Goal: Task Accomplishment & Management: Manage account settings

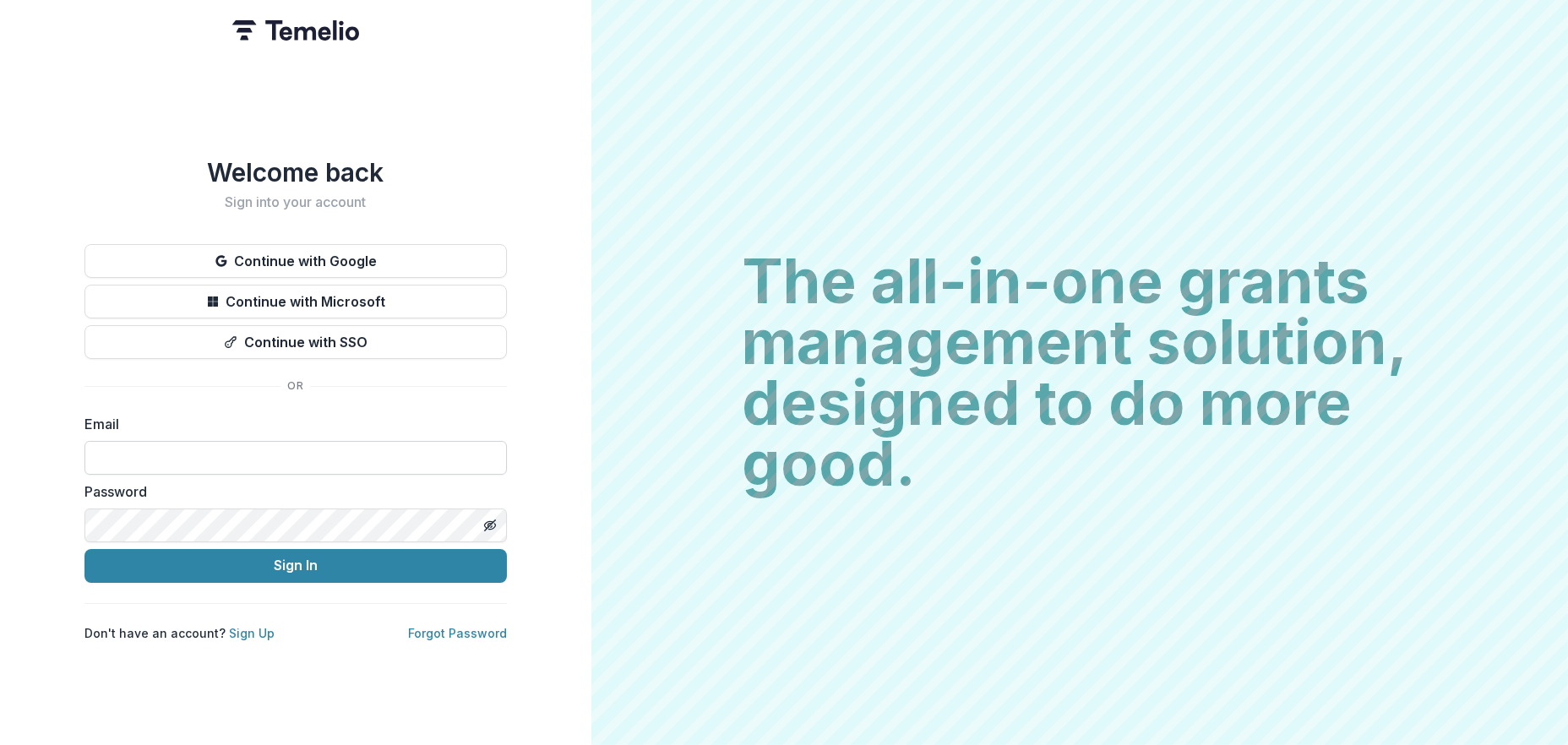
click at [237, 446] on input at bounding box center [295, 458] width 422 height 34
type input "**********"
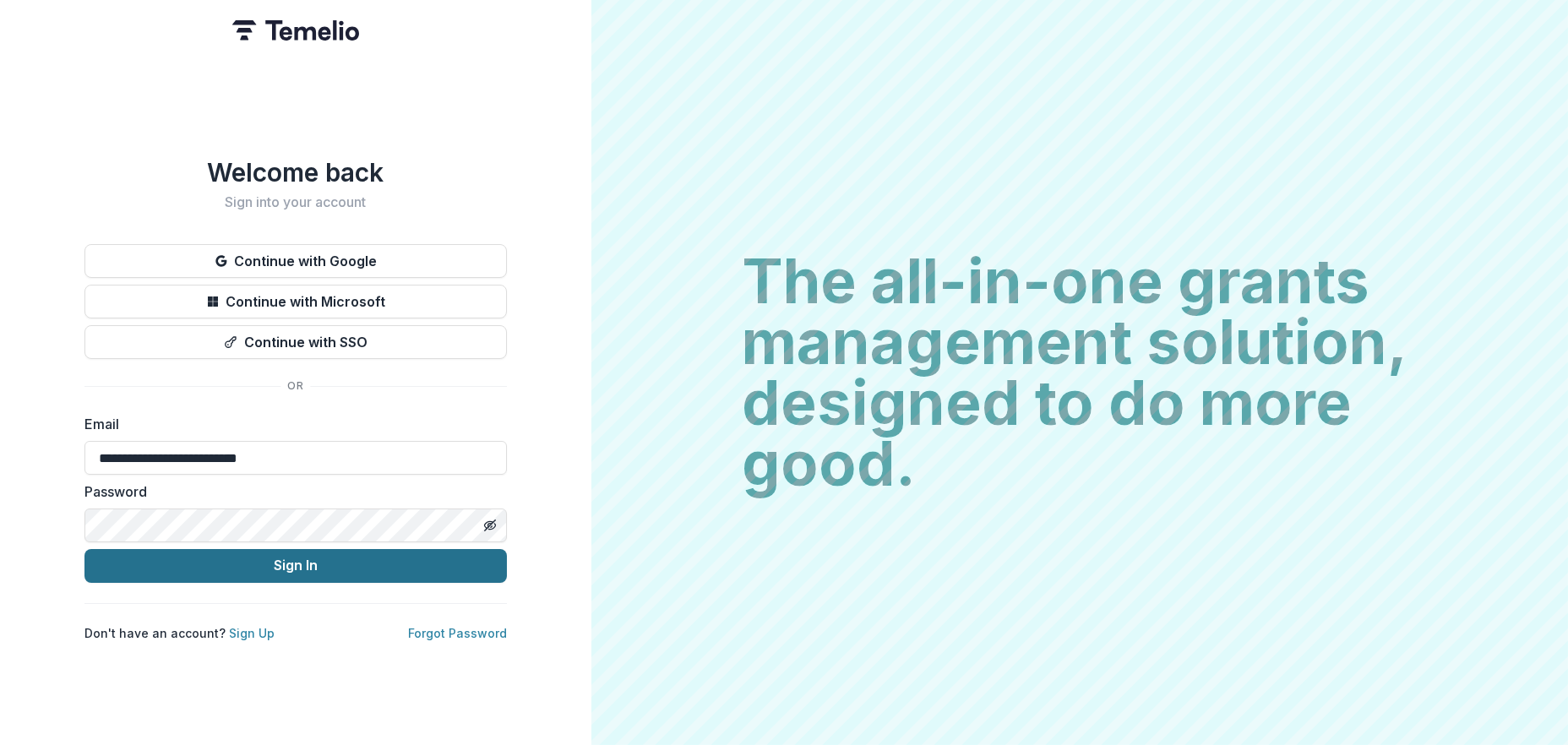
click at [324, 550] on button "Sign In" at bounding box center [295, 566] width 422 height 34
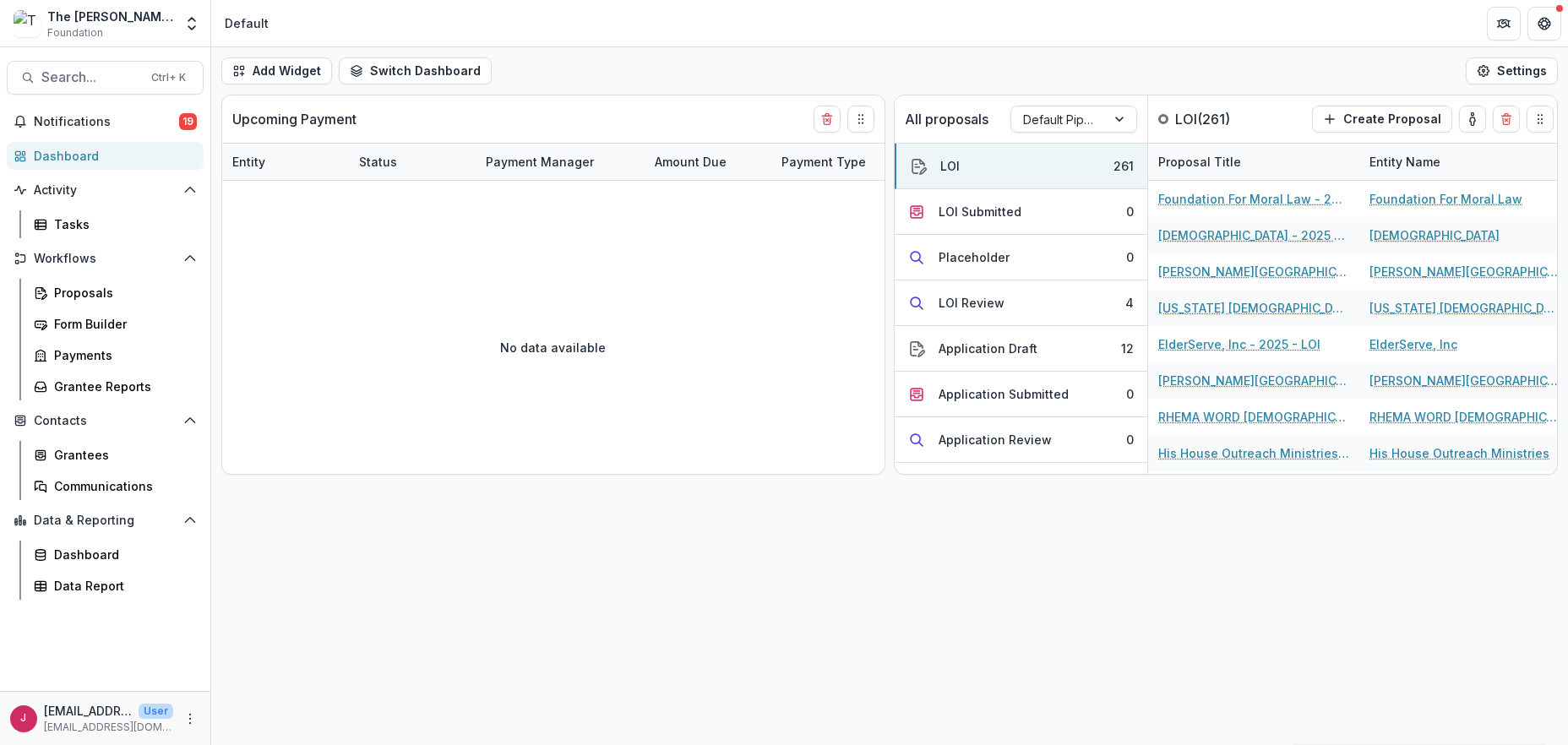
drag, startPoint x: 93, startPoint y: 121, endPoint x: 190, endPoint y: 136, distance: 98.2
click at [94, 122] on span "Notifications" at bounding box center [107, 122] width 146 height 14
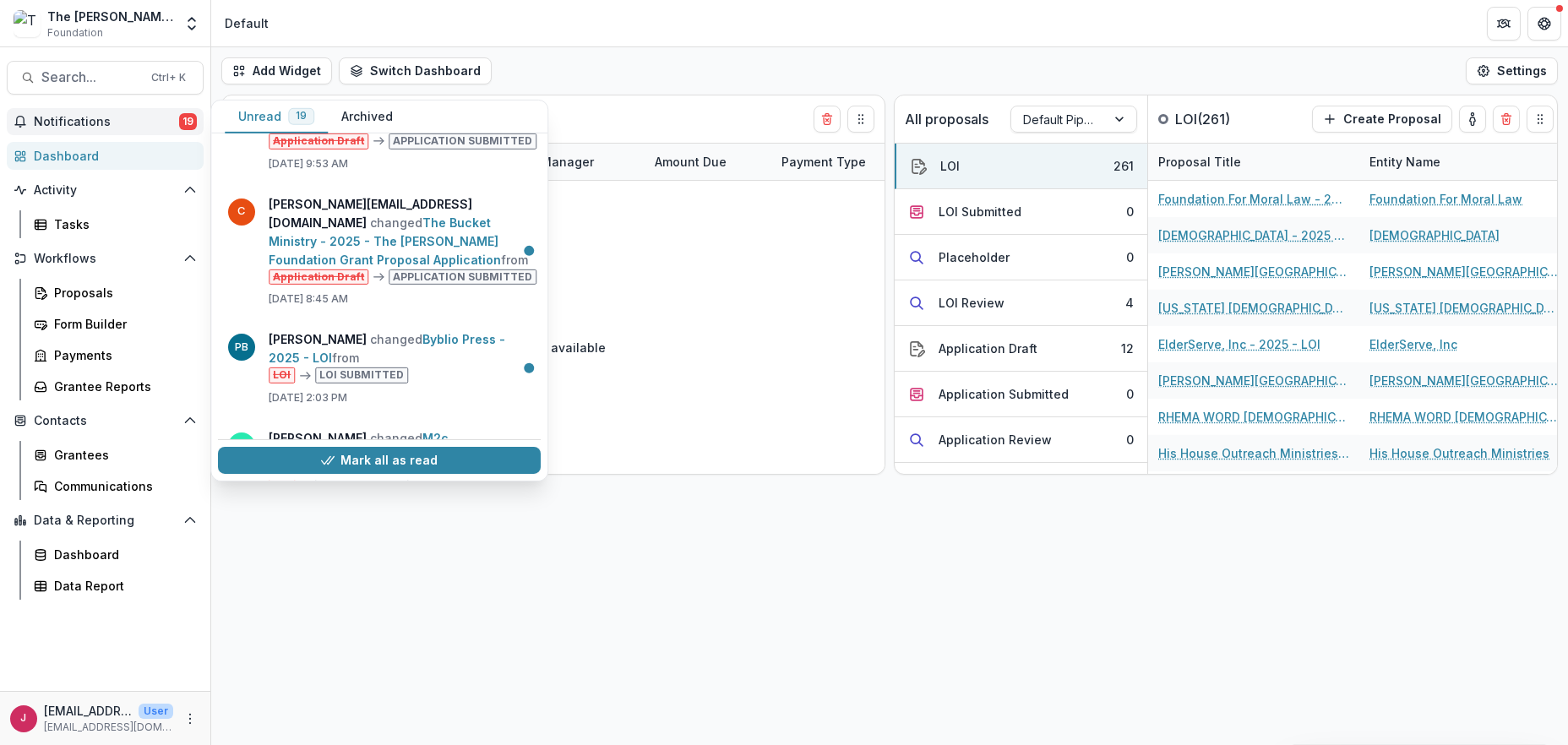
scroll to position [1585, 0]
click at [476, 466] on button "Mark all as read" at bounding box center [379, 461] width 322 height 27
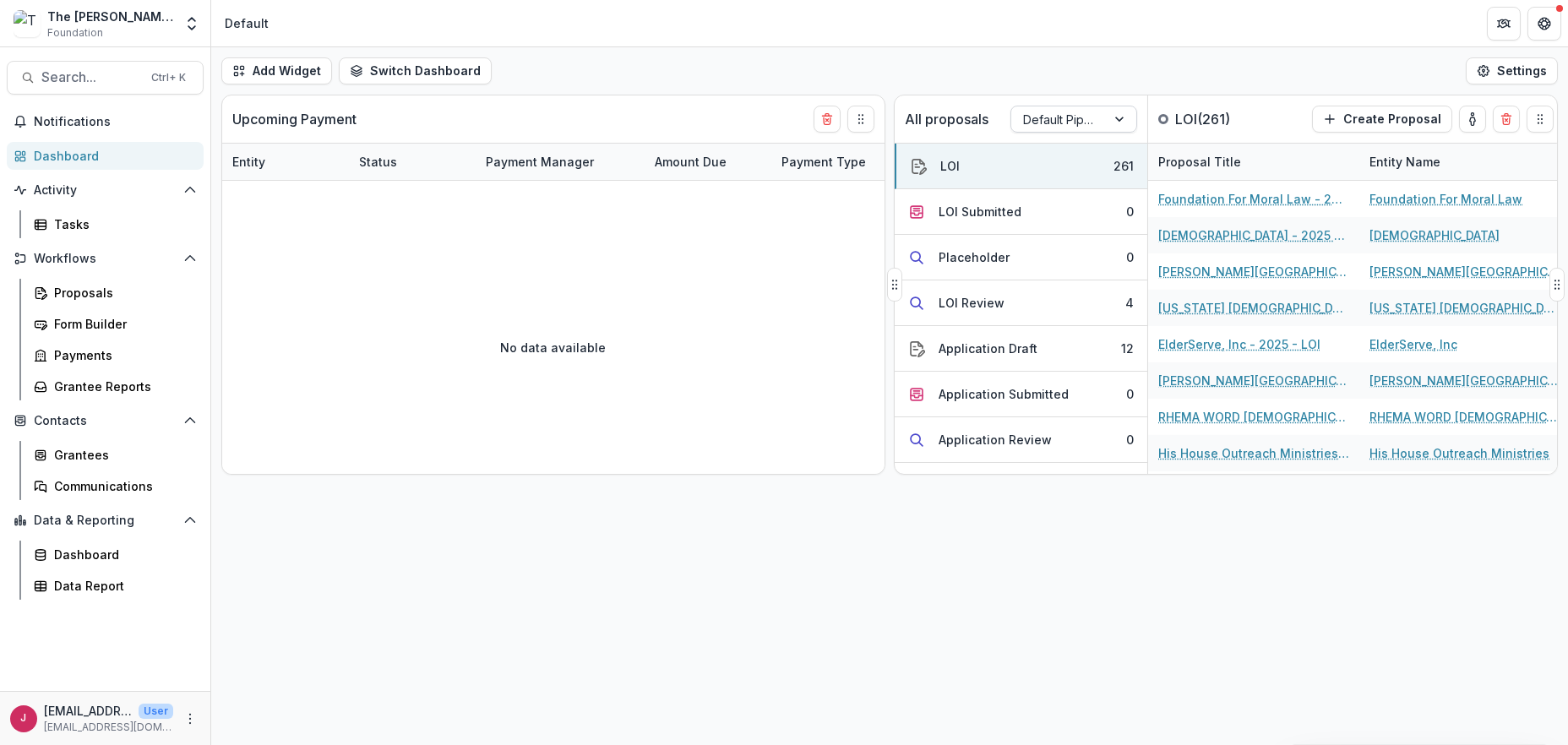
click at [1120, 115] on div at bounding box center [1121, 119] width 30 height 25
click at [1103, 118] on div "Default Pipeline" at bounding box center [1059, 119] width 95 height 25
click at [1078, 191] on div "Returning Pipeline" at bounding box center [1074, 191] width 118 height 44
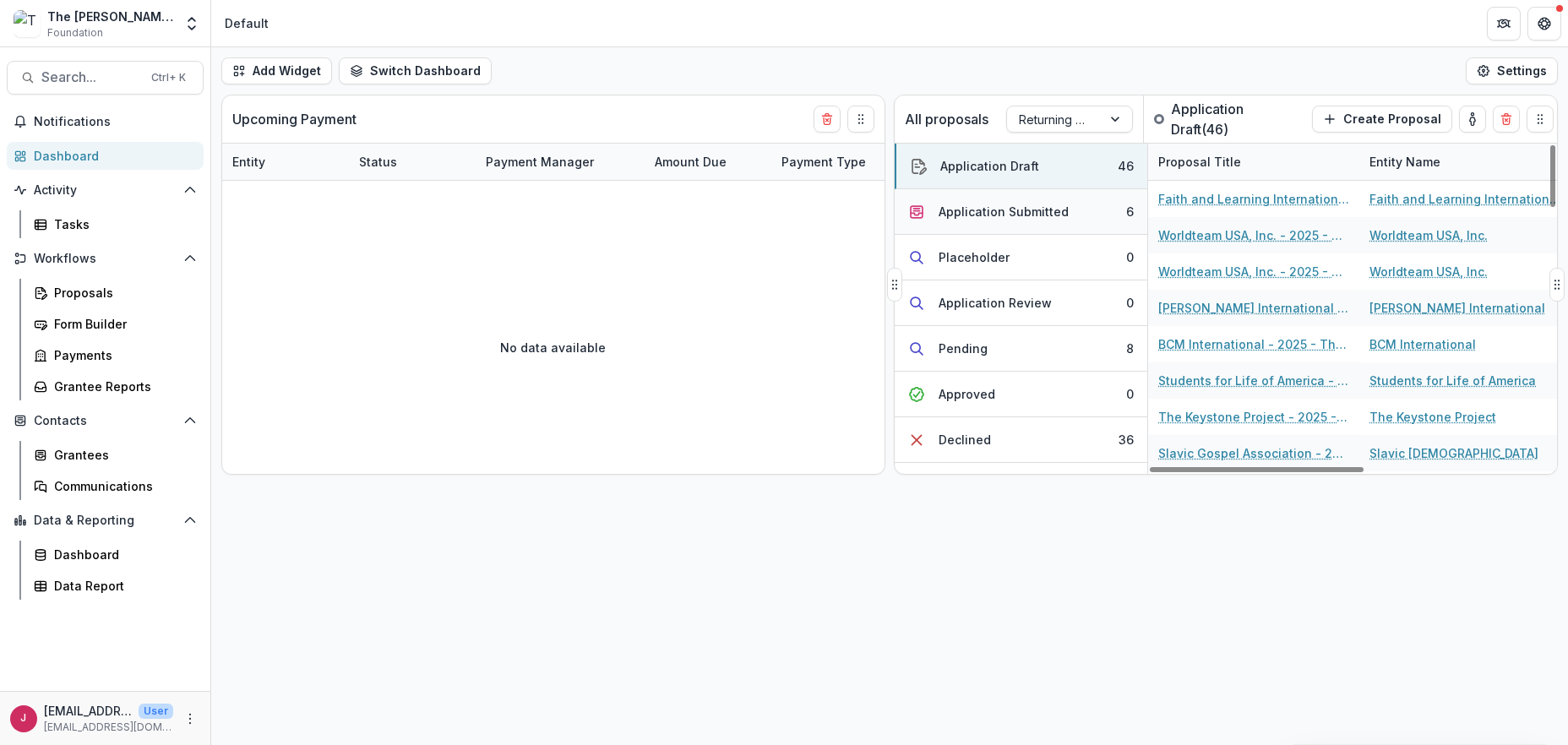
click at [1101, 215] on button "Application Submitted 6" at bounding box center [1021, 212] width 252 height 46
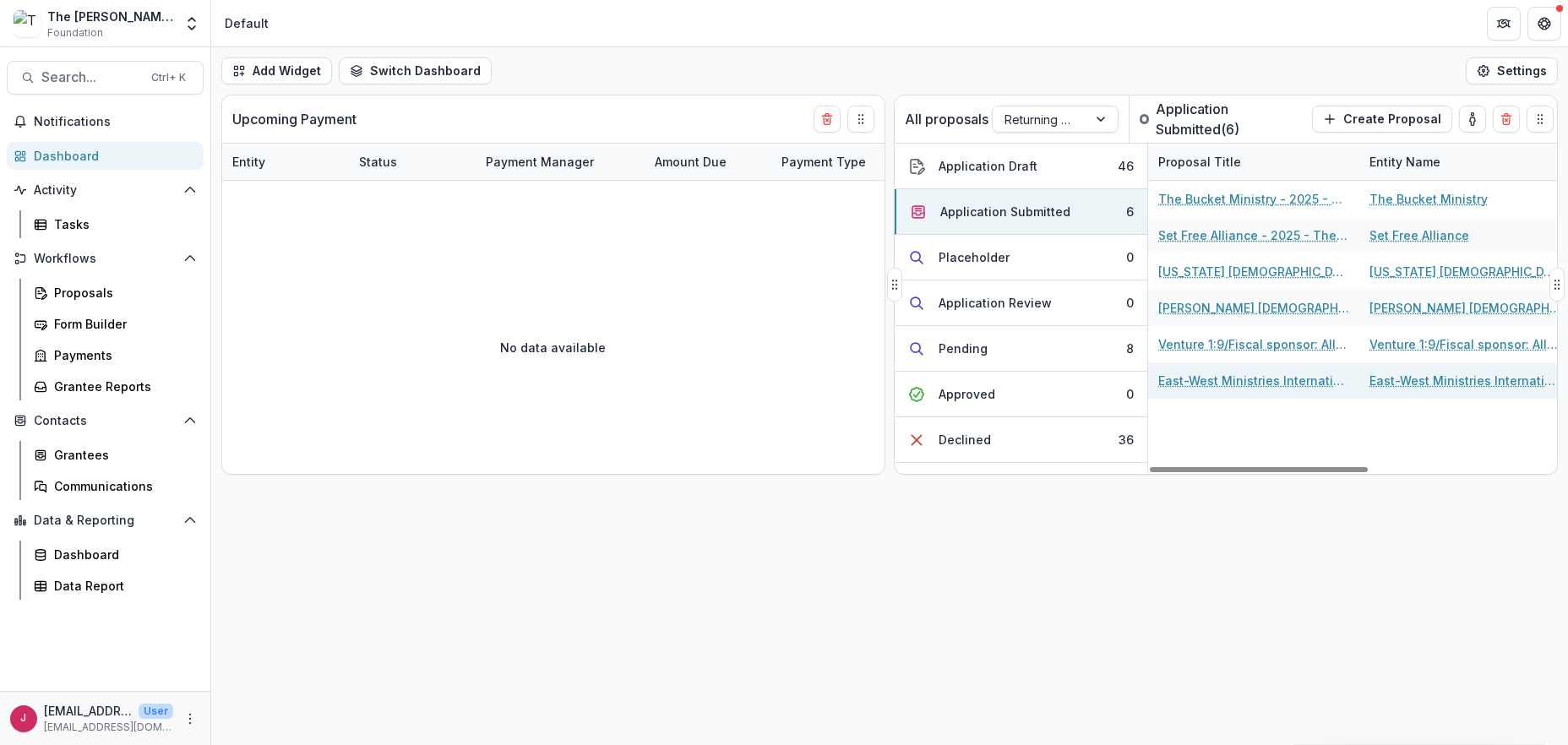
click at [1231, 381] on link "East-West Ministries International - 2025 - The [PERSON_NAME] Foundation Grant …" at bounding box center [1254, 380] width 191 height 18
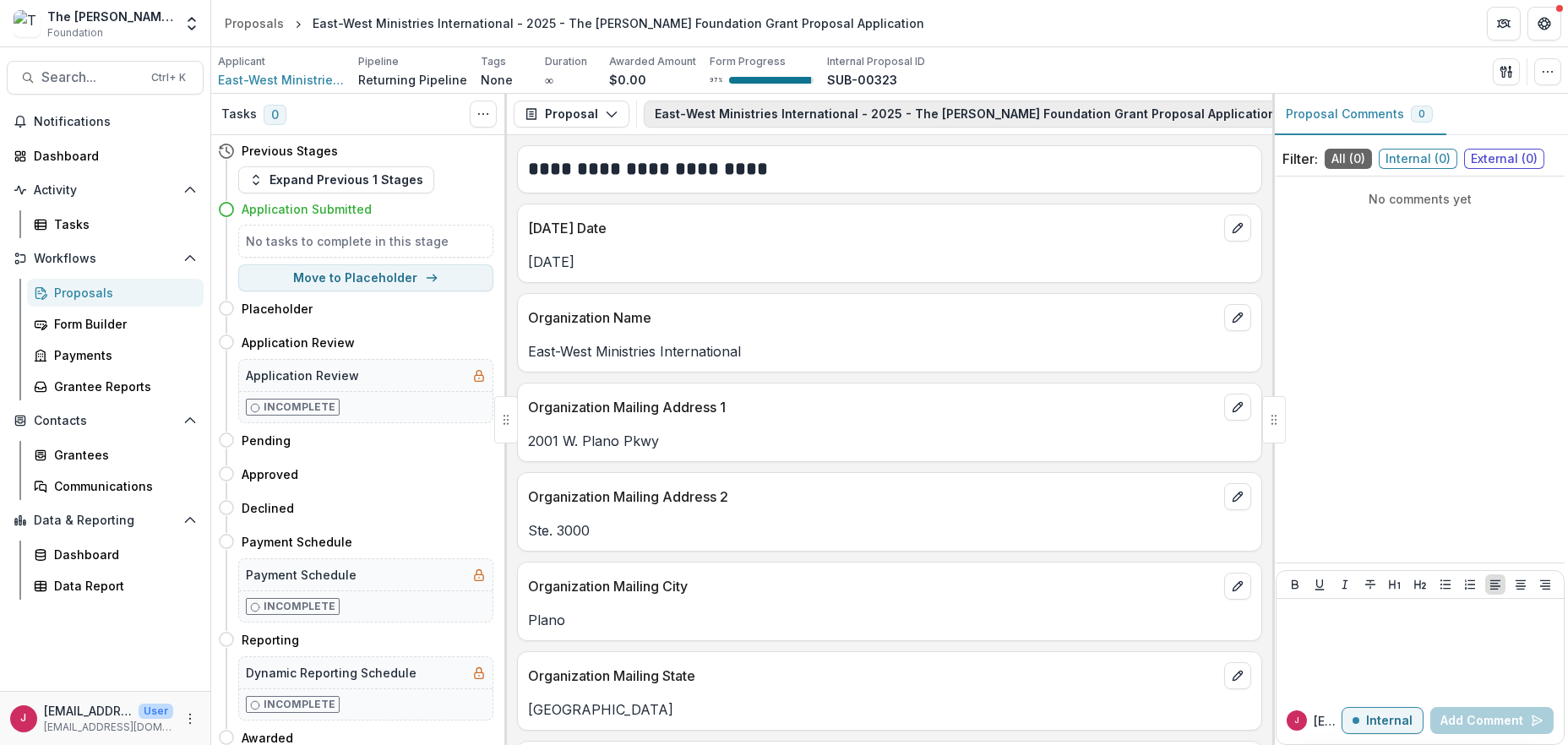
click at [1302, 114] on icon "button" at bounding box center [1309, 114] width 14 height 14
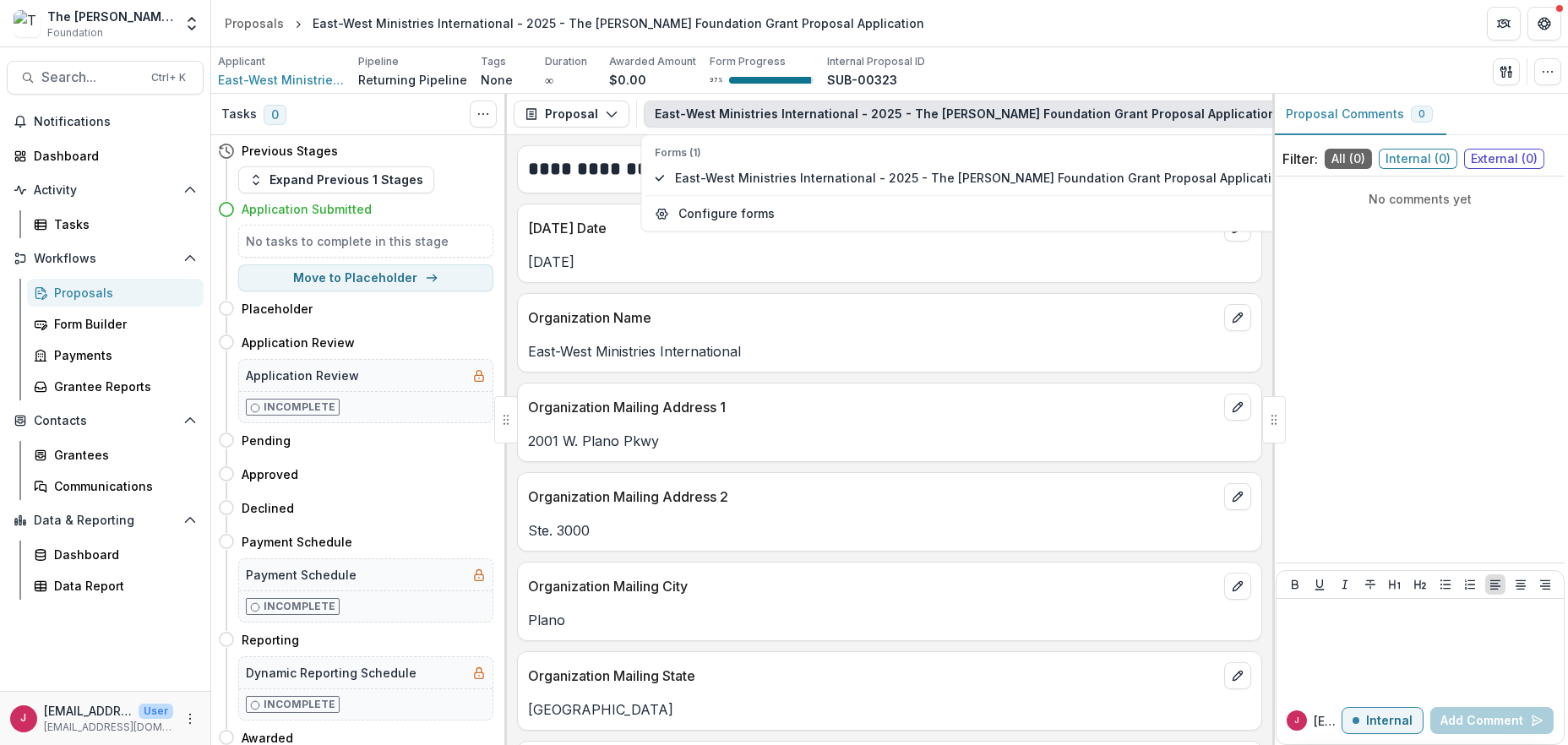
click at [639, 125] on div "Proposal Proposal Payments Reports Grant Agreements Board Summaries Bank Detail…" at bounding box center [889, 114] width 765 height 41
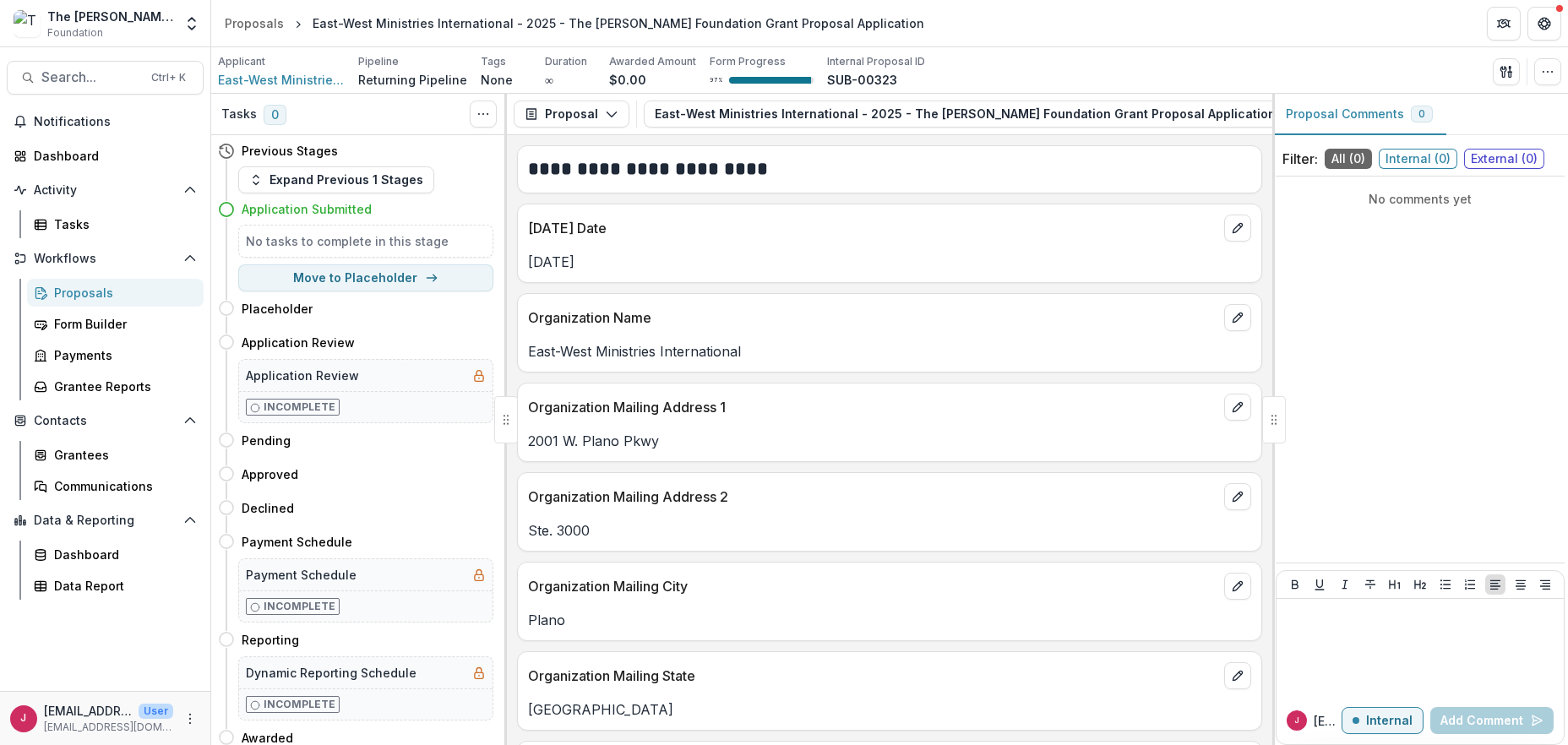
drag, startPoint x: 1274, startPoint y: 211, endPoint x: 1332, endPoint y: 206, distance: 58.2
click at [1332, 206] on div "No comments yet" at bounding box center [1419, 199] width 289 height 31
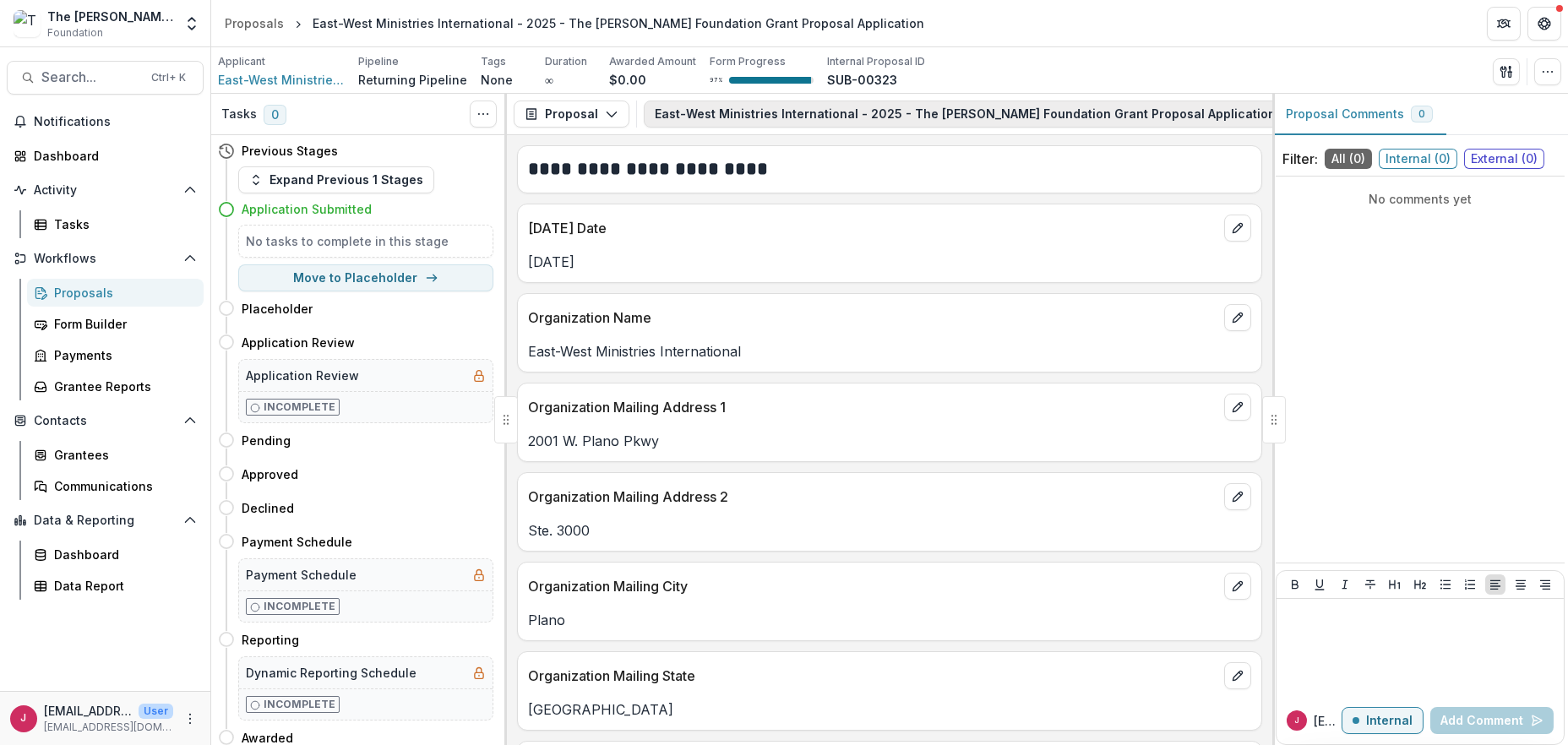
click at [1302, 116] on icon "button" at bounding box center [1309, 114] width 14 height 14
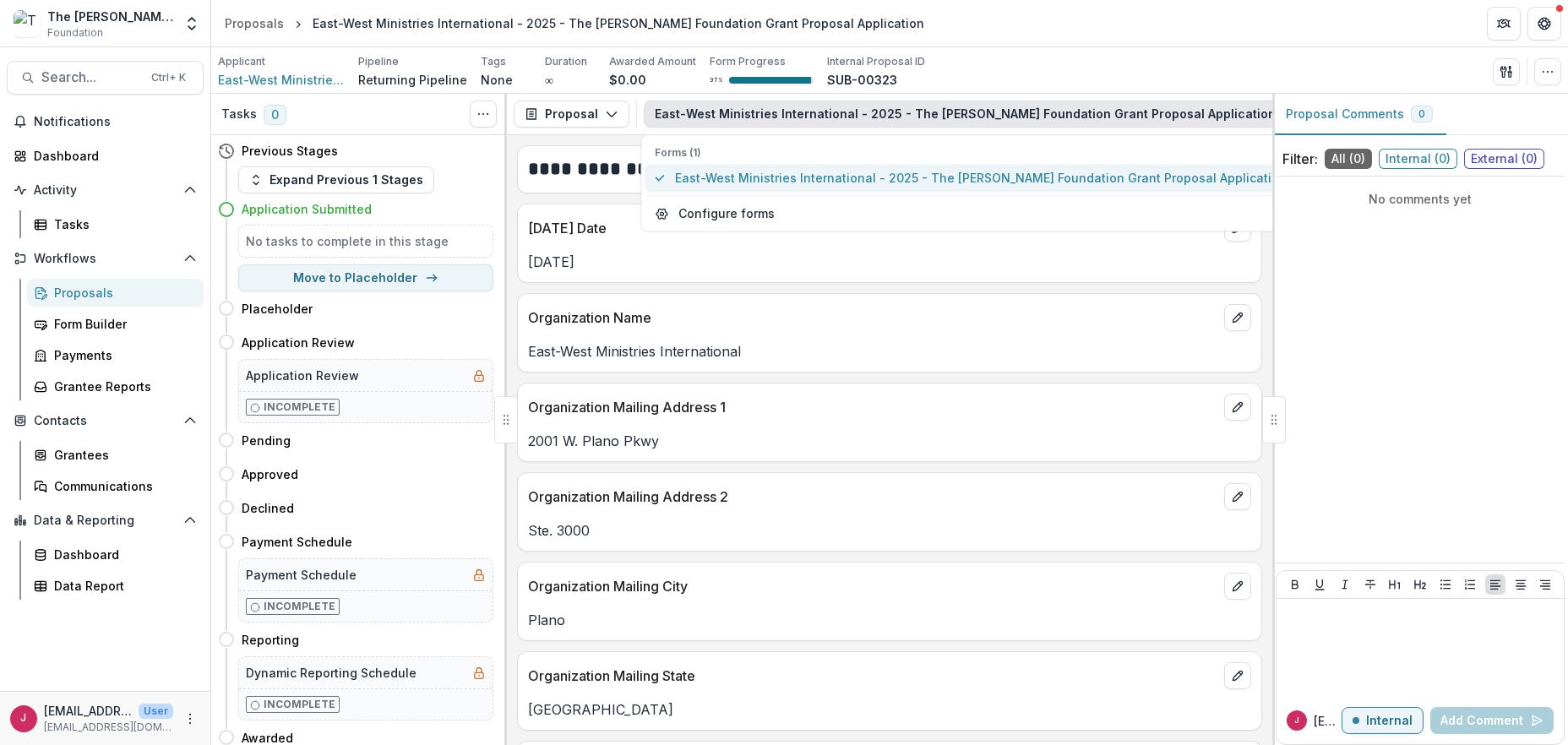
click at [1117, 177] on span "East-West Ministries International - 2025 - The [PERSON_NAME] Foundation Grant …" at bounding box center [981, 179] width 612 height 18
click at [1116, 177] on span "East-West Ministries International - 2025 - The [PERSON_NAME] Foundation Grant …" at bounding box center [981, 179] width 612 height 18
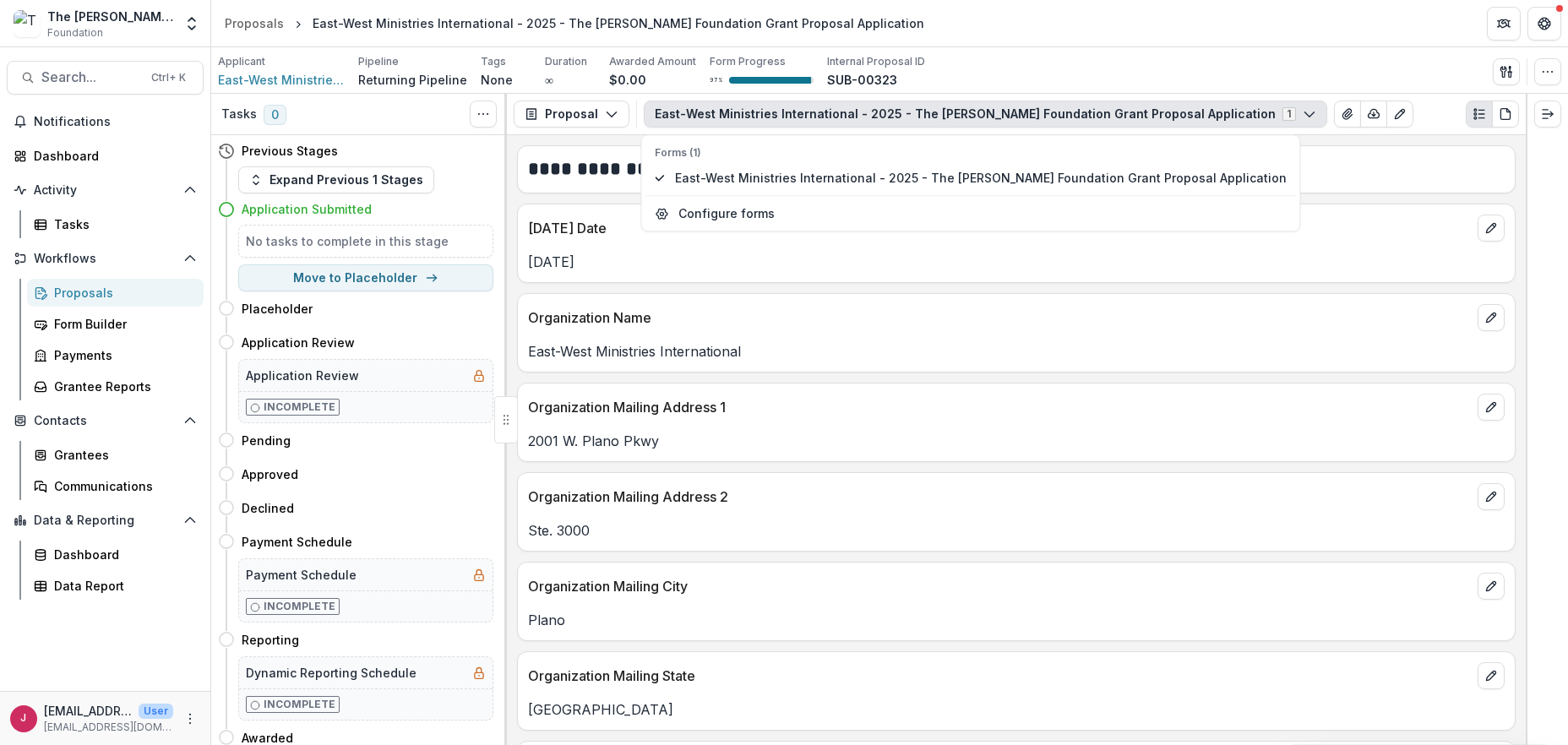
click at [1236, 108] on div "East-West Ministries International - 2025 - The [PERSON_NAME] Foundation Grant …" at bounding box center [1028, 114] width 769 height 27
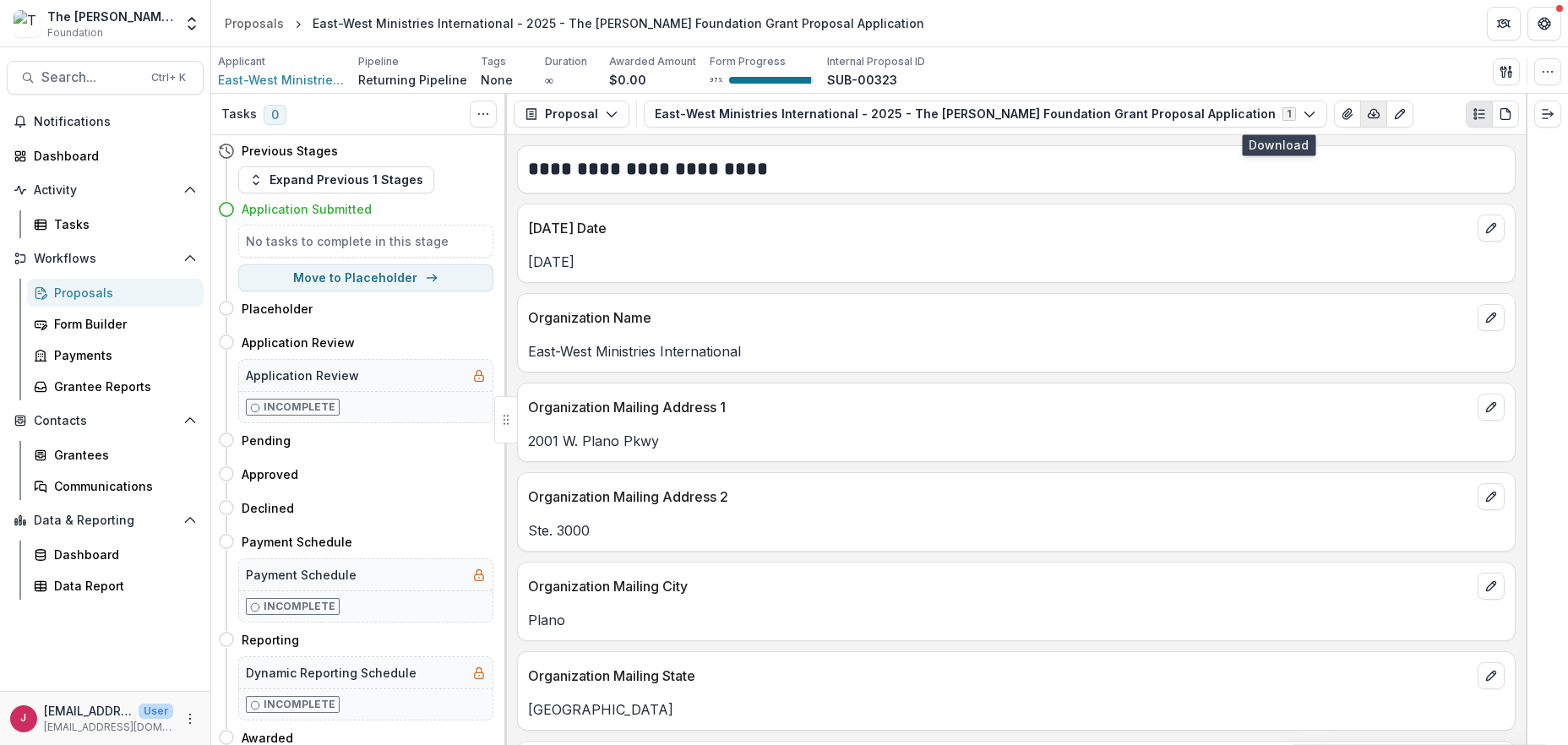
click at [1367, 112] on icon "button" at bounding box center [1373, 114] width 14 height 14
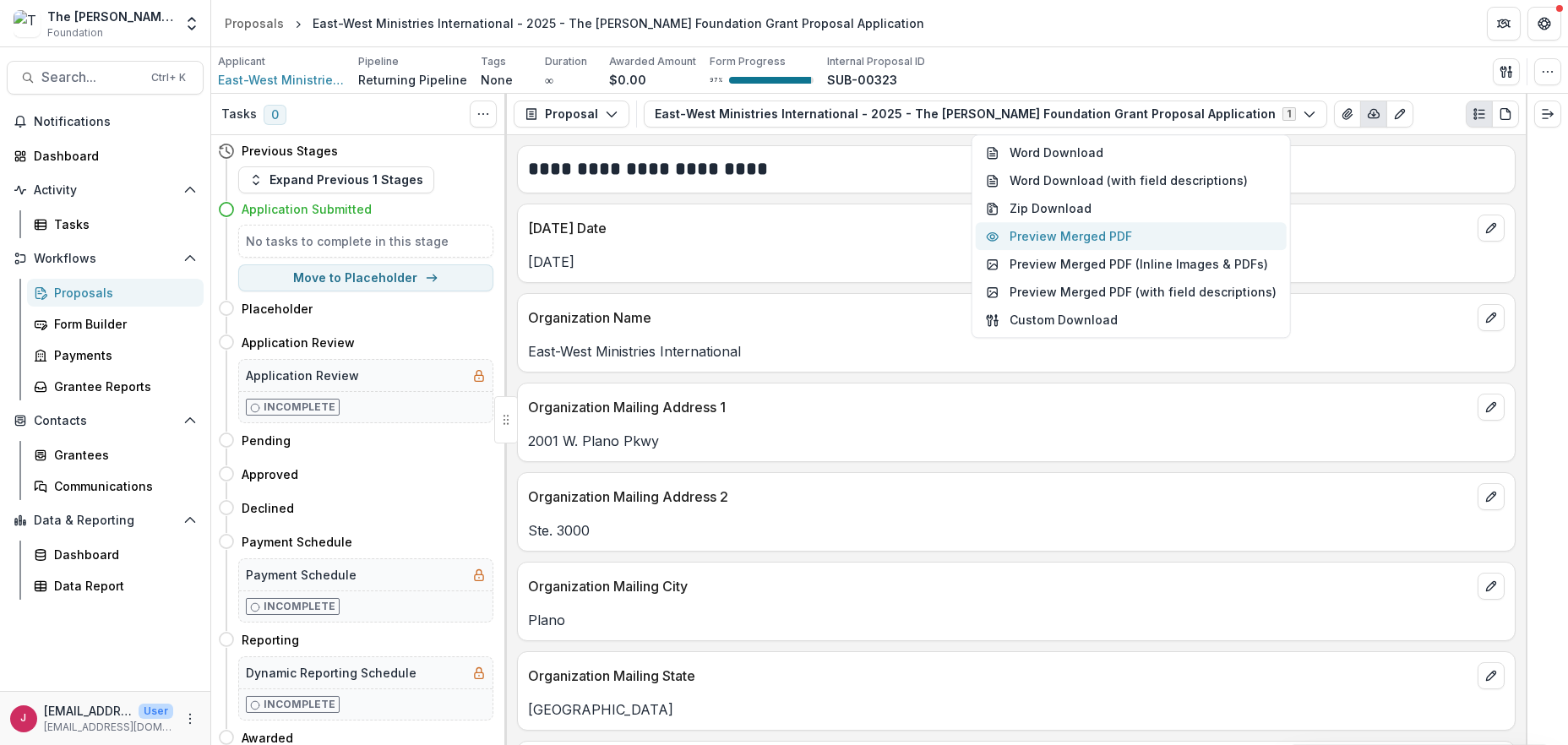
click at [1088, 236] on button "Preview Merged PDF" at bounding box center [1131, 237] width 311 height 28
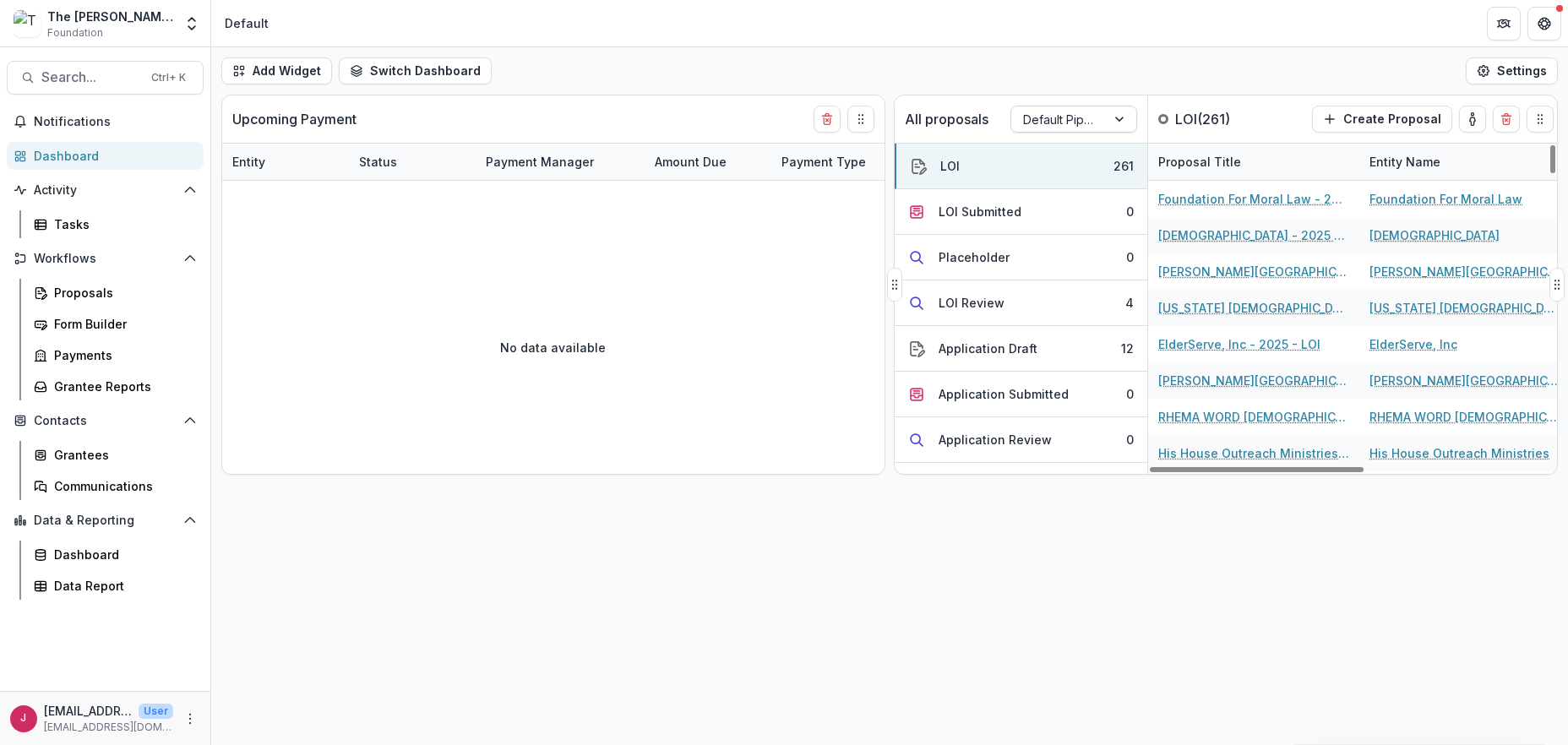
click at [1120, 119] on div at bounding box center [1121, 119] width 30 height 25
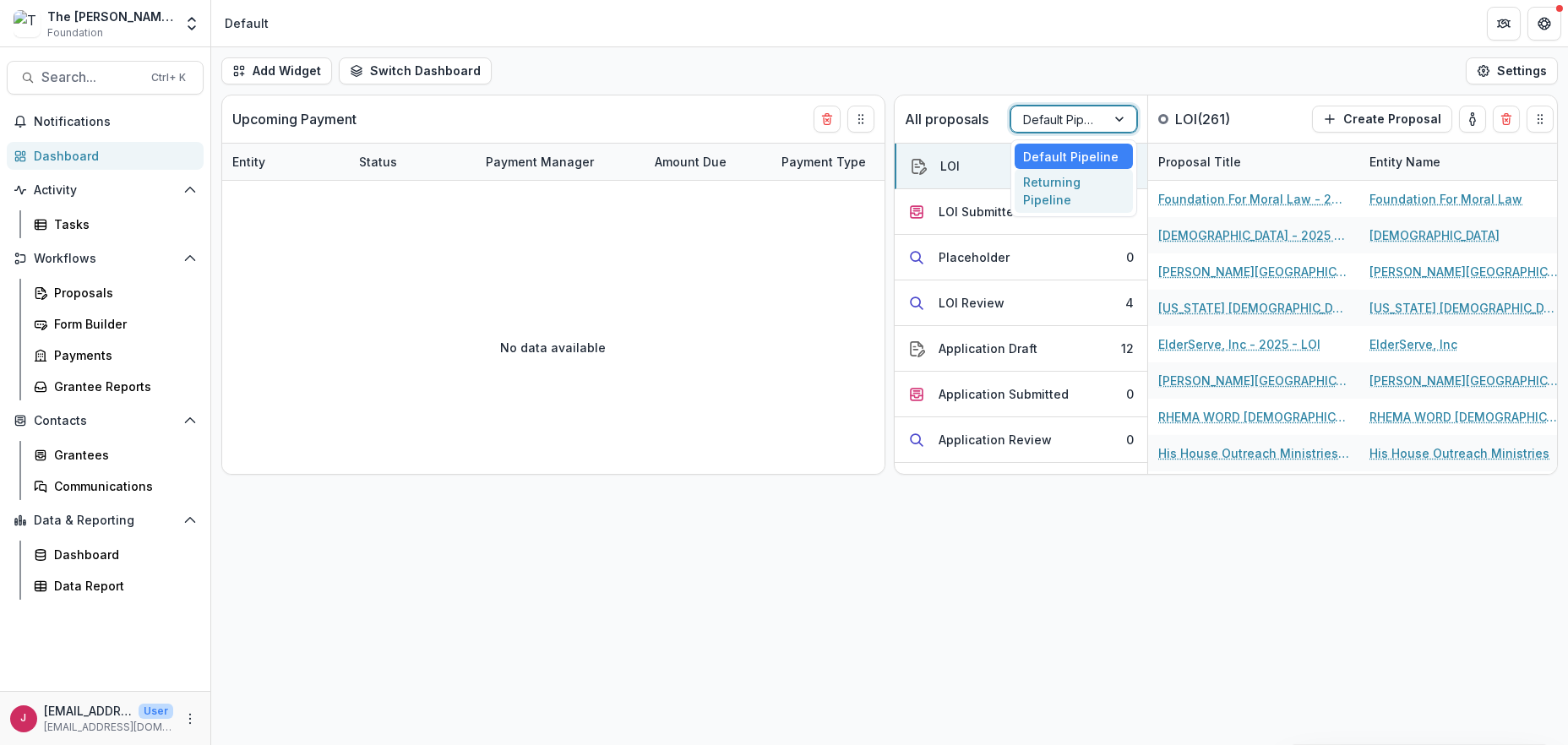
click at [1070, 196] on div "Returning Pipeline" at bounding box center [1074, 191] width 118 height 44
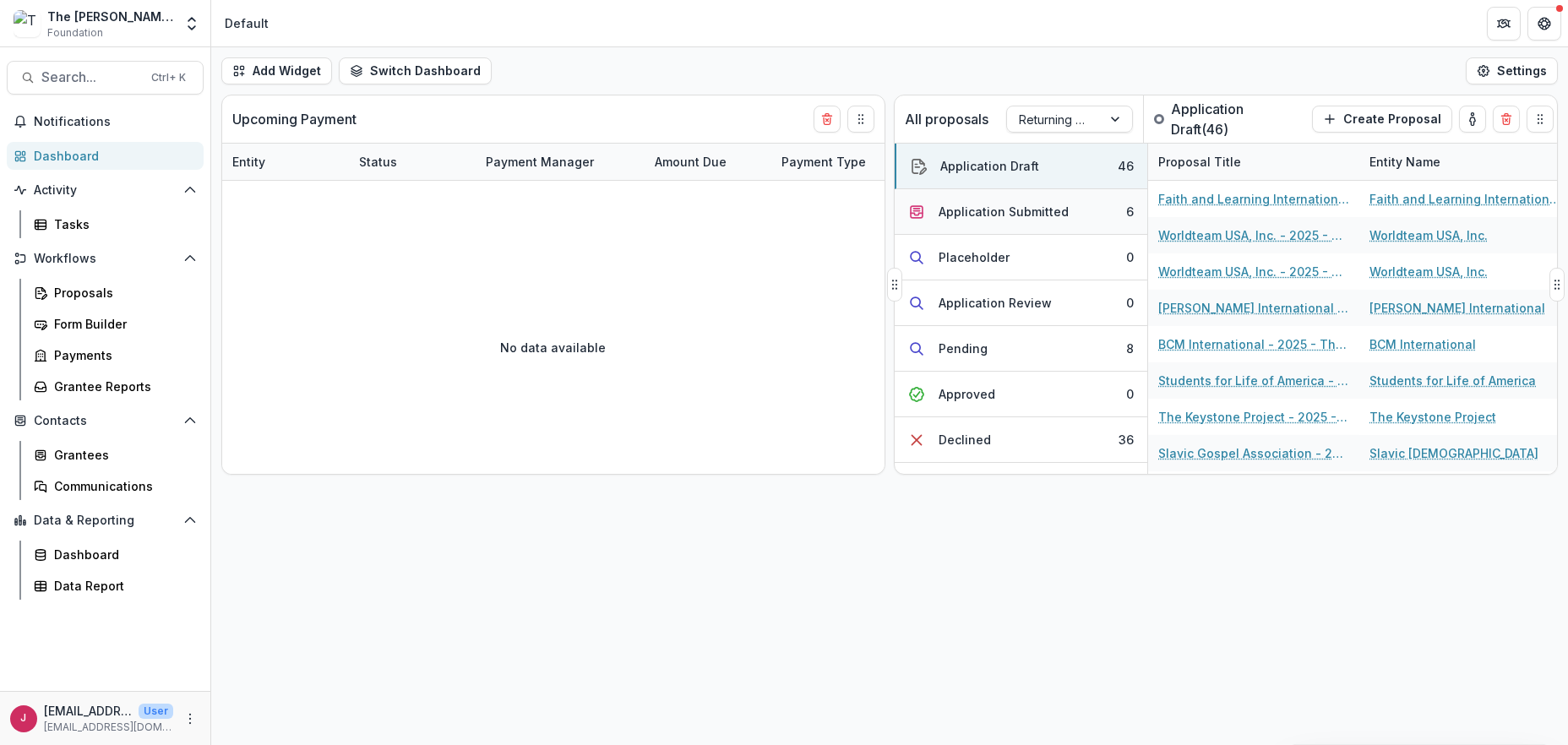
click at [1068, 212] on button "Application Submitted 6" at bounding box center [1021, 212] width 252 height 46
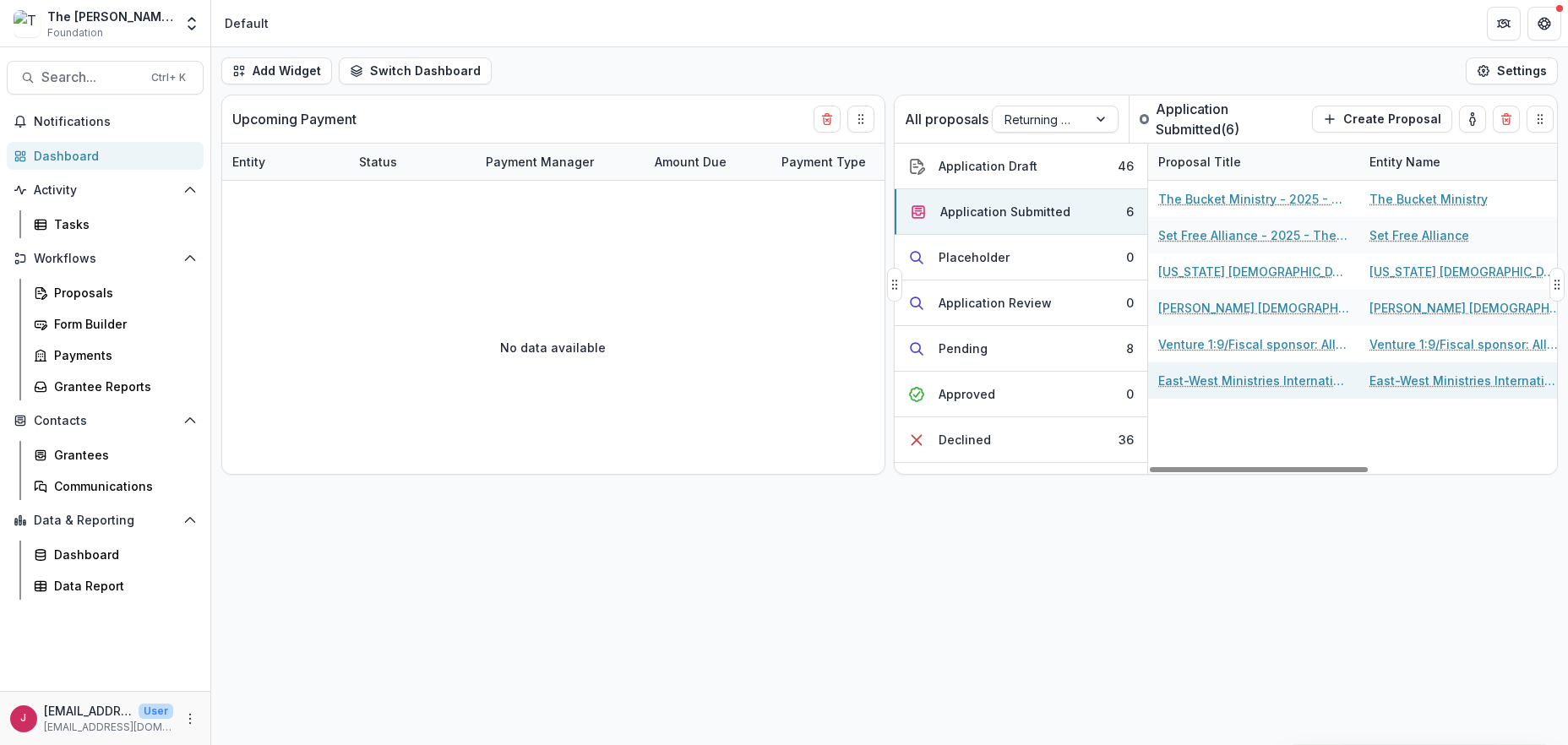
click at [1183, 384] on link "East-West Ministries International - 2025 - The [PERSON_NAME] Foundation Grant …" at bounding box center [1254, 380] width 191 height 18
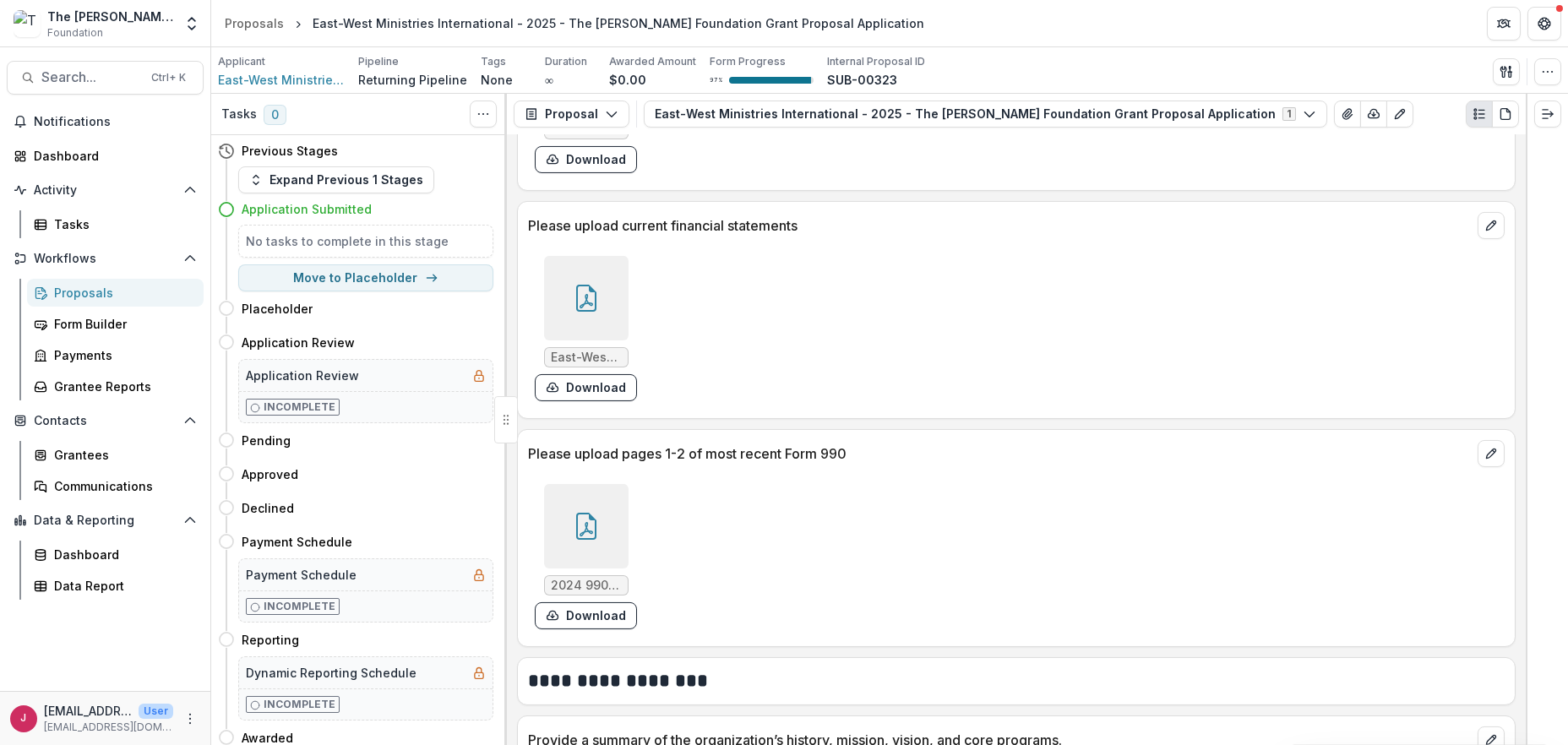
scroll to position [2141, 0]
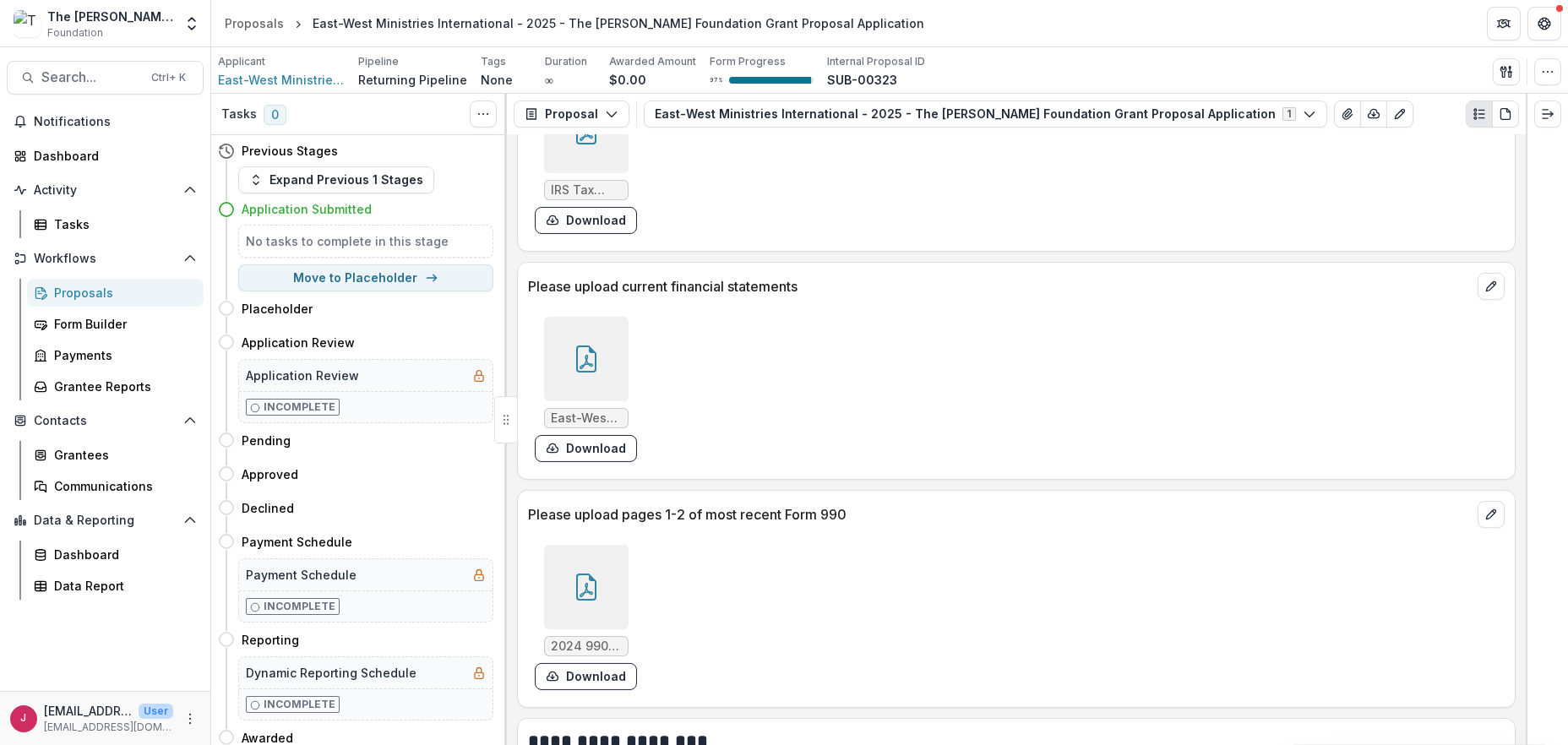
click at [580, 597] on icon at bounding box center [586, 588] width 20 height 27
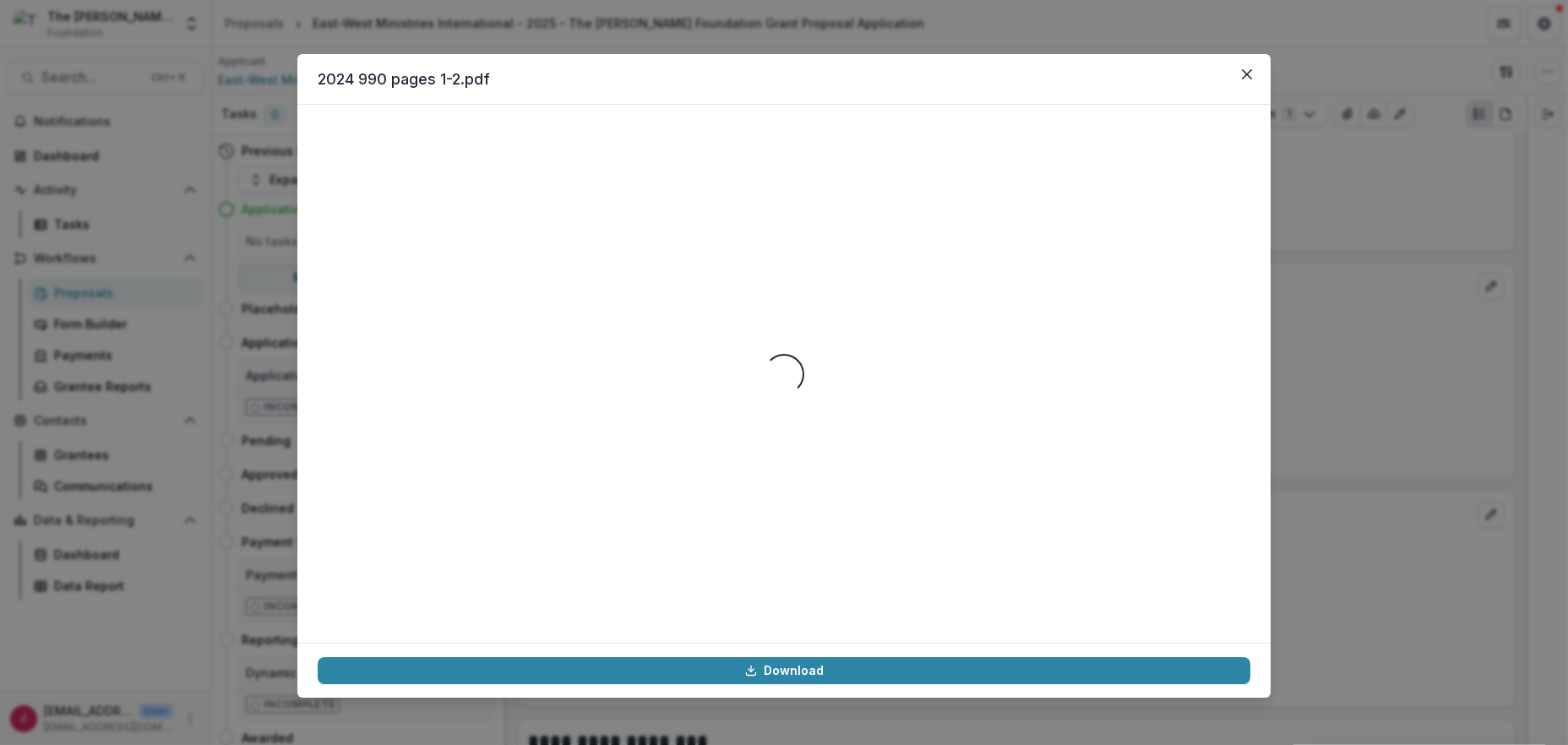
click at [580, 597] on div "Loading..." at bounding box center [784, 374] width 933 height 498
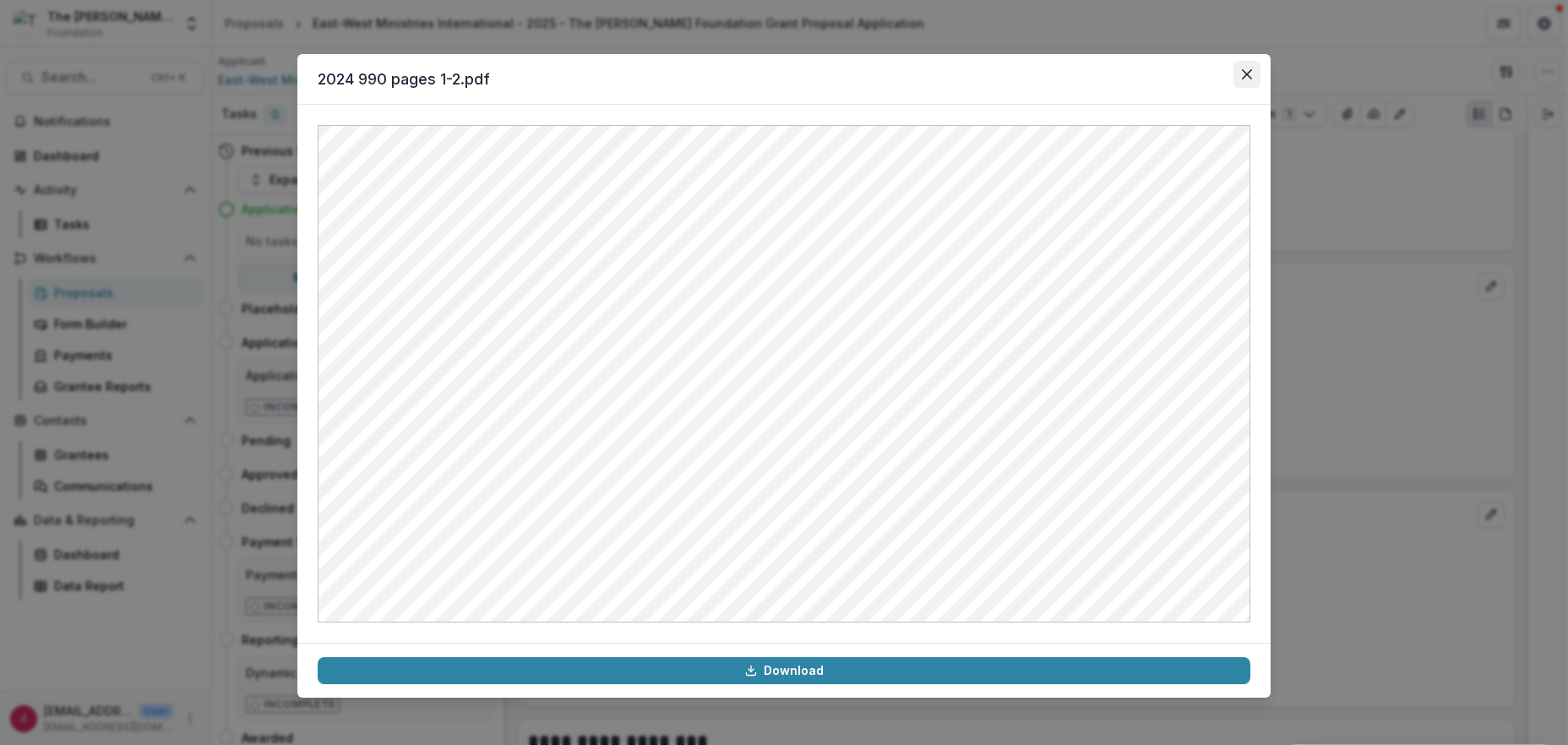
click at [1251, 73] on icon "Close" at bounding box center [1246, 74] width 10 height 10
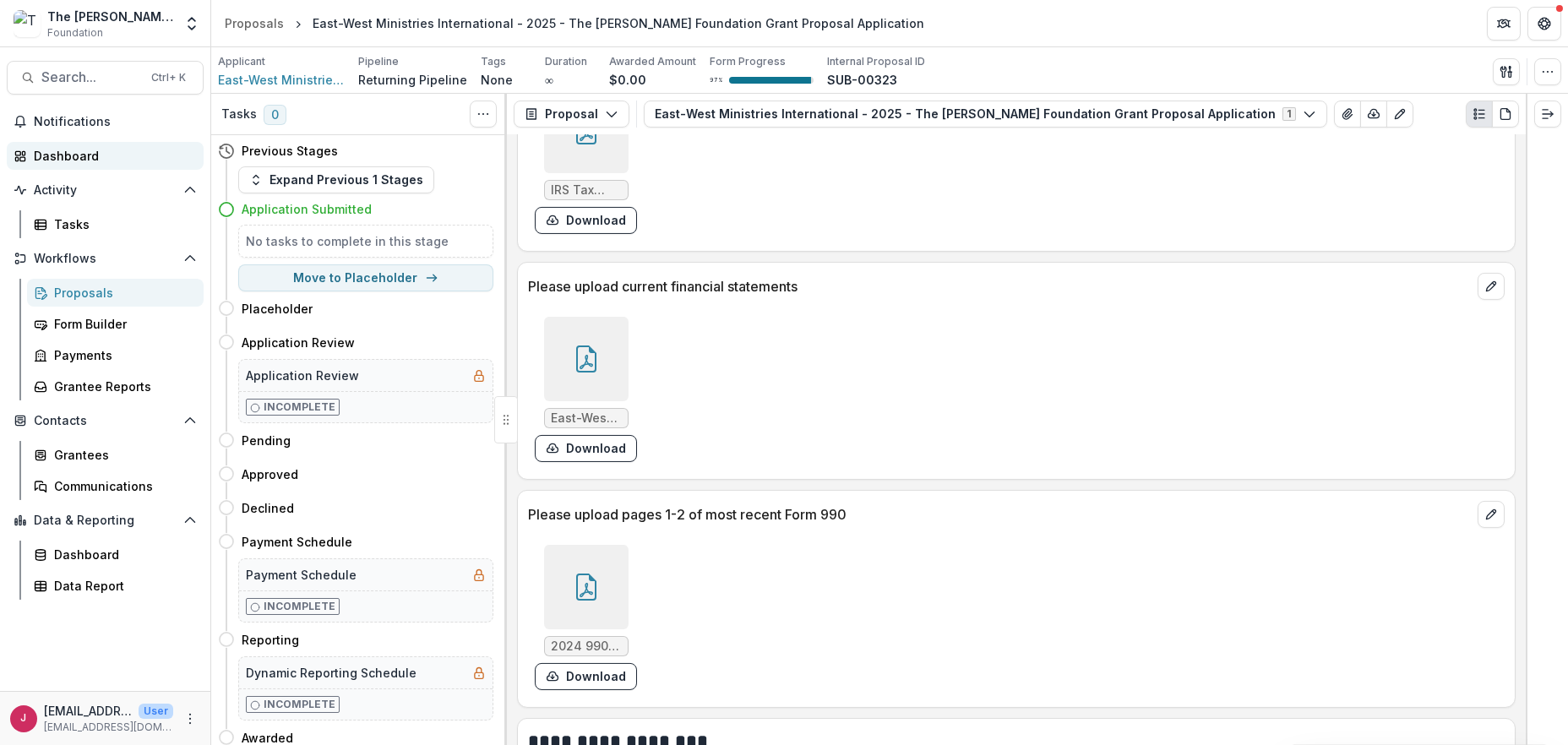
click at [64, 151] on div "Dashboard" at bounding box center [112, 156] width 157 height 18
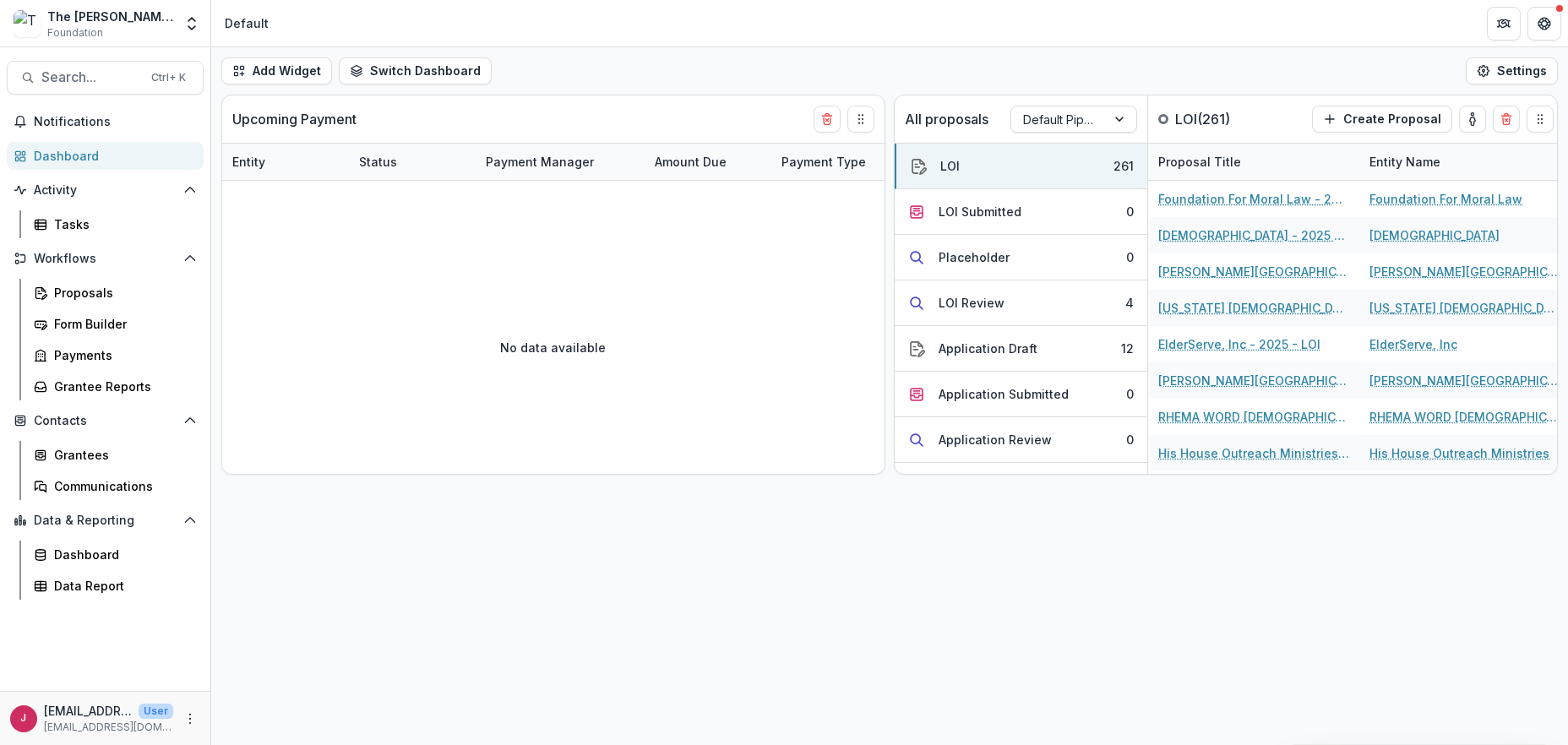
click at [78, 153] on div "Dashboard" at bounding box center [112, 156] width 157 height 18
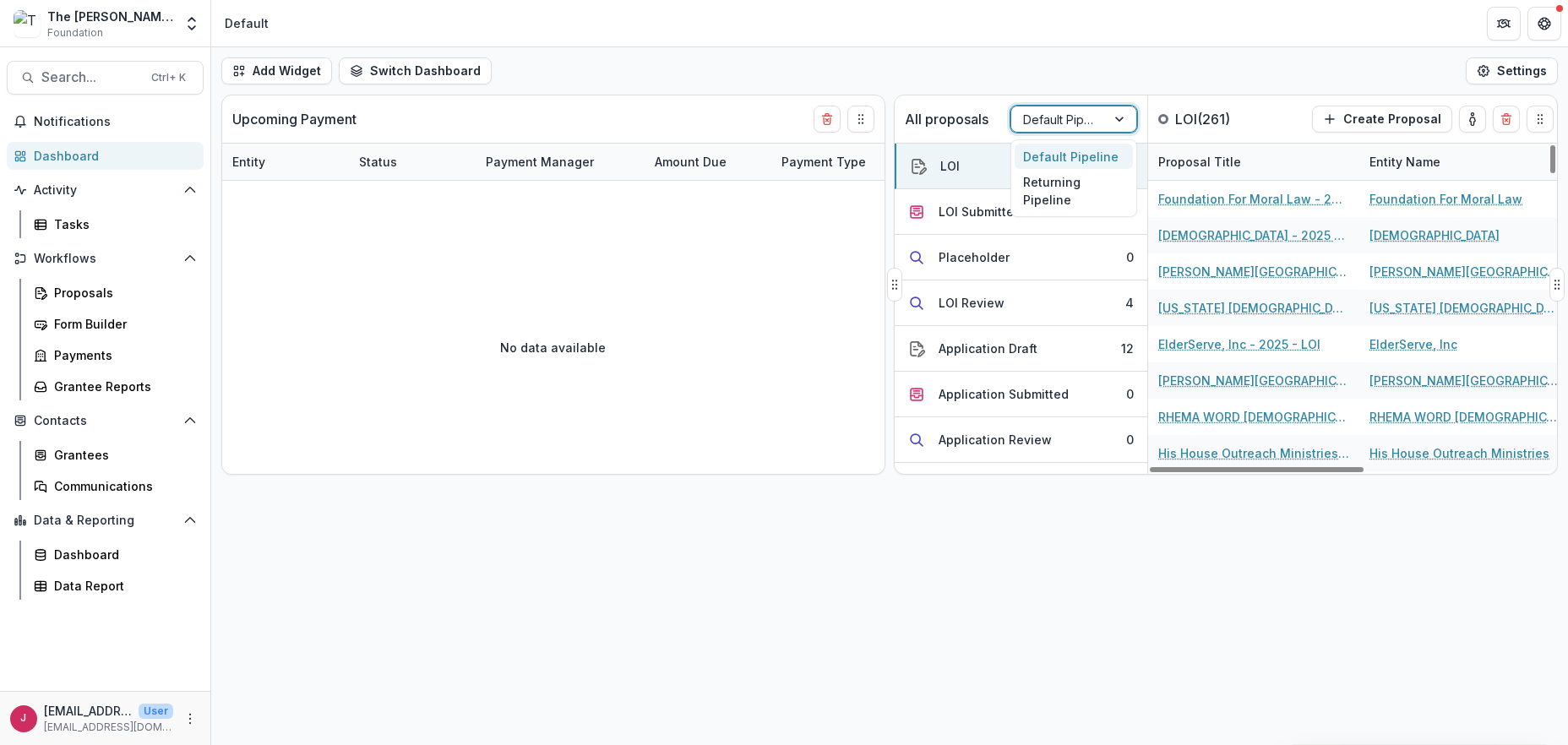
click at [1119, 119] on div at bounding box center [1121, 119] width 30 height 25
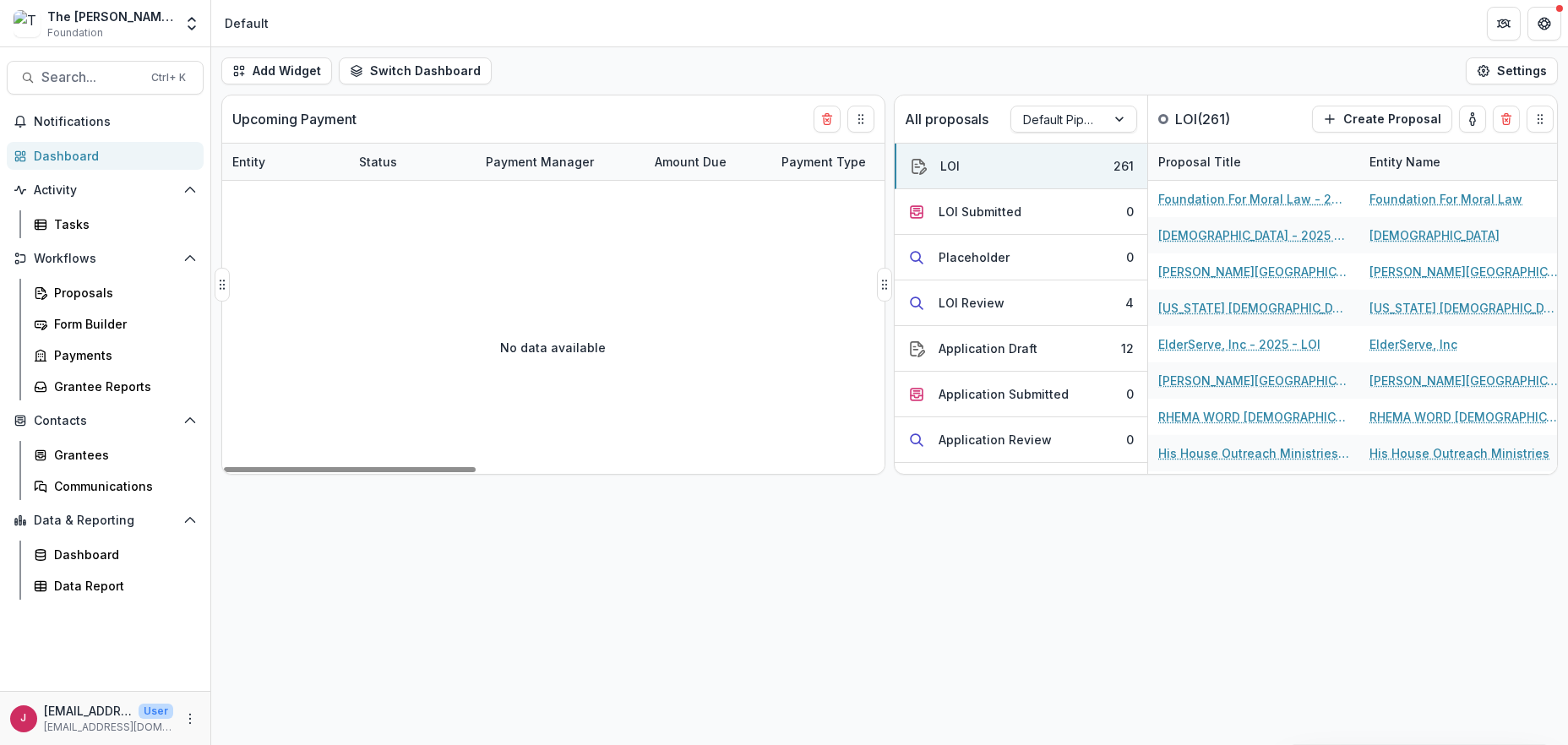
click at [833, 292] on div "No data available" at bounding box center [553, 347] width 663 height 253
click at [1067, 302] on button "LOI Review 4" at bounding box center [1021, 303] width 252 height 46
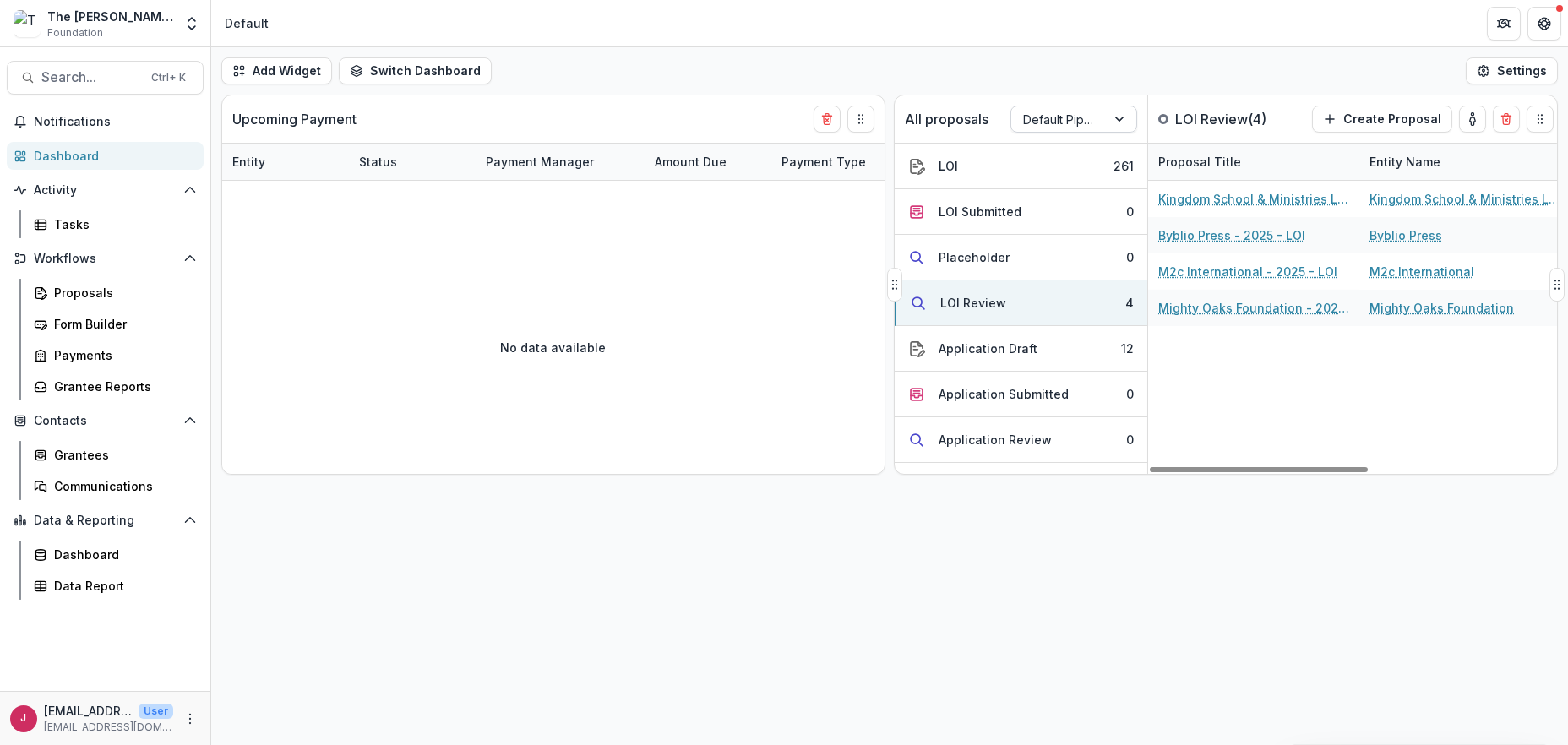
click at [1122, 119] on div at bounding box center [1121, 119] width 30 height 25
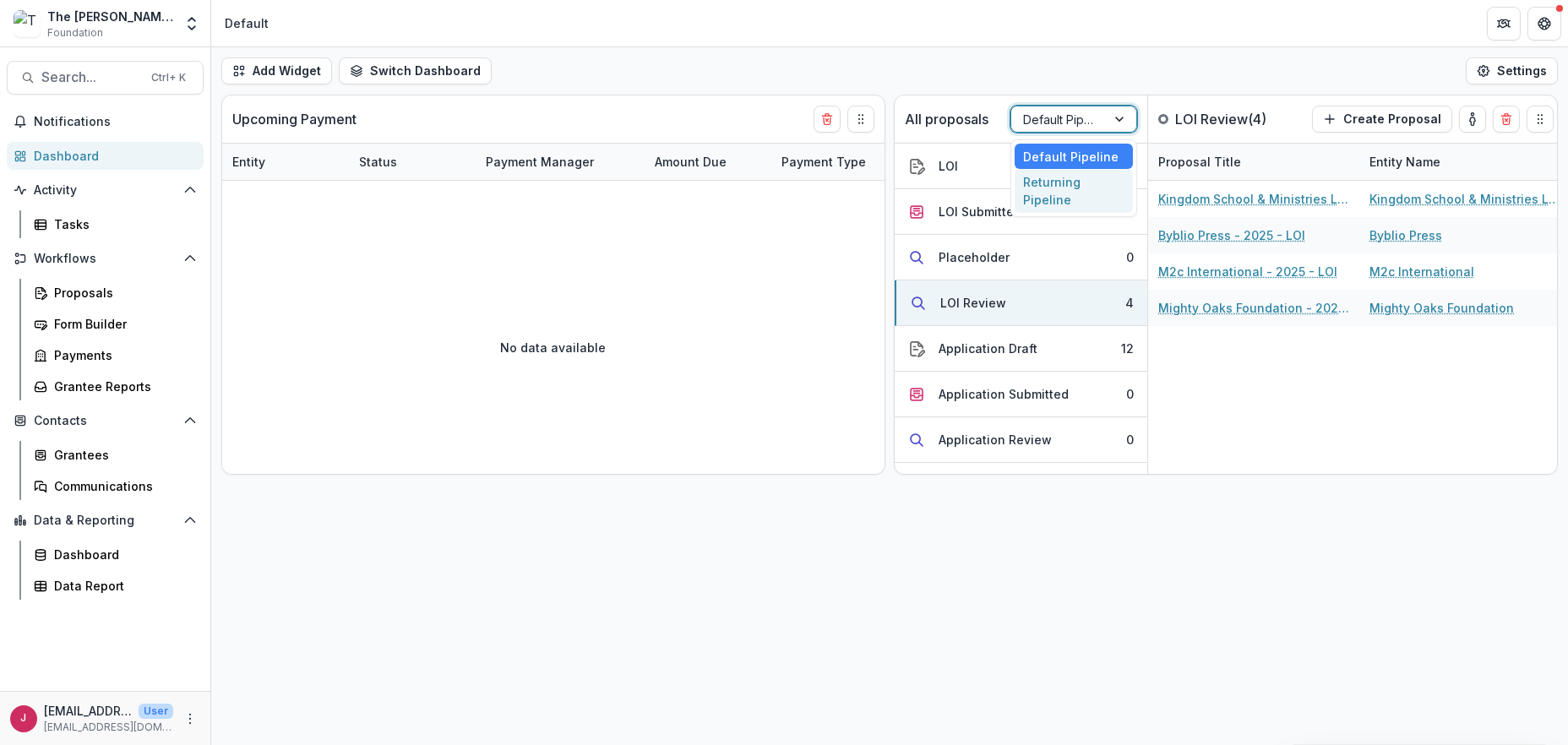
click at [1050, 190] on div "Returning Pipeline" at bounding box center [1074, 191] width 118 height 44
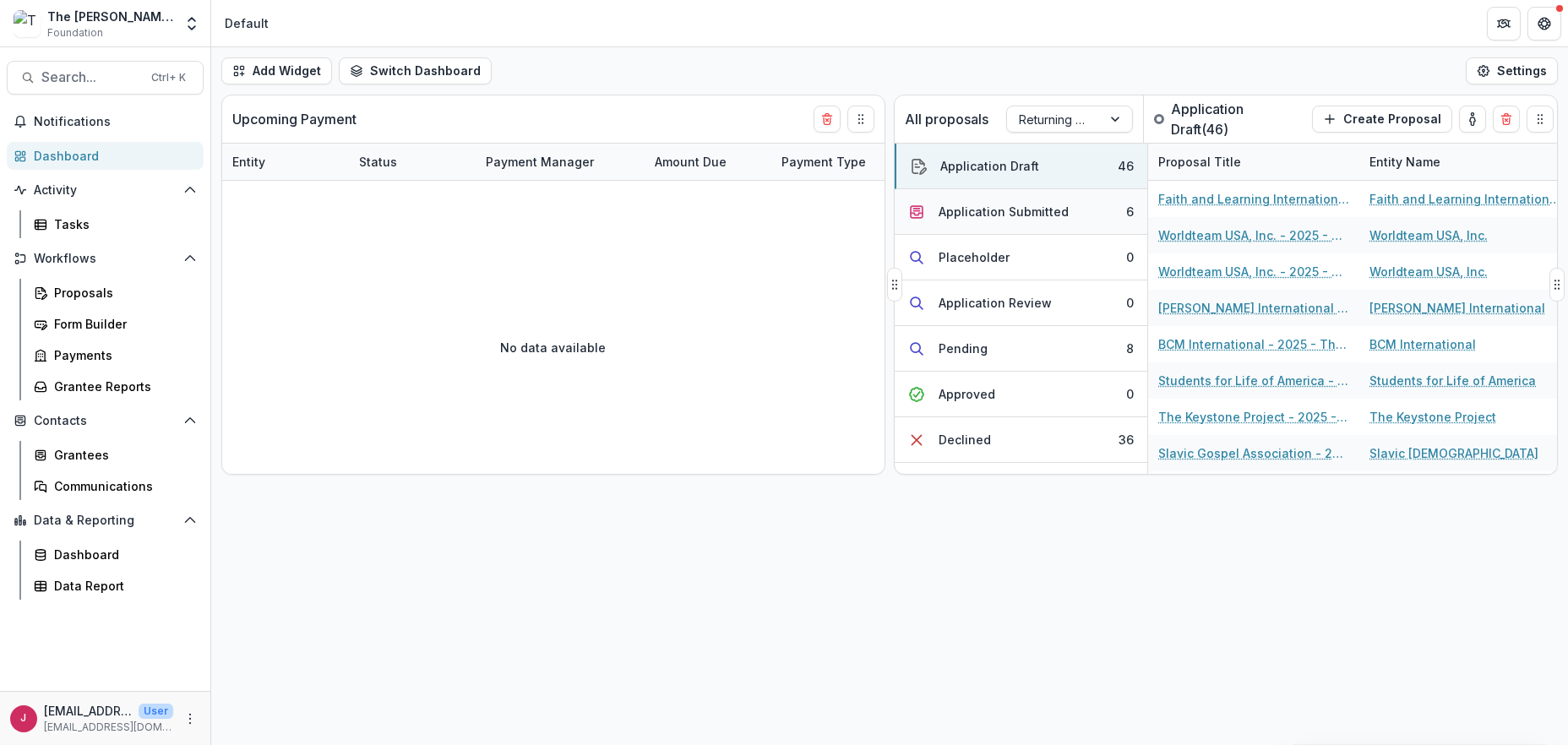
click at [1001, 213] on div "Application Submitted" at bounding box center [1004, 212] width 130 height 18
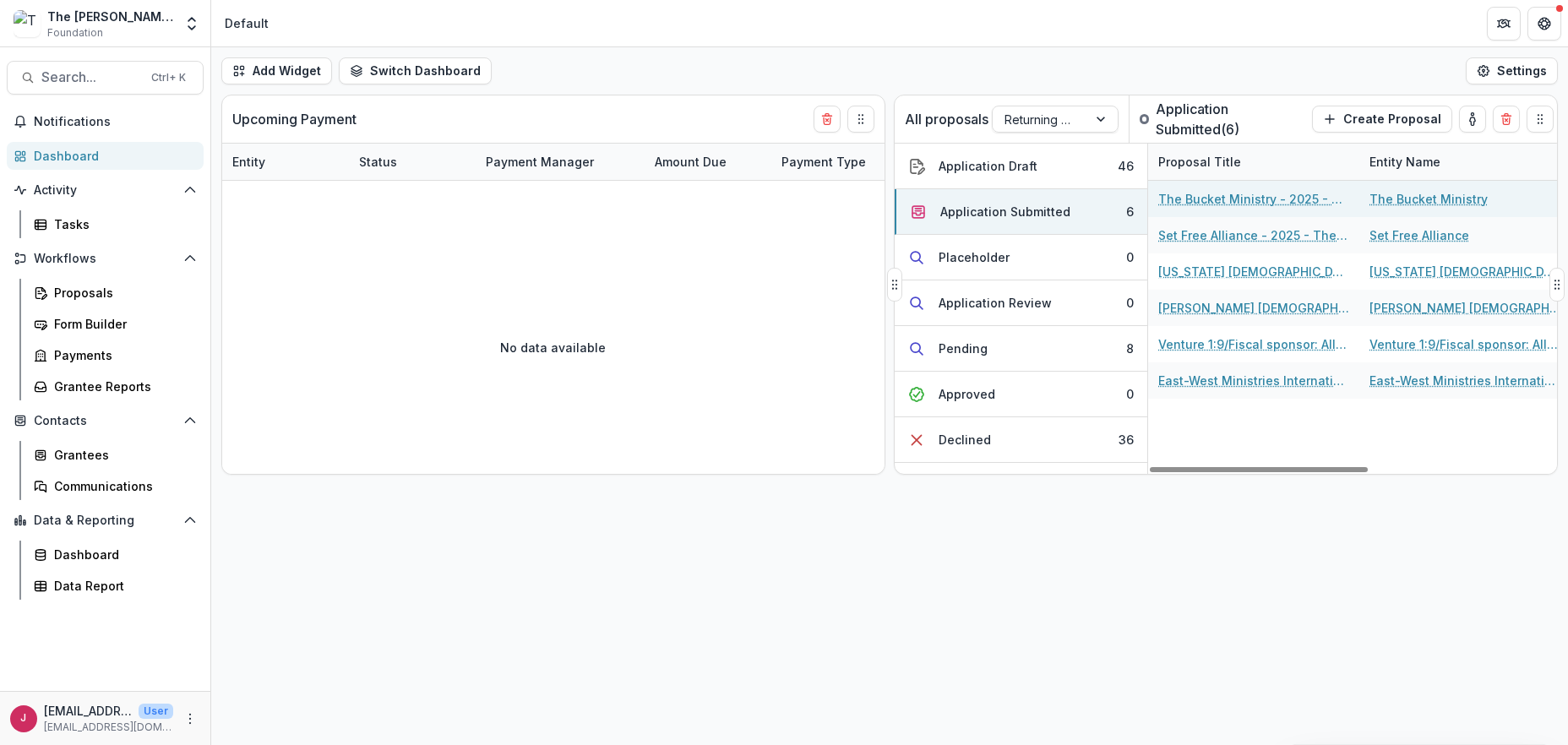
click at [1186, 200] on link "The Bucket Ministry - 2025 - The [PERSON_NAME] Foundation Grant Proposal Applic…" at bounding box center [1254, 199] width 191 height 18
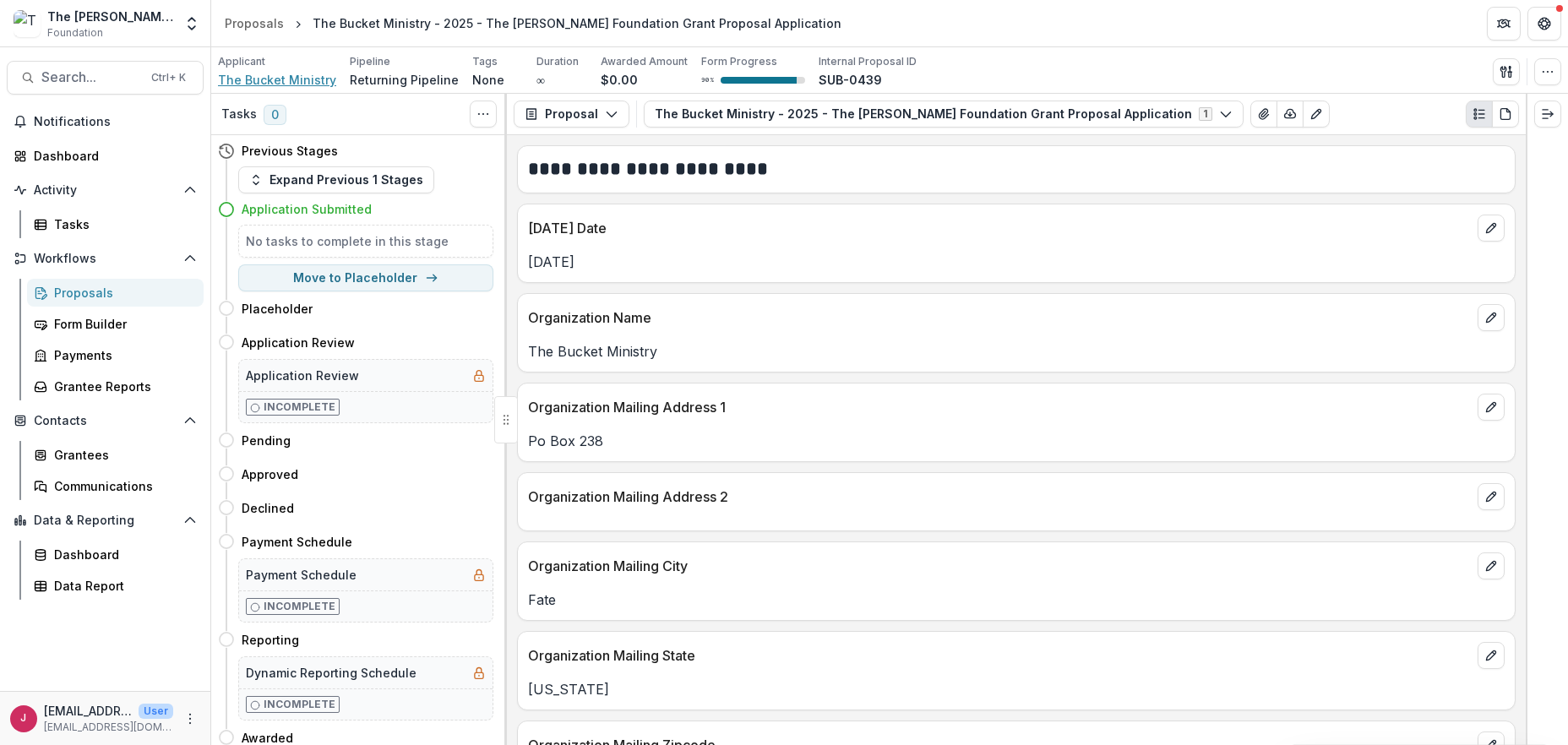
click at [291, 83] on span "The Bucket Ministry" at bounding box center [278, 80] width 118 height 18
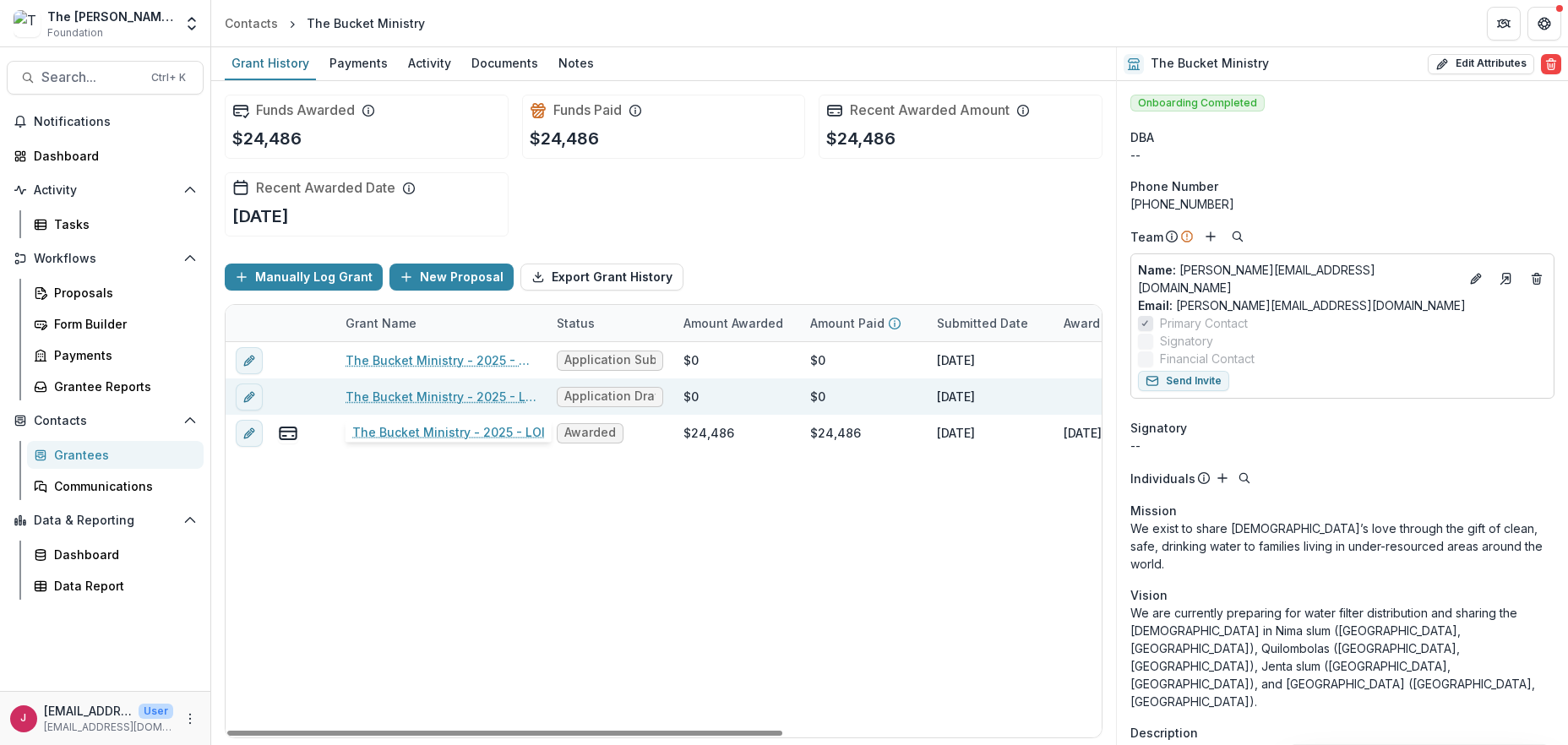
click at [391, 399] on link "The Bucket Ministry - 2025 - LOI" at bounding box center [441, 396] width 191 height 18
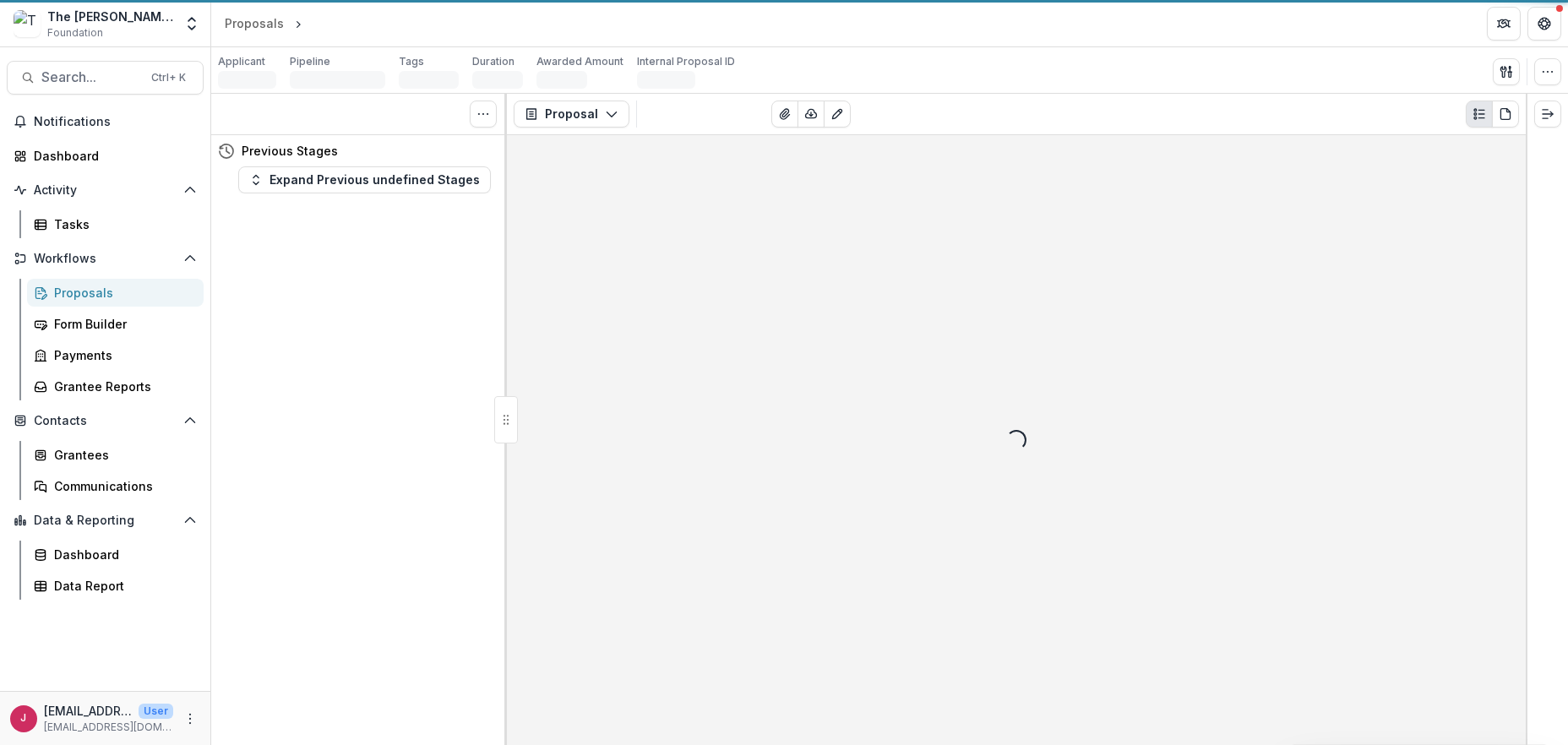
click at [391, 399] on div "Tasks 0 Show Cancelled Tasks Previous Stages Expand Previous undefined Stages" at bounding box center [359, 420] width 295 height 652
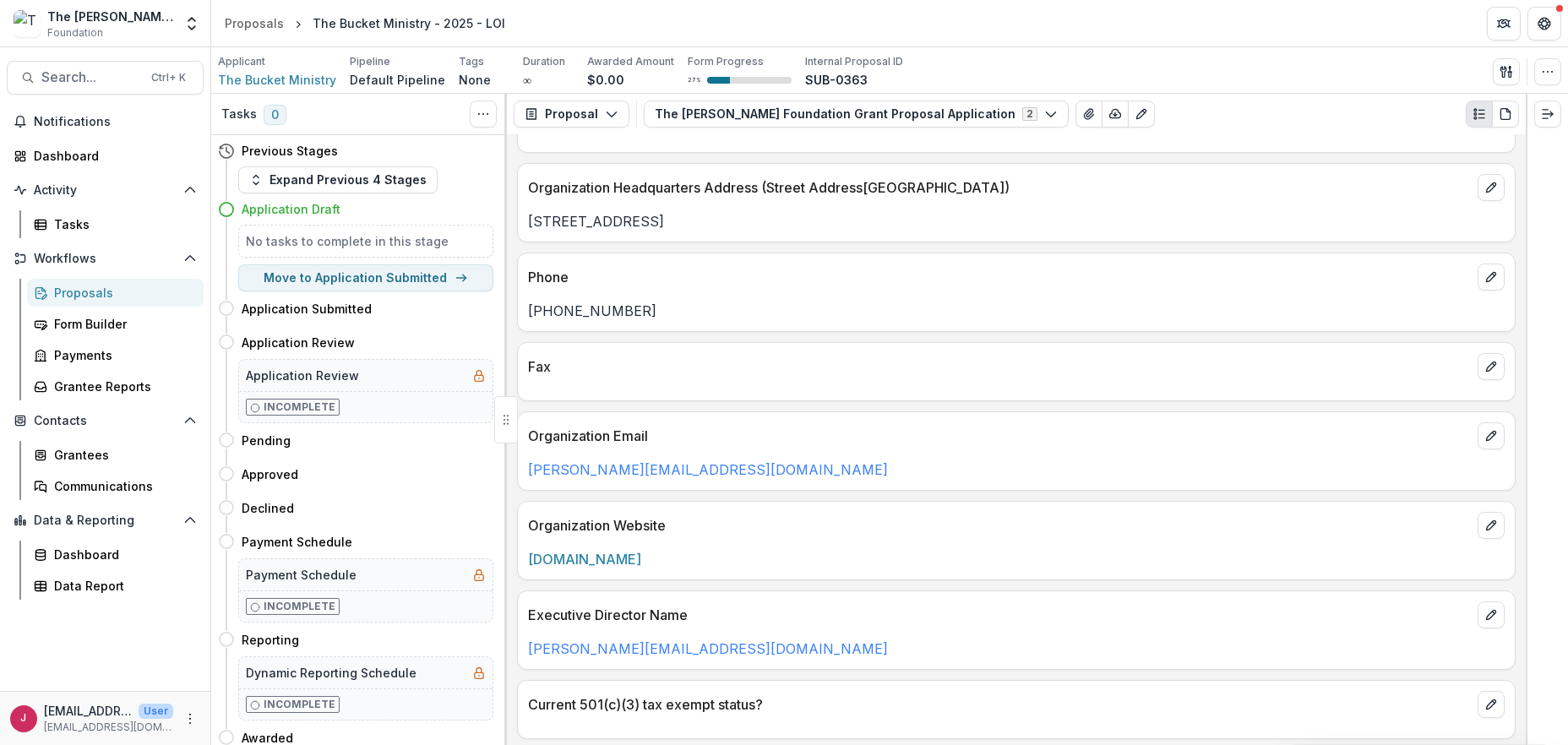
scroll to position [450, 0]
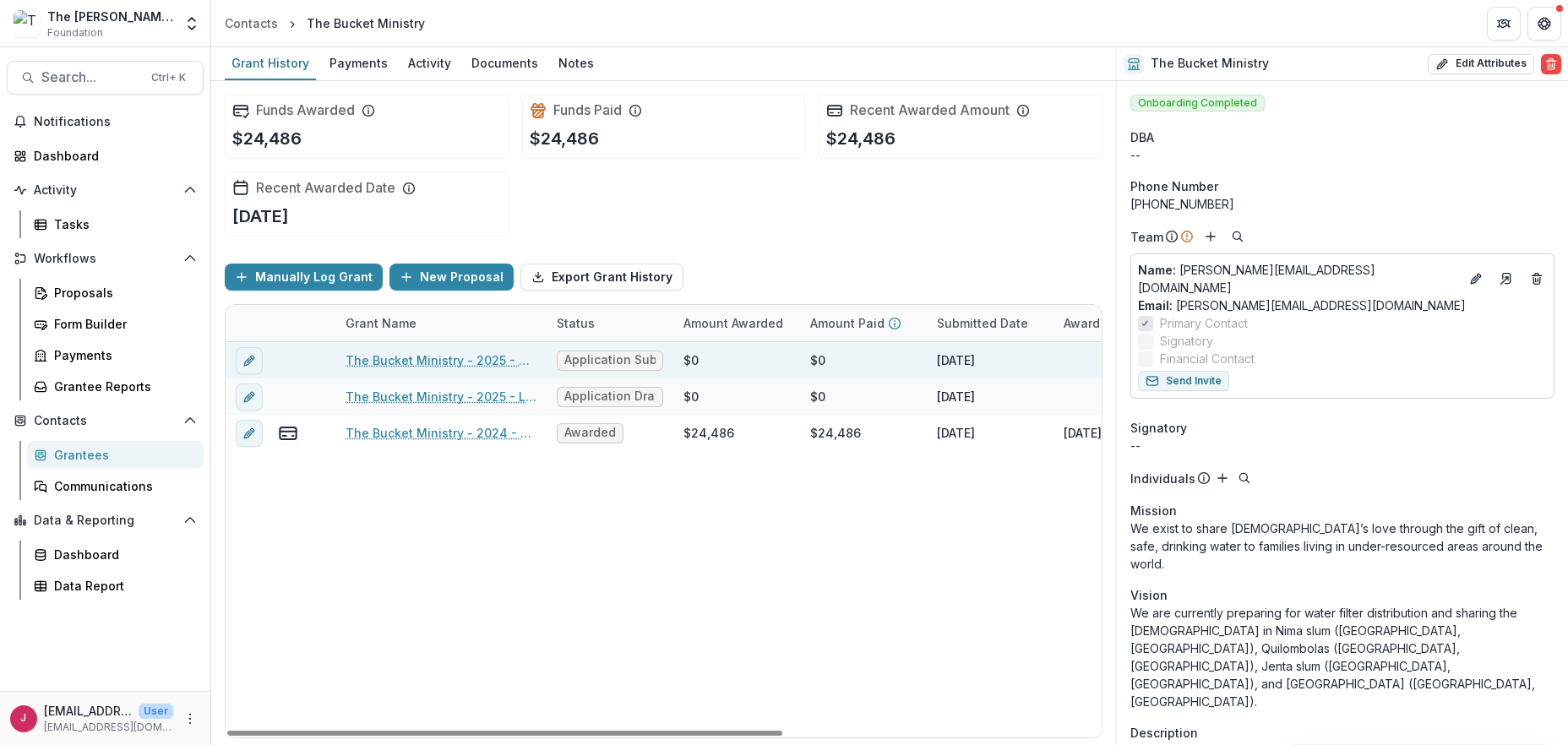
click at [609, 356] on span "Application Submitted" at bounding box center [610, 360] width 91 height 14
click at [443, 357] on link "The Bucket Ministry - 2025 - The [PERSON_NAME] Foundation Grant Proposal Applic…" at bounding box center [441, 360] width 191 height 18
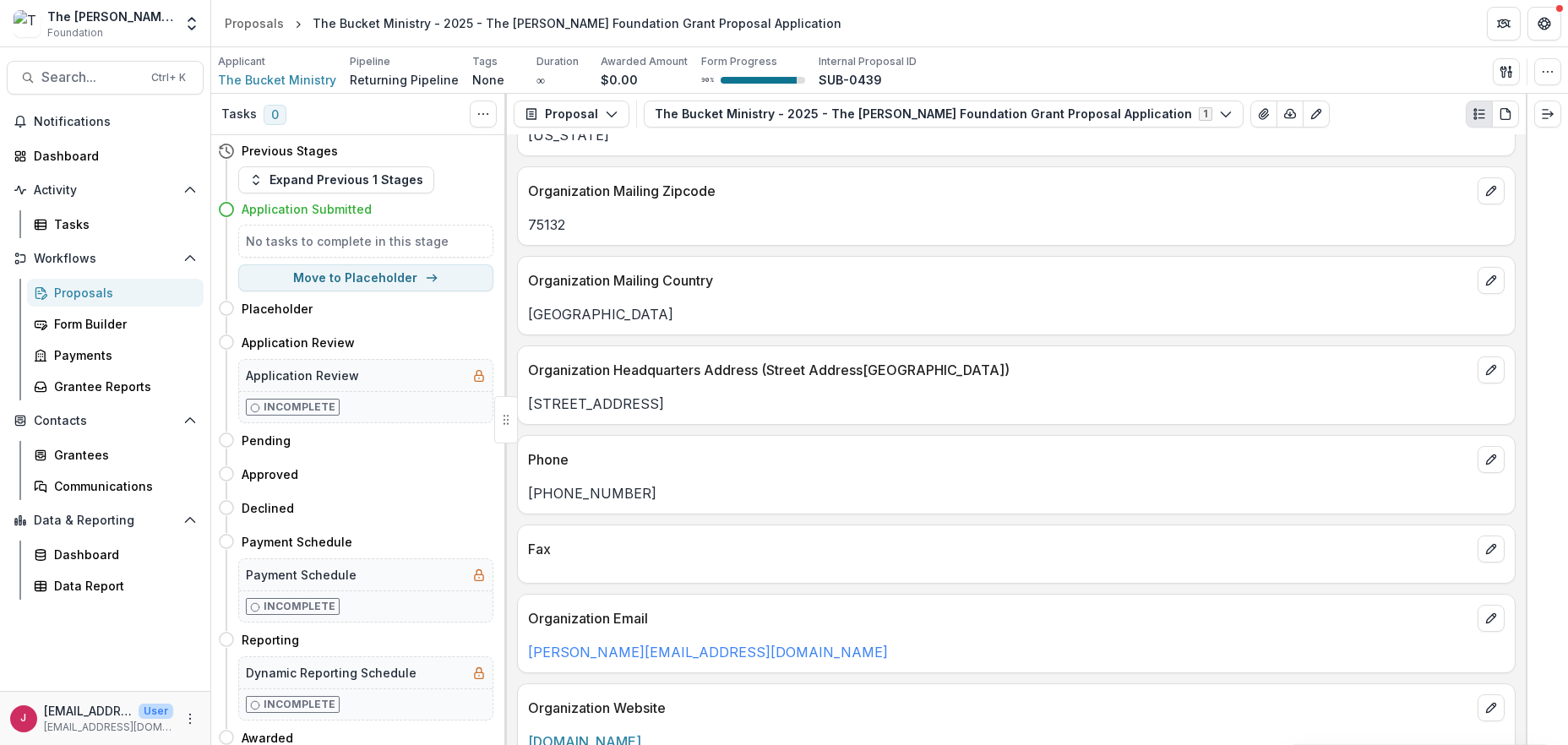
scroll to position [676, 0]
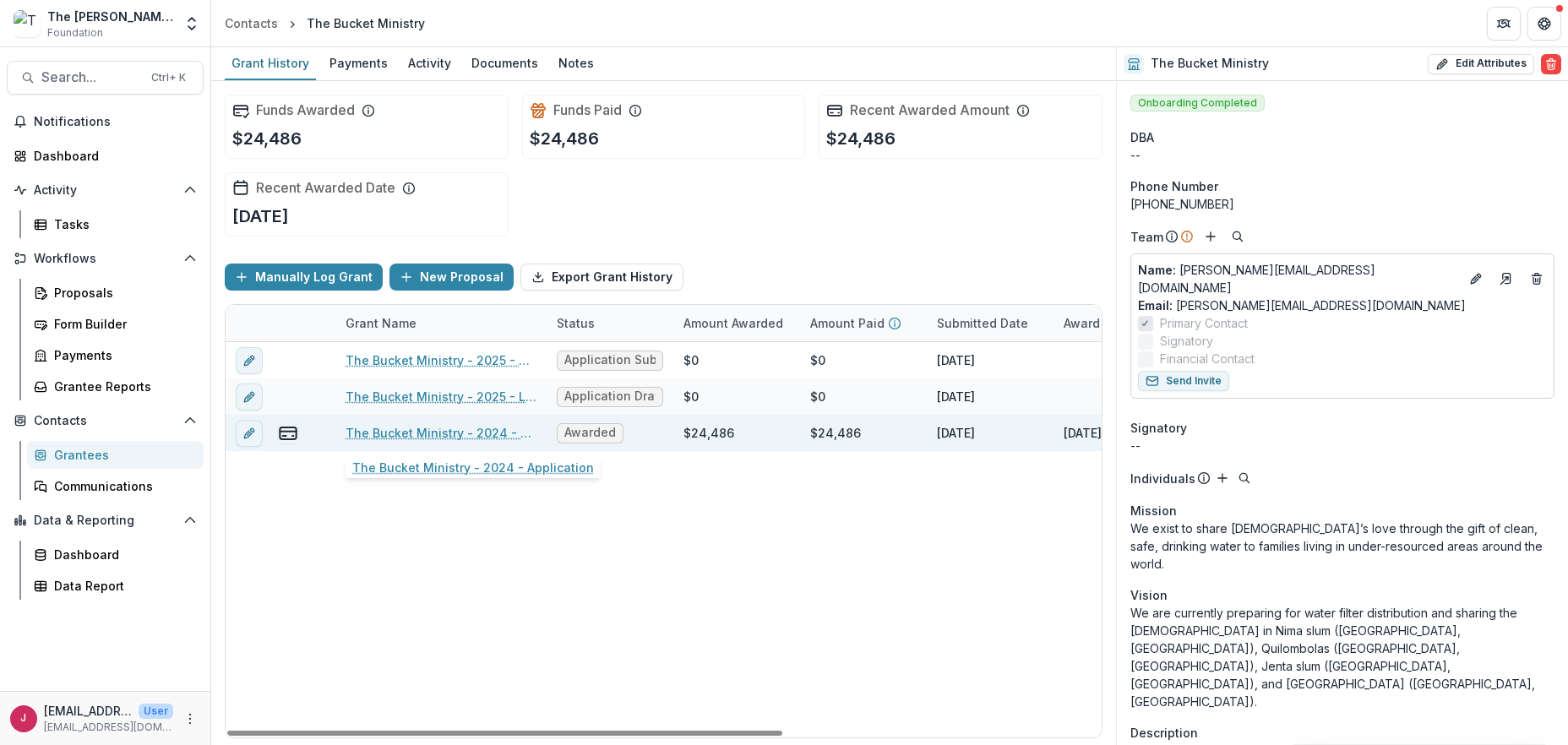
click at [504, 437] on link "The Bucket Ministry - 2024 - Application" at bounding box center [441, 433] width 191 height 18
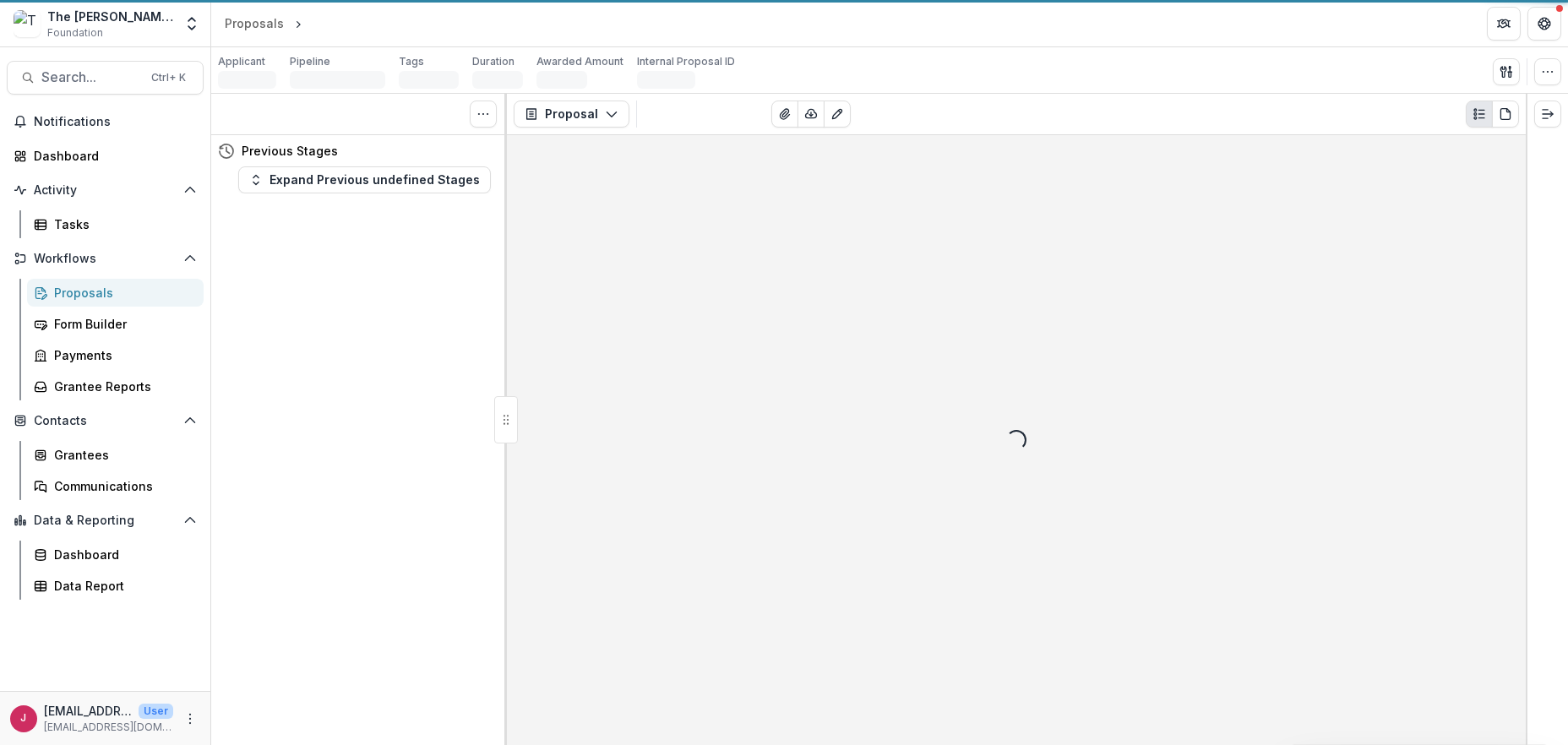
click at [504, 437] on div at bounding box center [506, 420] width 24 height 47
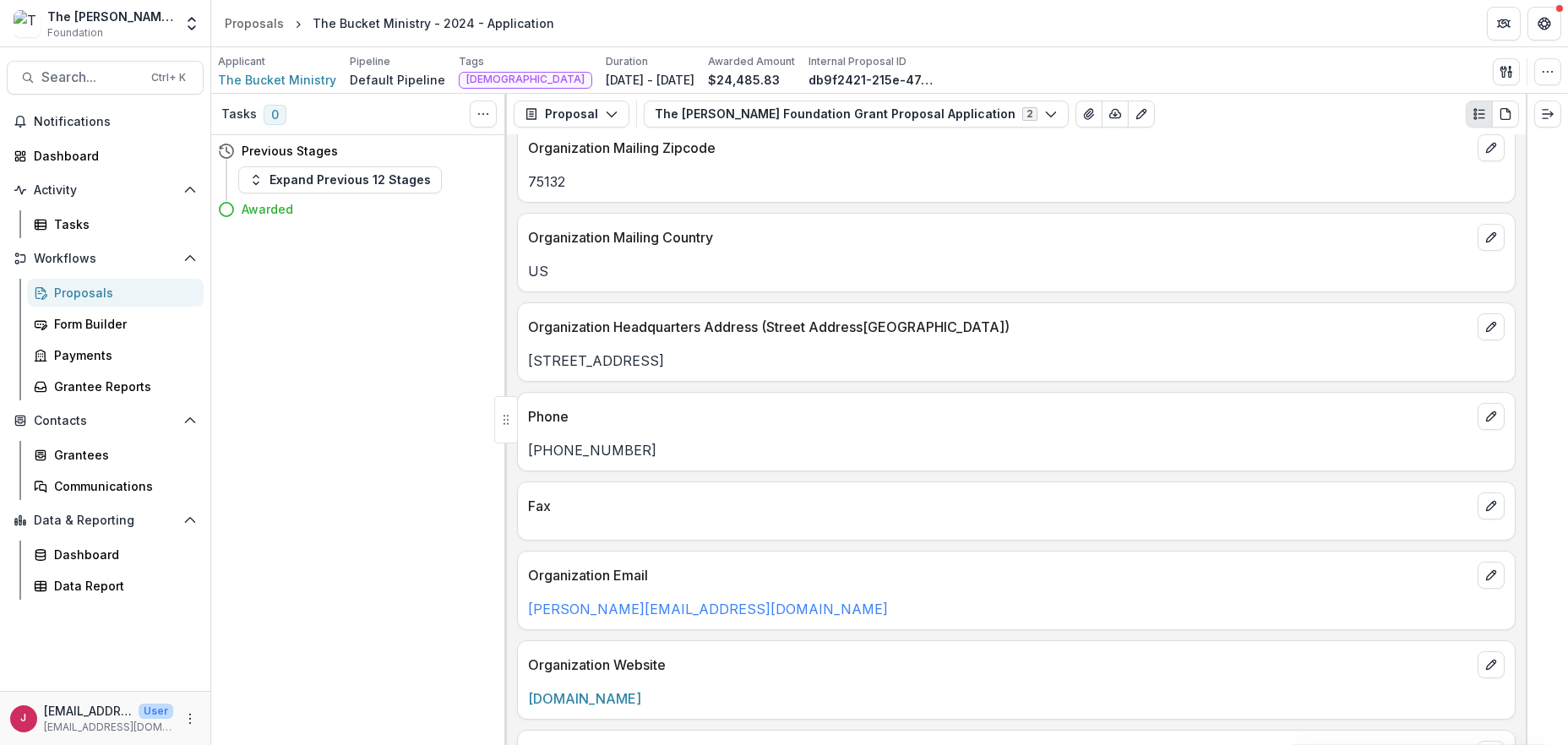
scroll to position [338, 0]
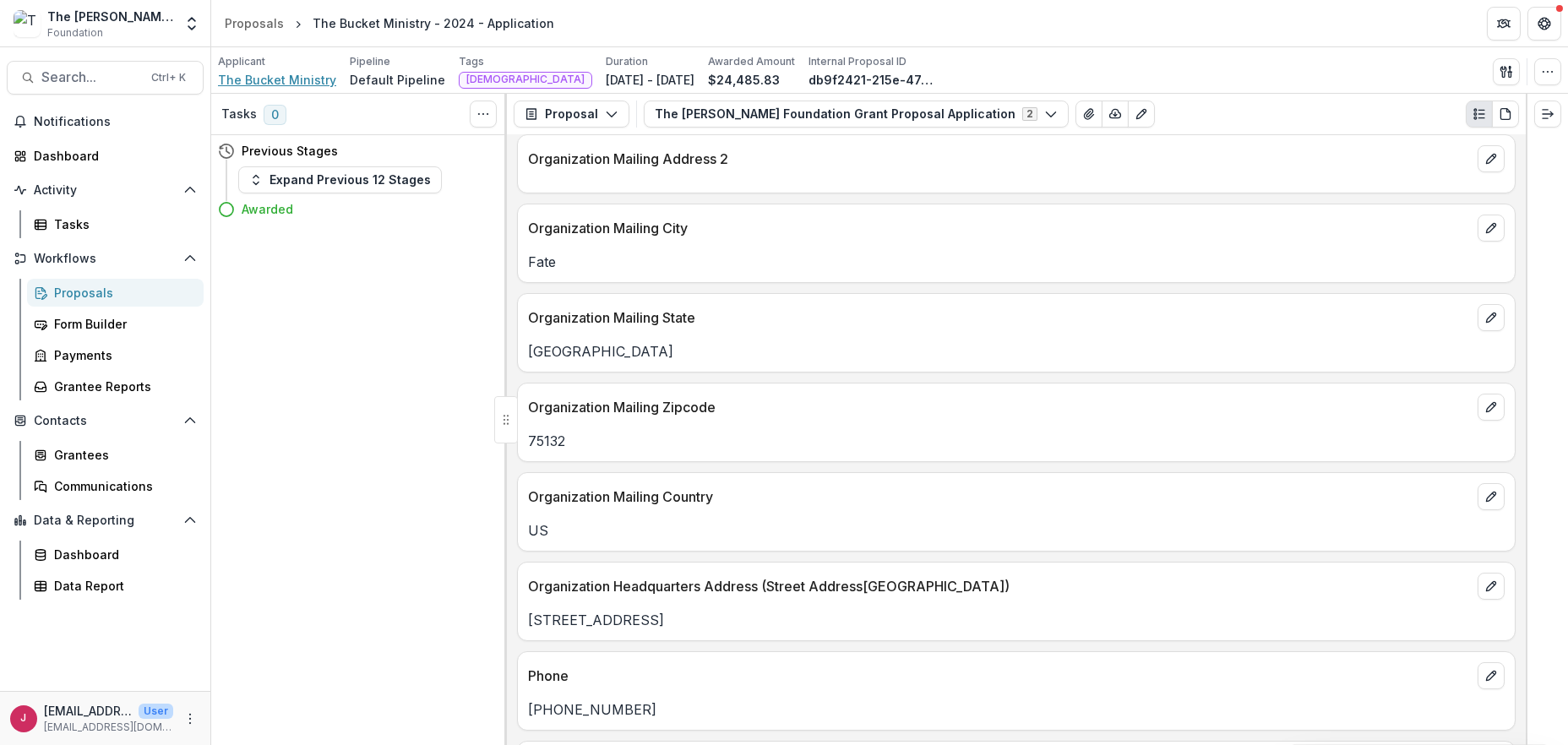
click at [285, 74] on span "The Bucket Ministry" at bounding box center [278, 80] width 118 height 18
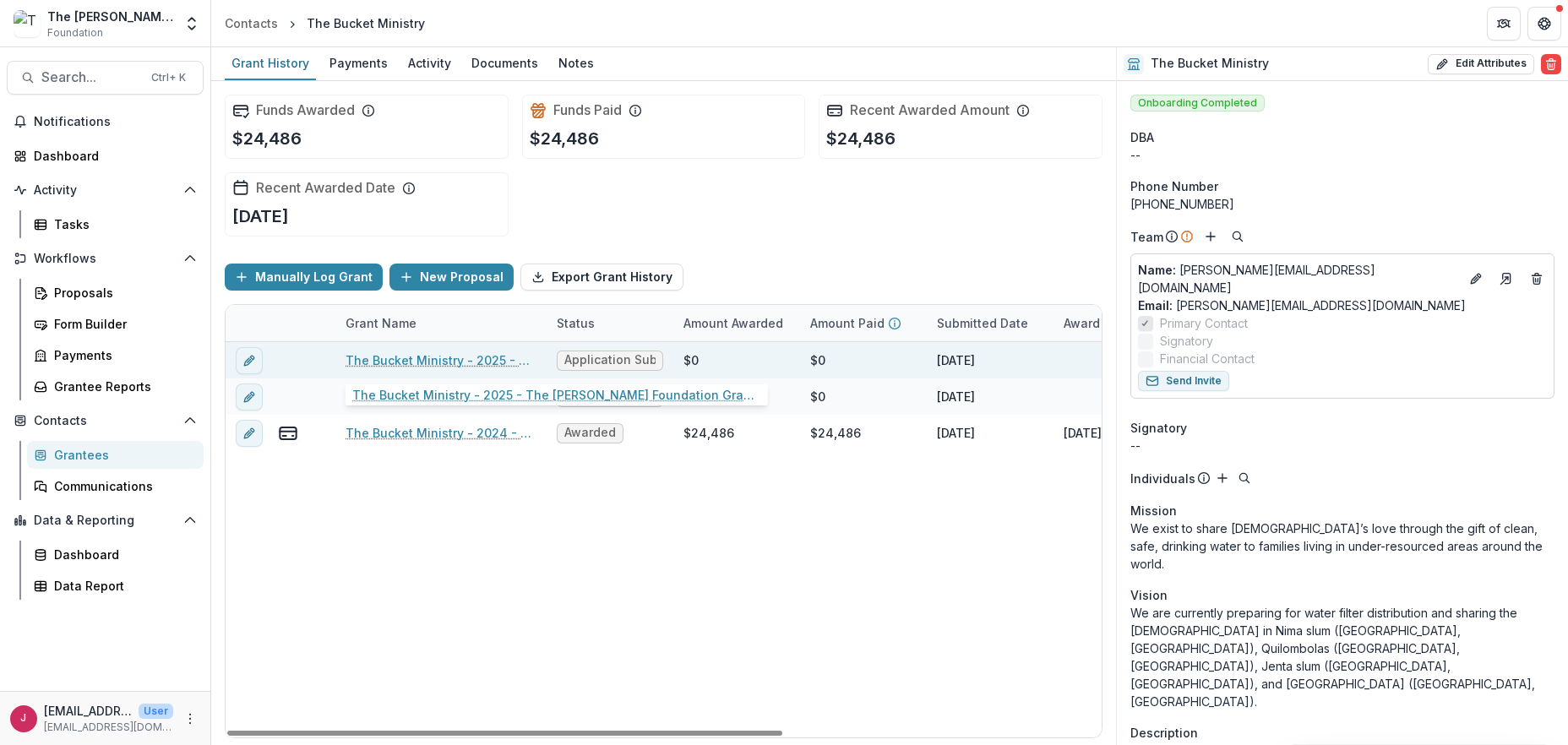
click at [437, 360] on link "The Bucket Ministry - 2025 - The [PERSON_NAME] Foundation Grant Proposal Applic…" at bounding box center [441, 360] width 191 height 18
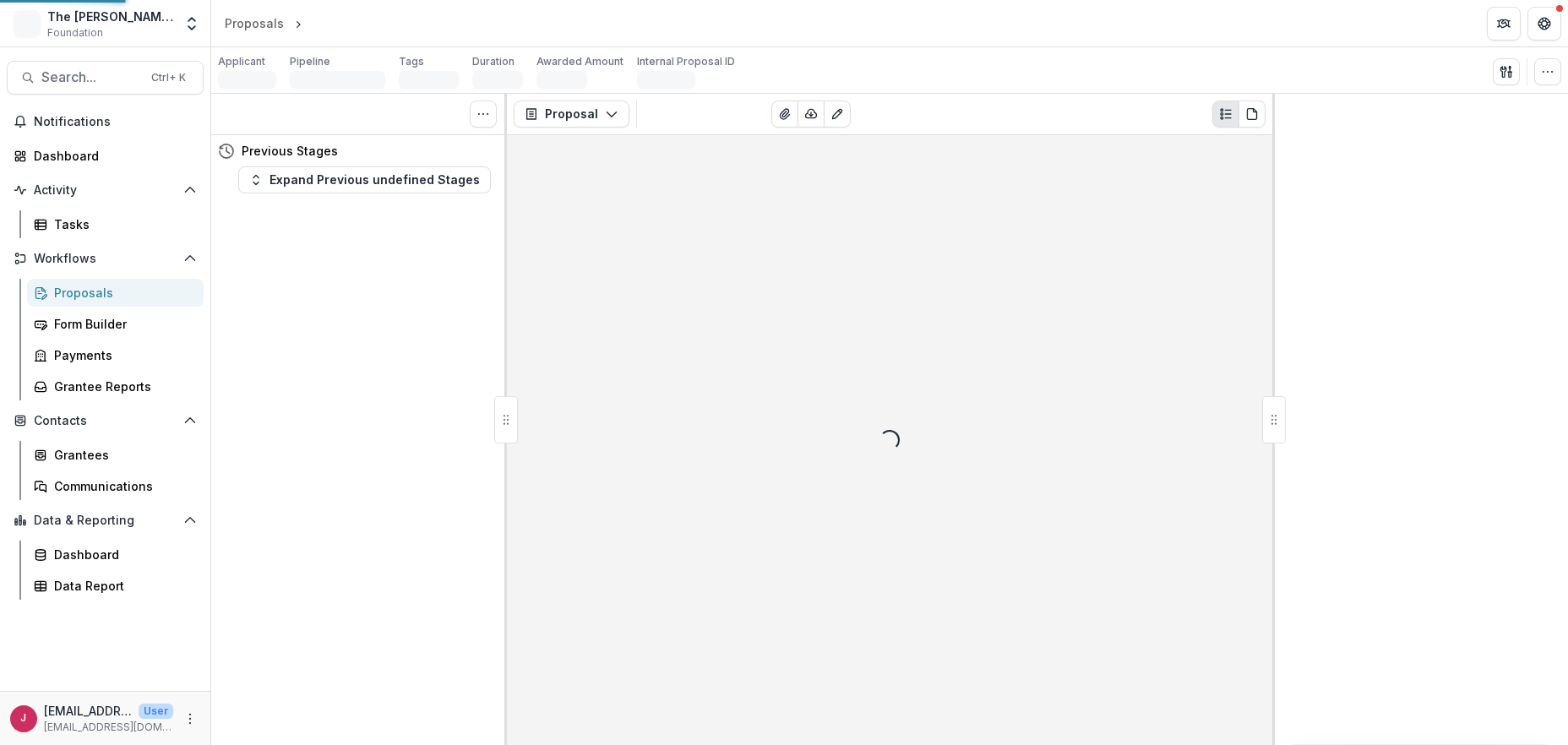
click at [437, 360] on div "Tasks 0 Show Cancelled Tasks Previous Stages Expand Previous undefined Stages" at bounding box center [359, 420] width 295 height 652
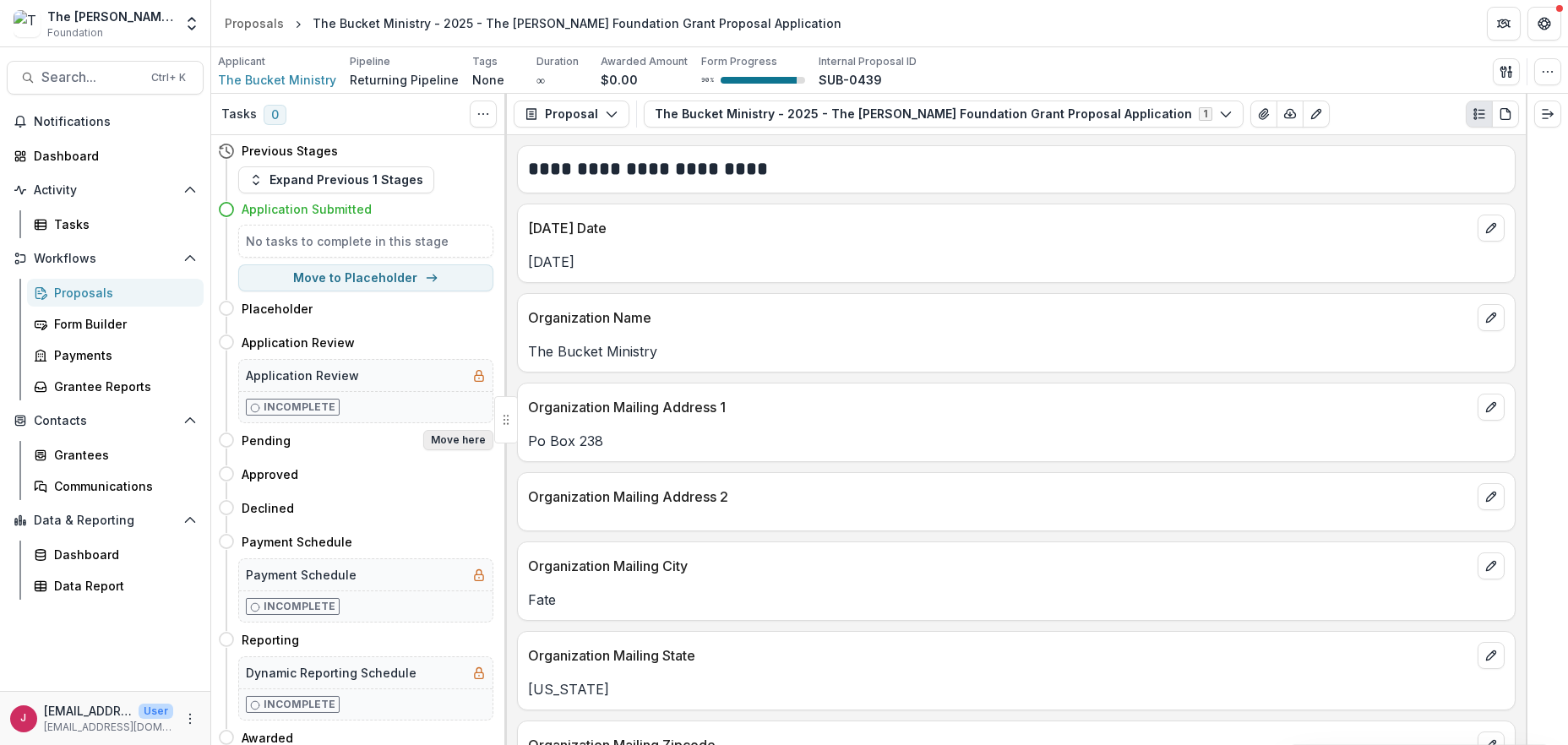
click at [458, 437] on button "Move here" at bounding box center [458, 440] width 70 height 20
select select "*******"
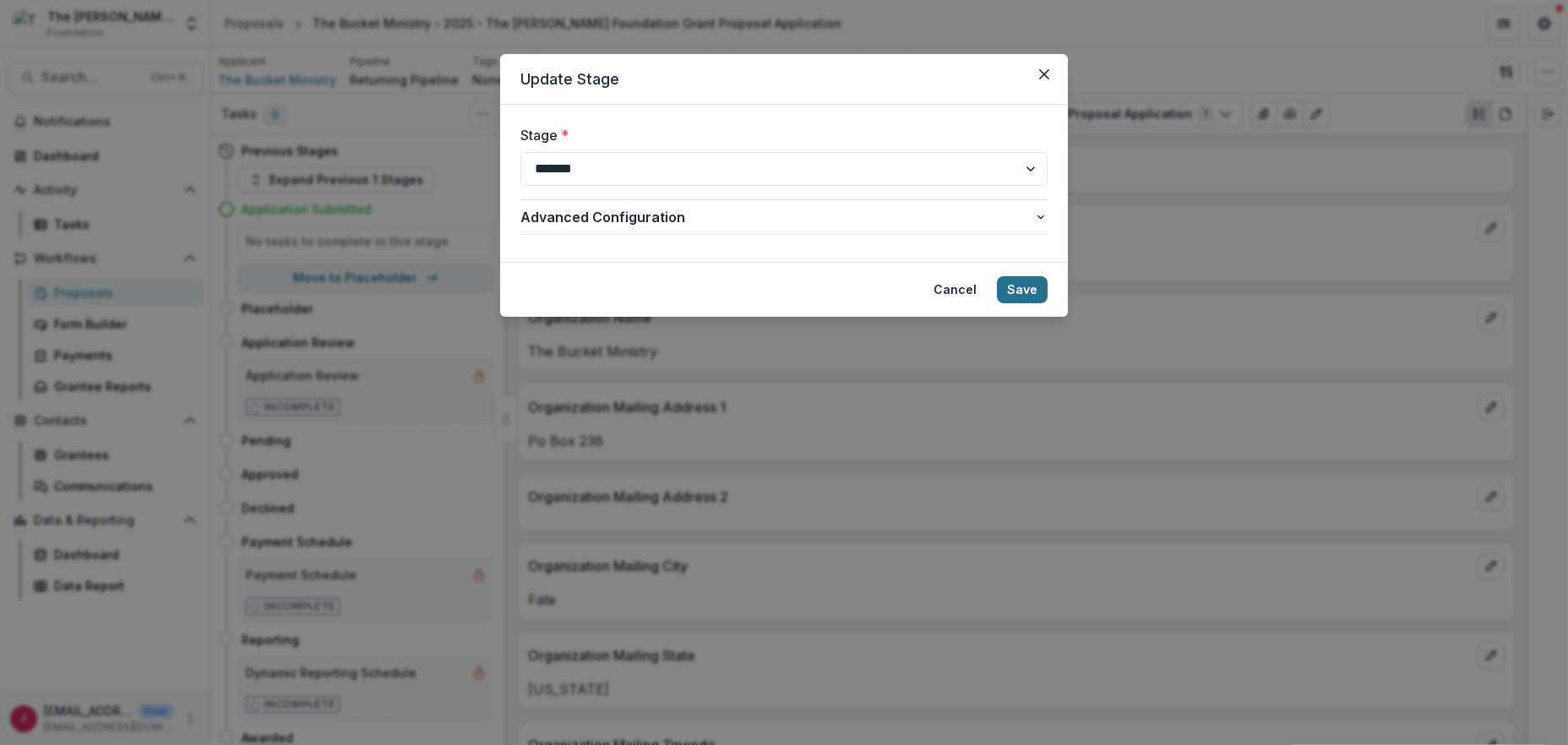
click at [1016, 288] on button "Save" at bounding box center [1022, 290] width 51 height 27
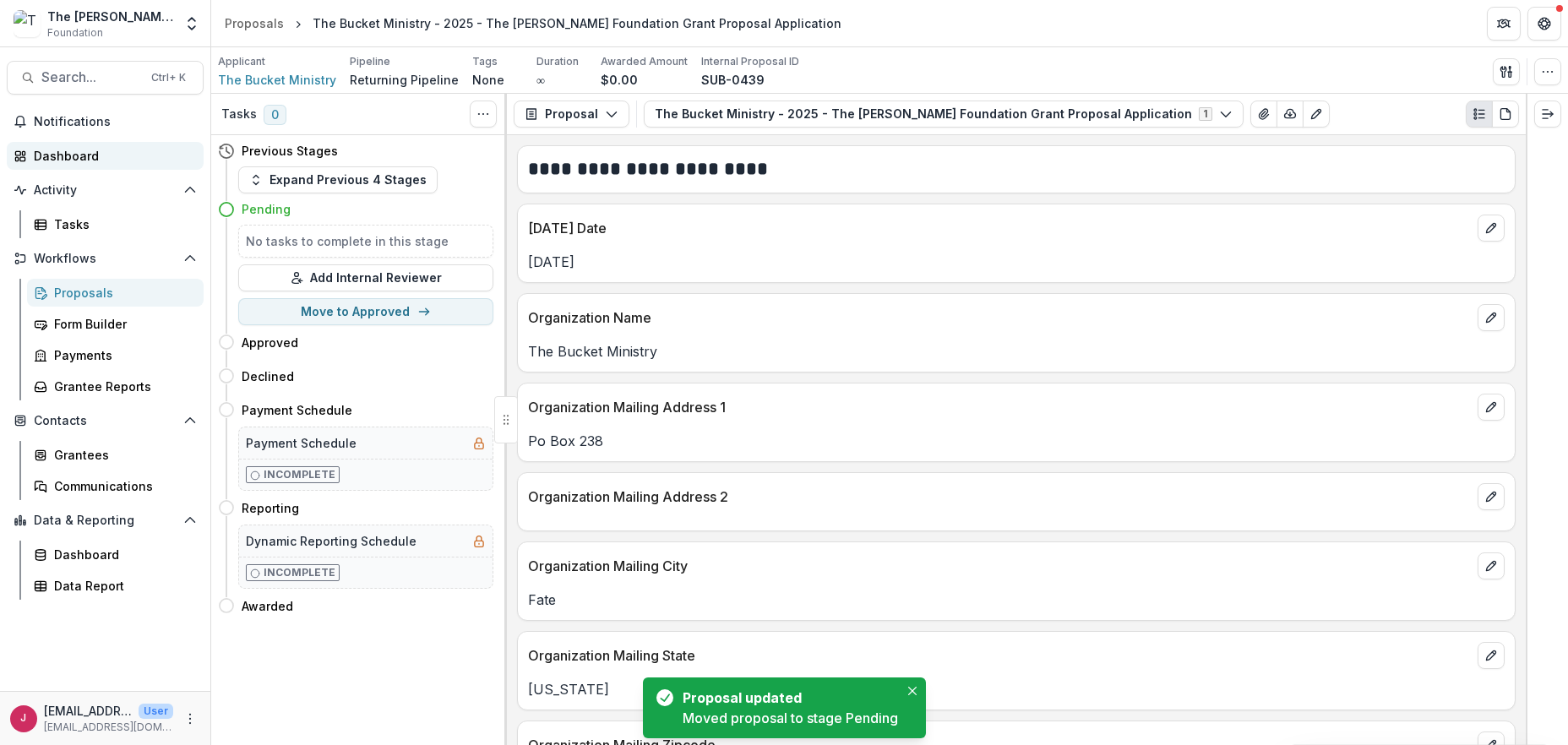
click at [95, 149] on div "Dashboard" at bounding box center [112, 156] width 157 height 18
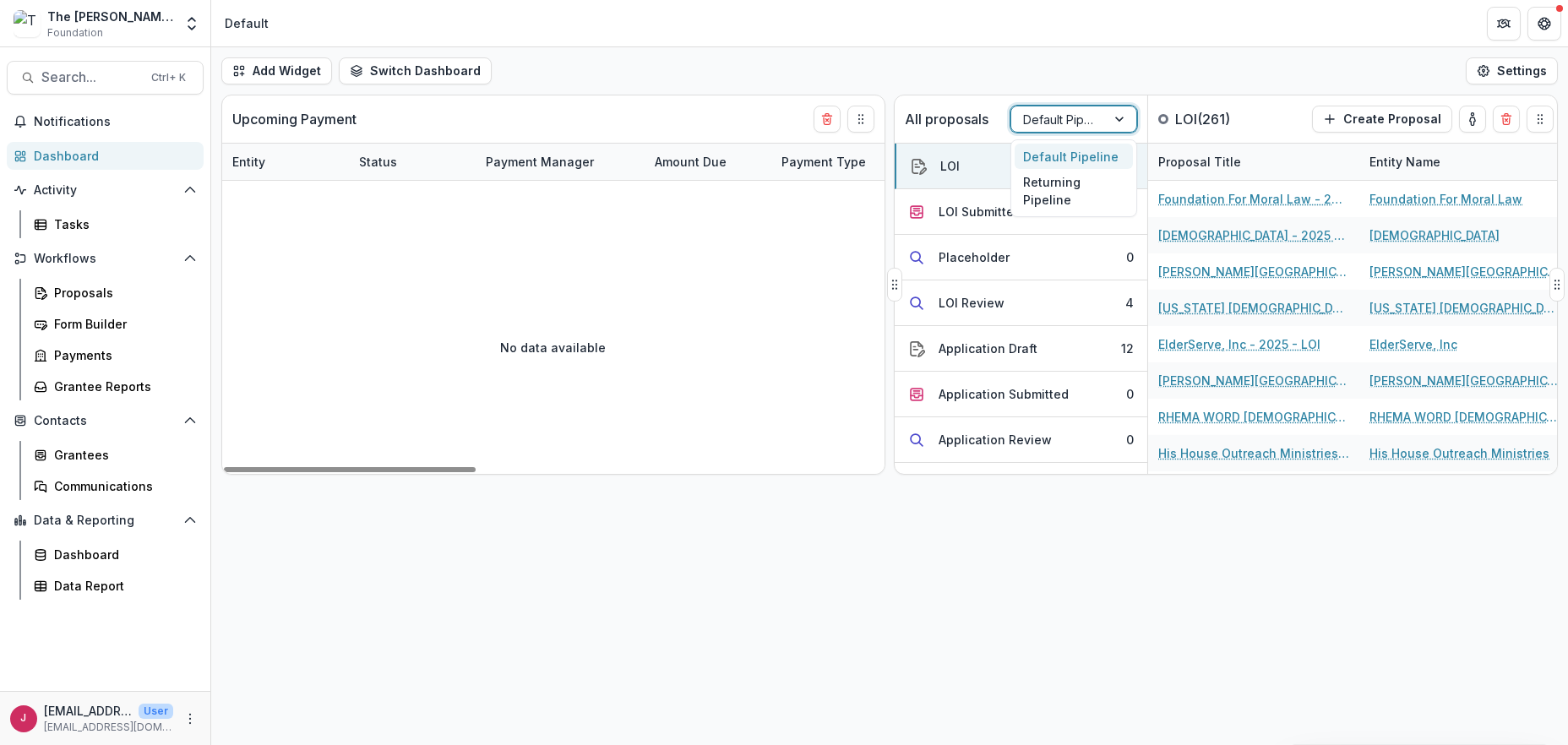
click at [1116, 114] on div at bounding box center [1121, 119] width 30 height 25
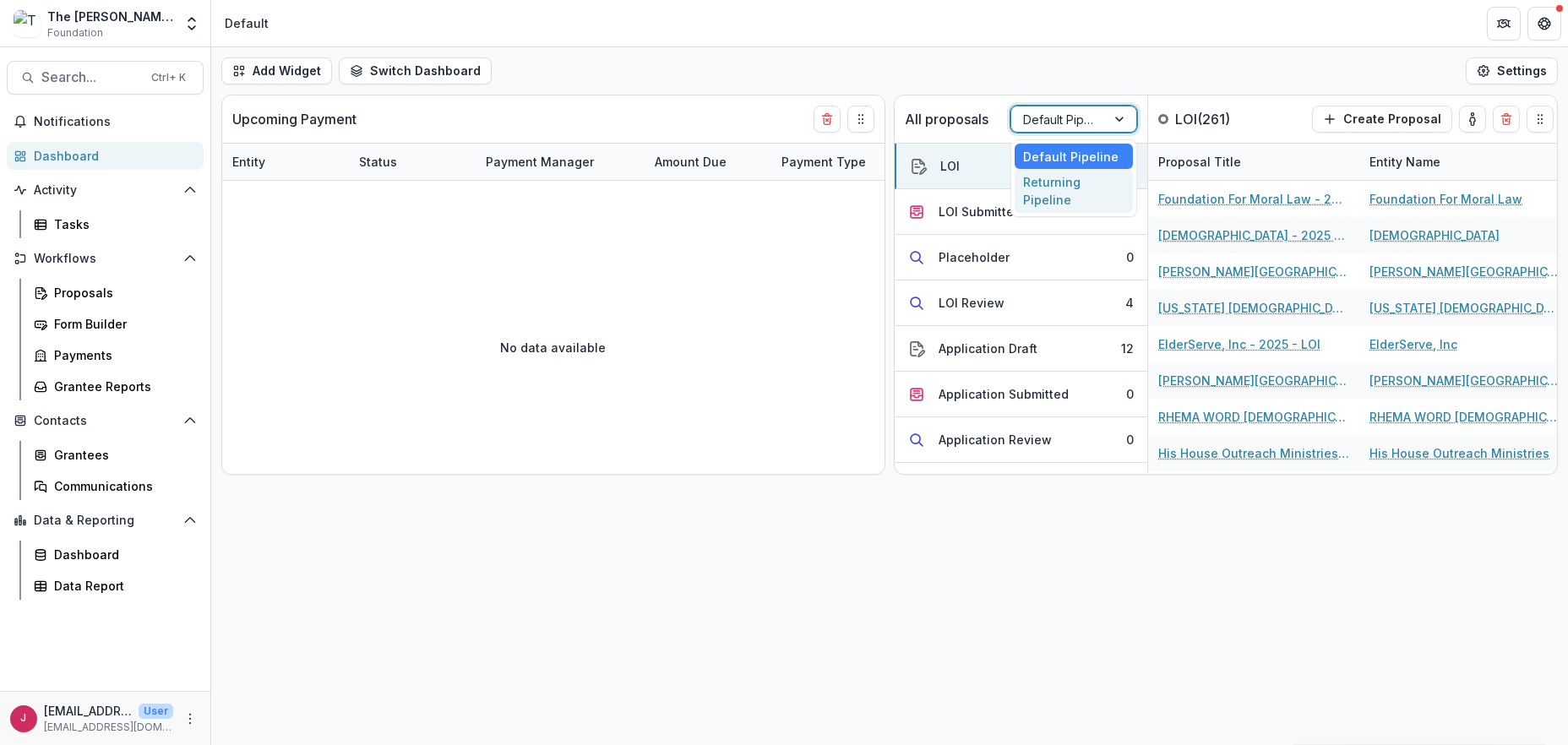
click at [1071, 190] on div "Returning Pipeline" at bounding box center [1074, 191] width 118 height 44
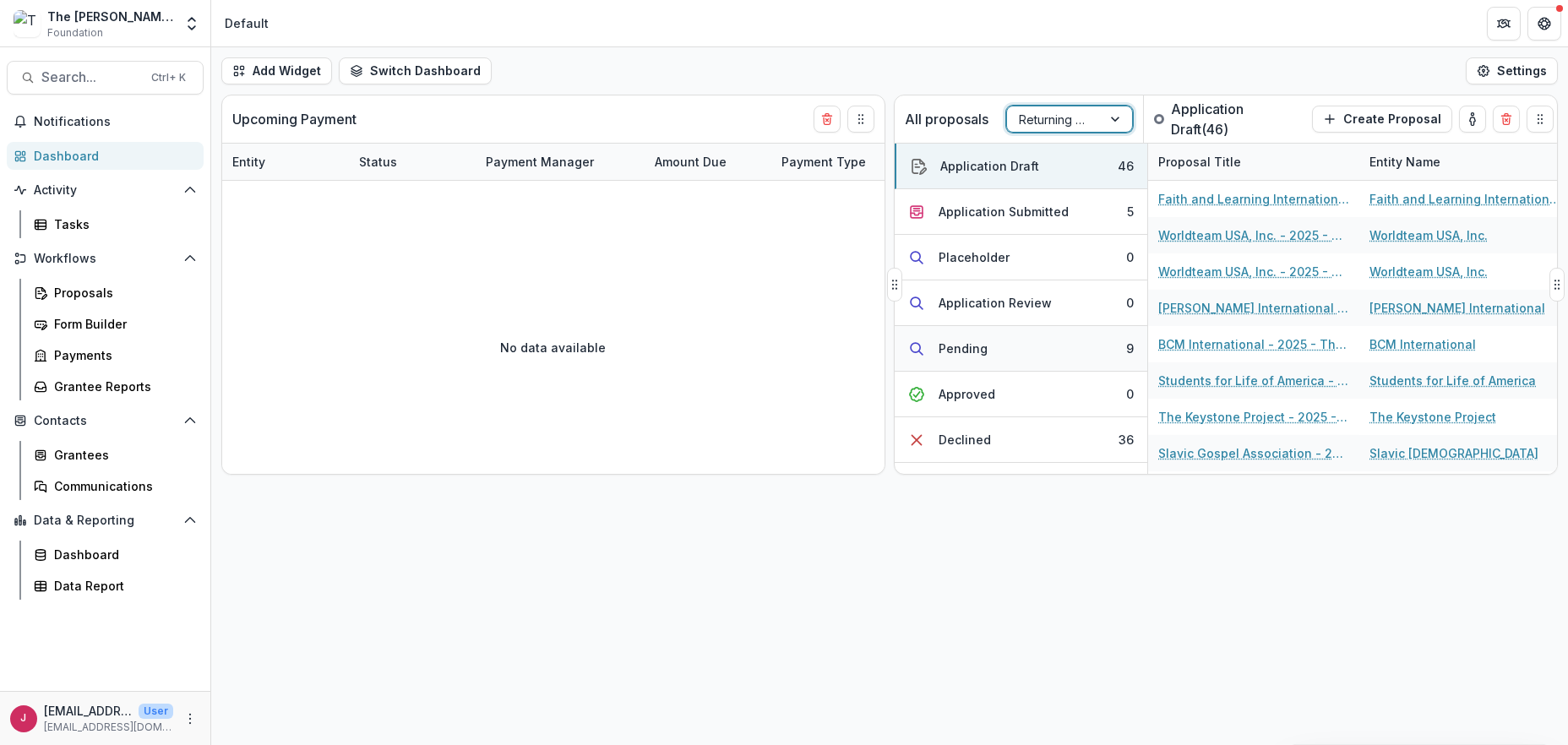
click at [979, 348] on div "Pending" at bounding box center [963, 348] width 49 height 18
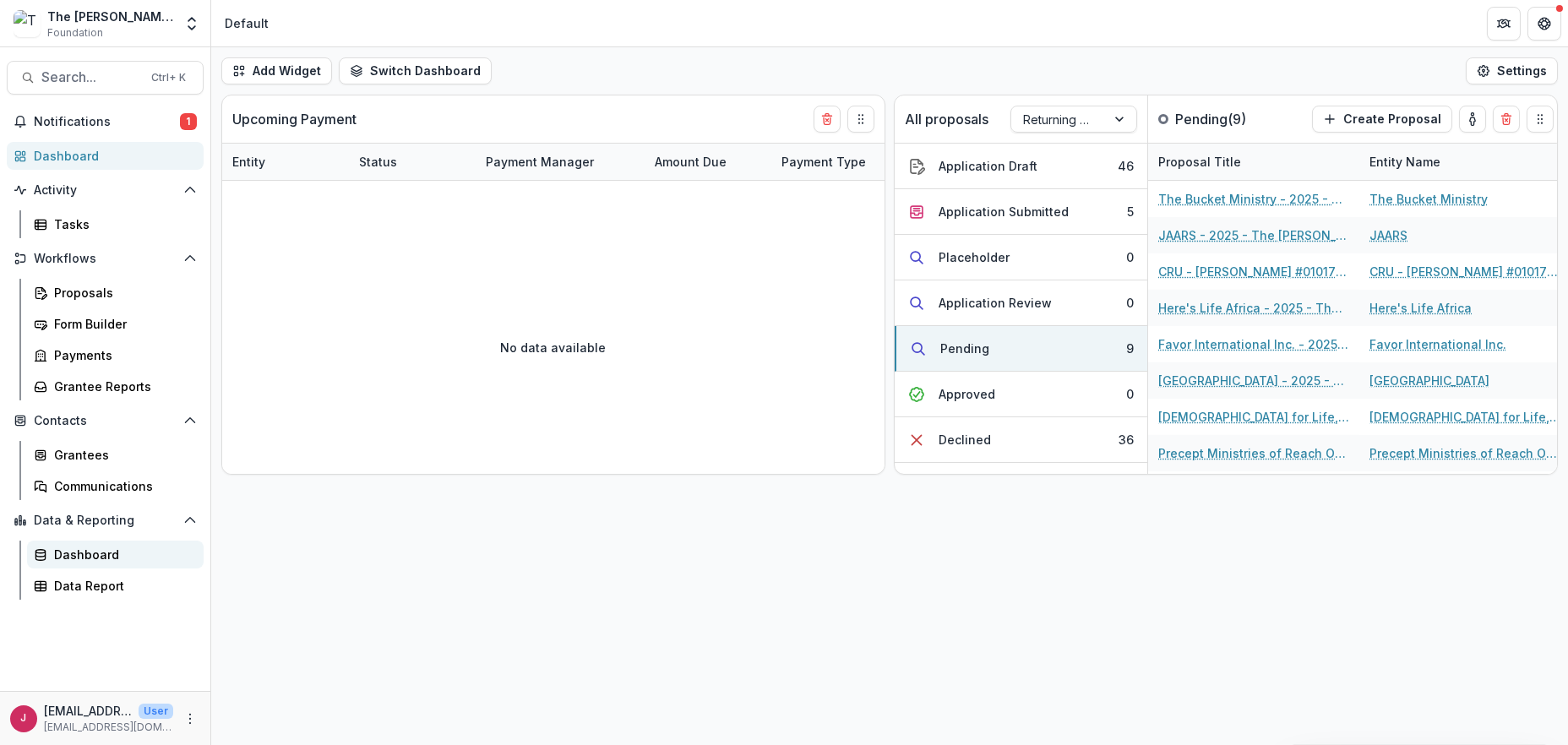
drag, startPoint x: 93, startPoint y: 555, endPoint x: 109, endPoint y: 551, distance: 16.5
click at [93, 555] on div "Dashboard" at bounding box center [122, 555] width 136 height 18
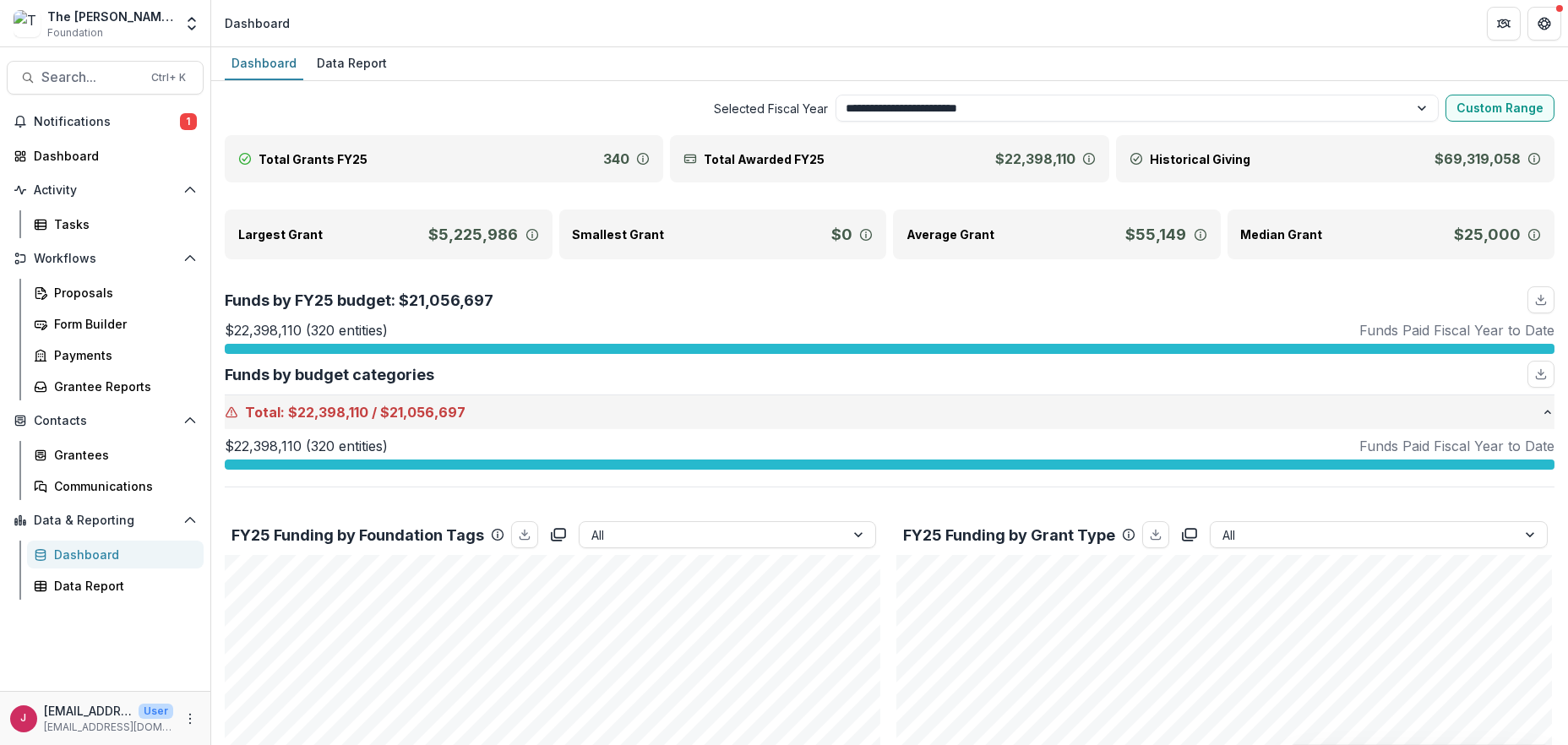
click at [340, 406] on span "$22,398,110" at bounding box center [327, 412] width 80 height 20
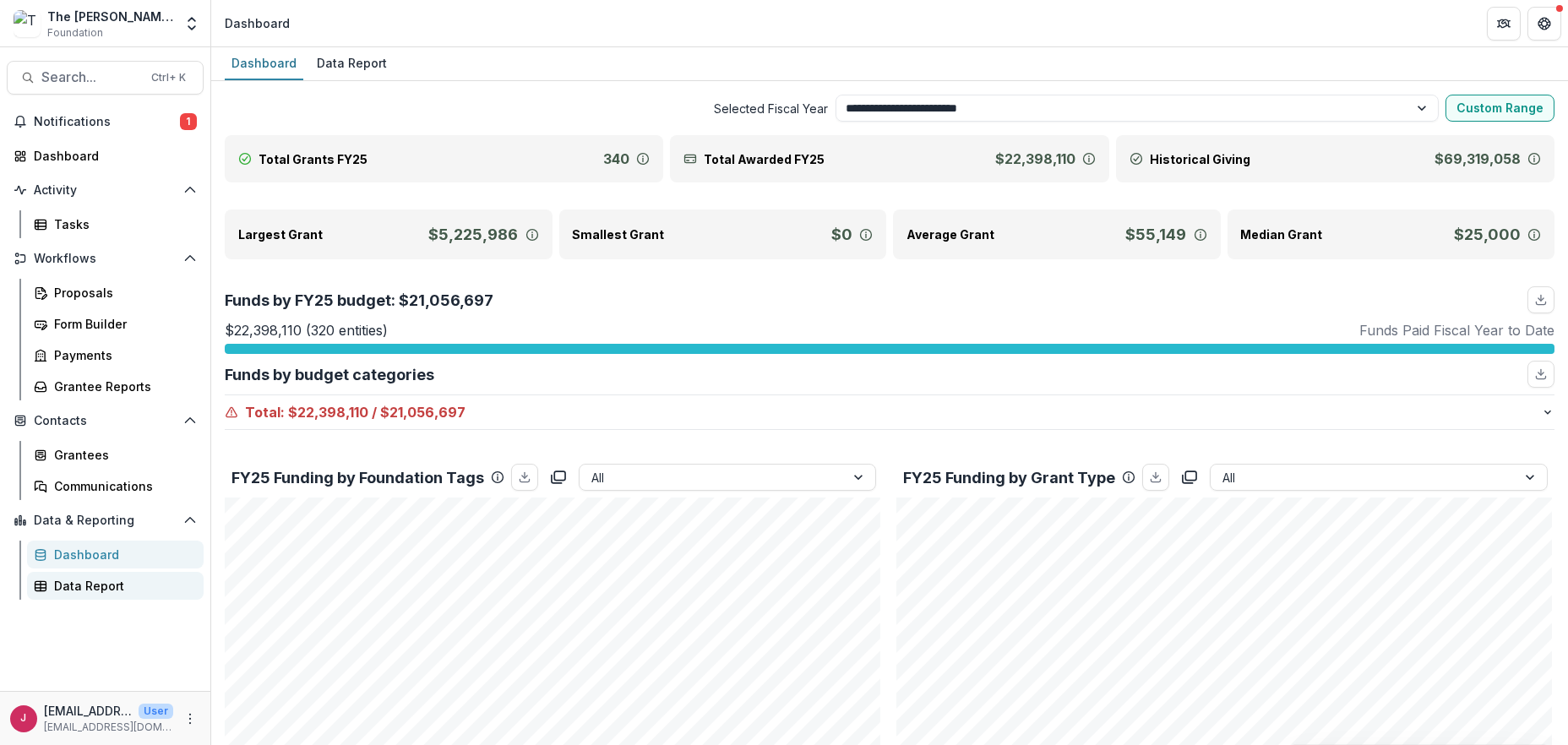
click at [89, 589] on div "Data Report" at bounding box center [122, 586] width 136 height 18
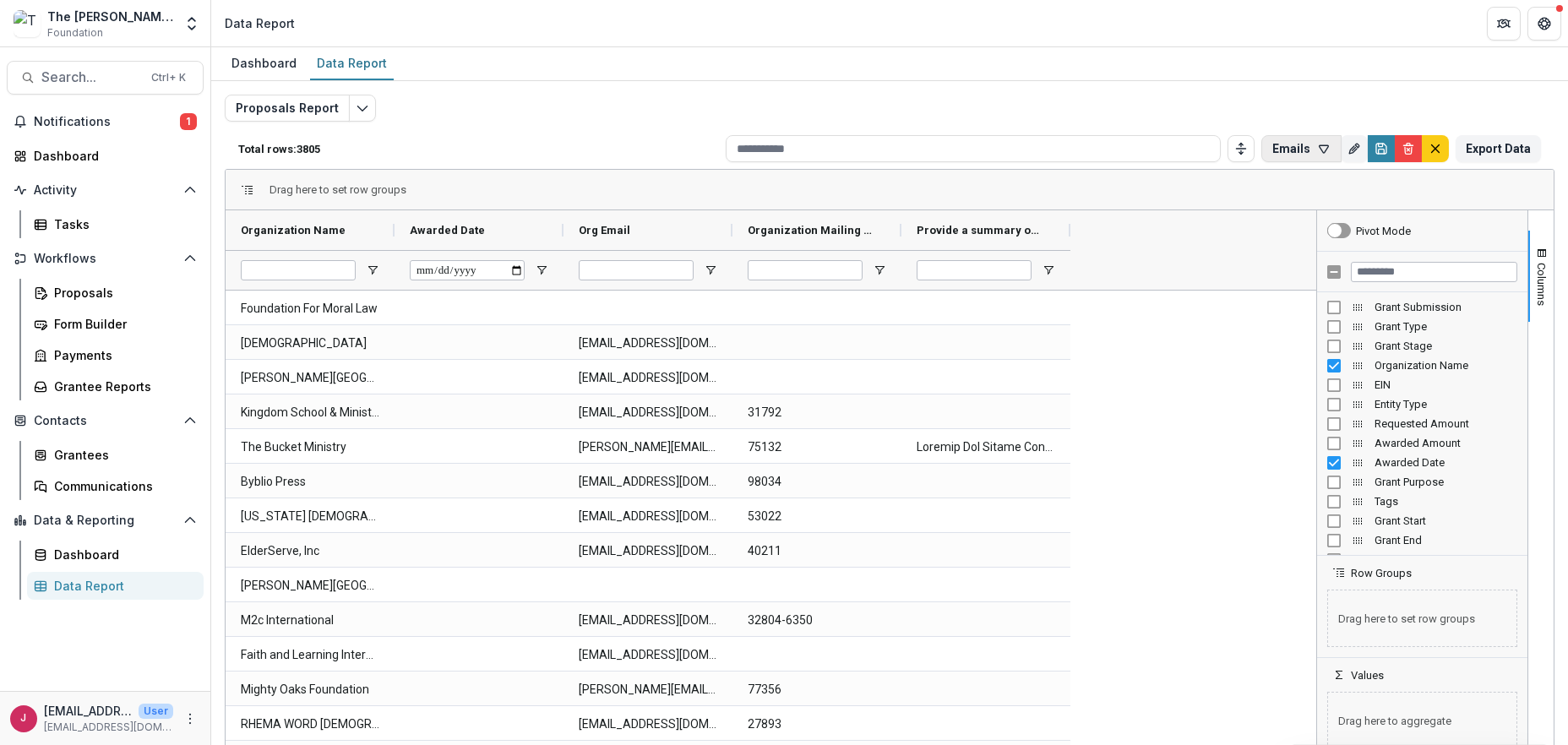
click at [1293, 147] on button "Emails" at bounding box center [1301, 149] width 80 height 27
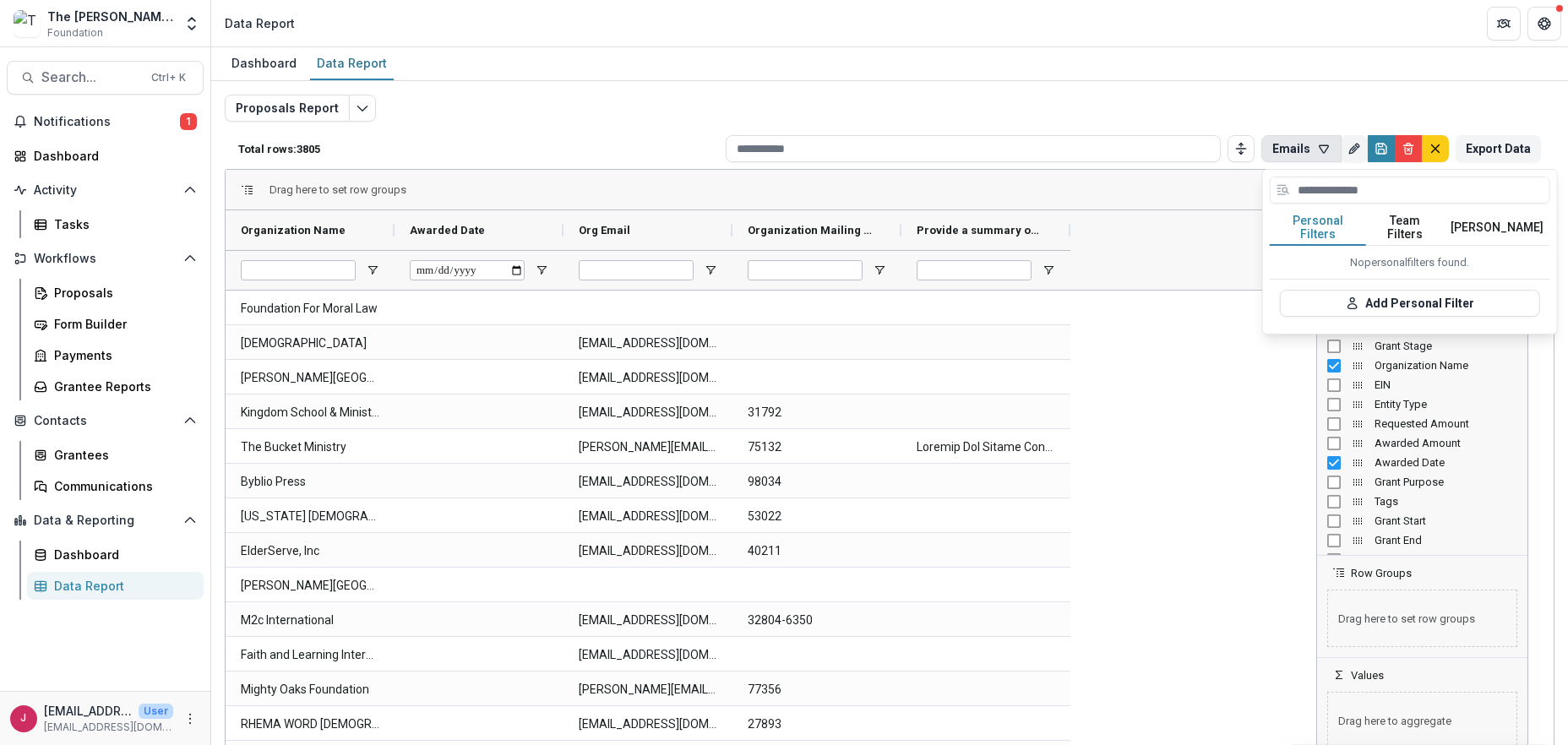
click at [1293, 147] on button "Emails" at bounding box center [1301, 149] width 80 height 27
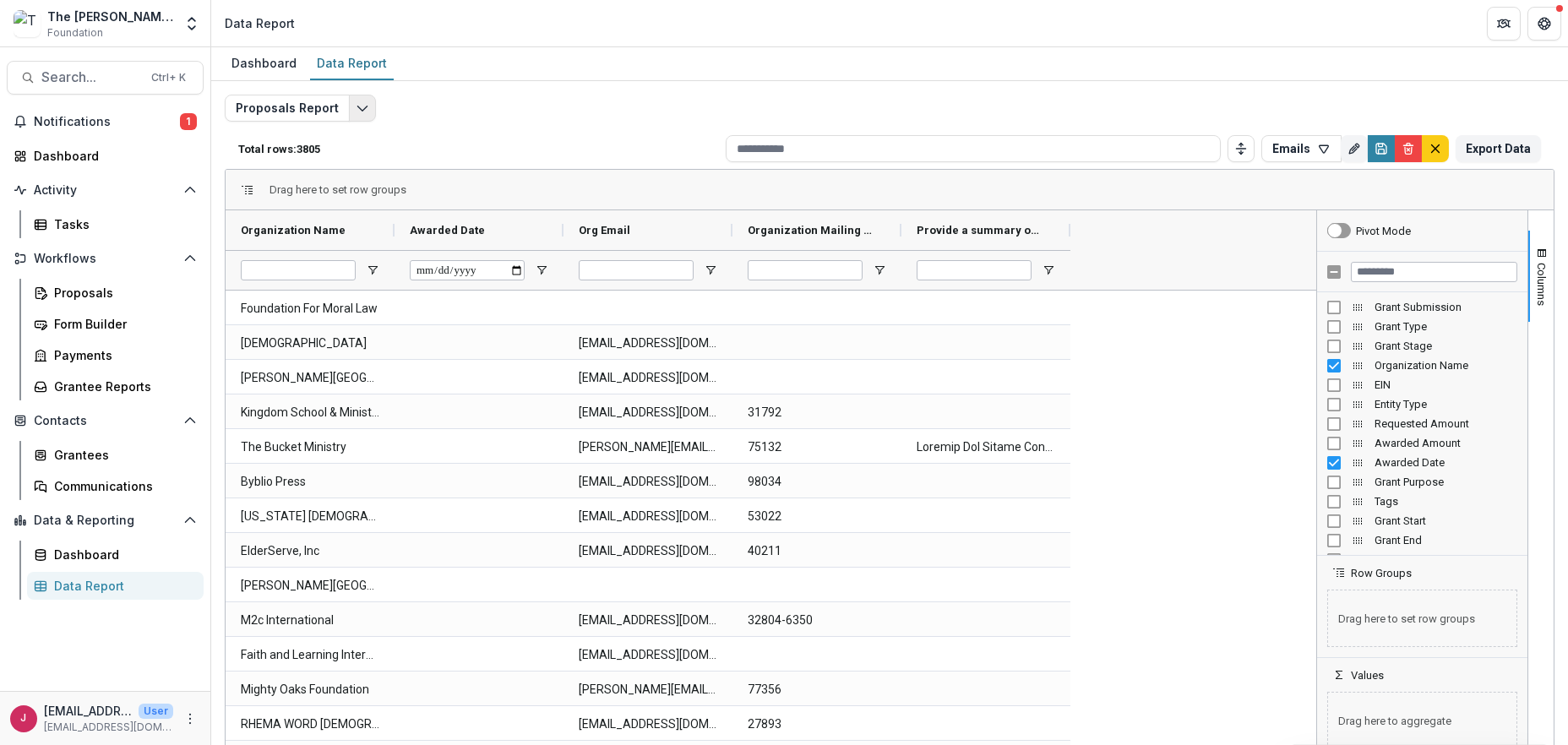
click at [355, 102] on icon "Edit selected report" at bounding box center [362, 108] width 14 height 14
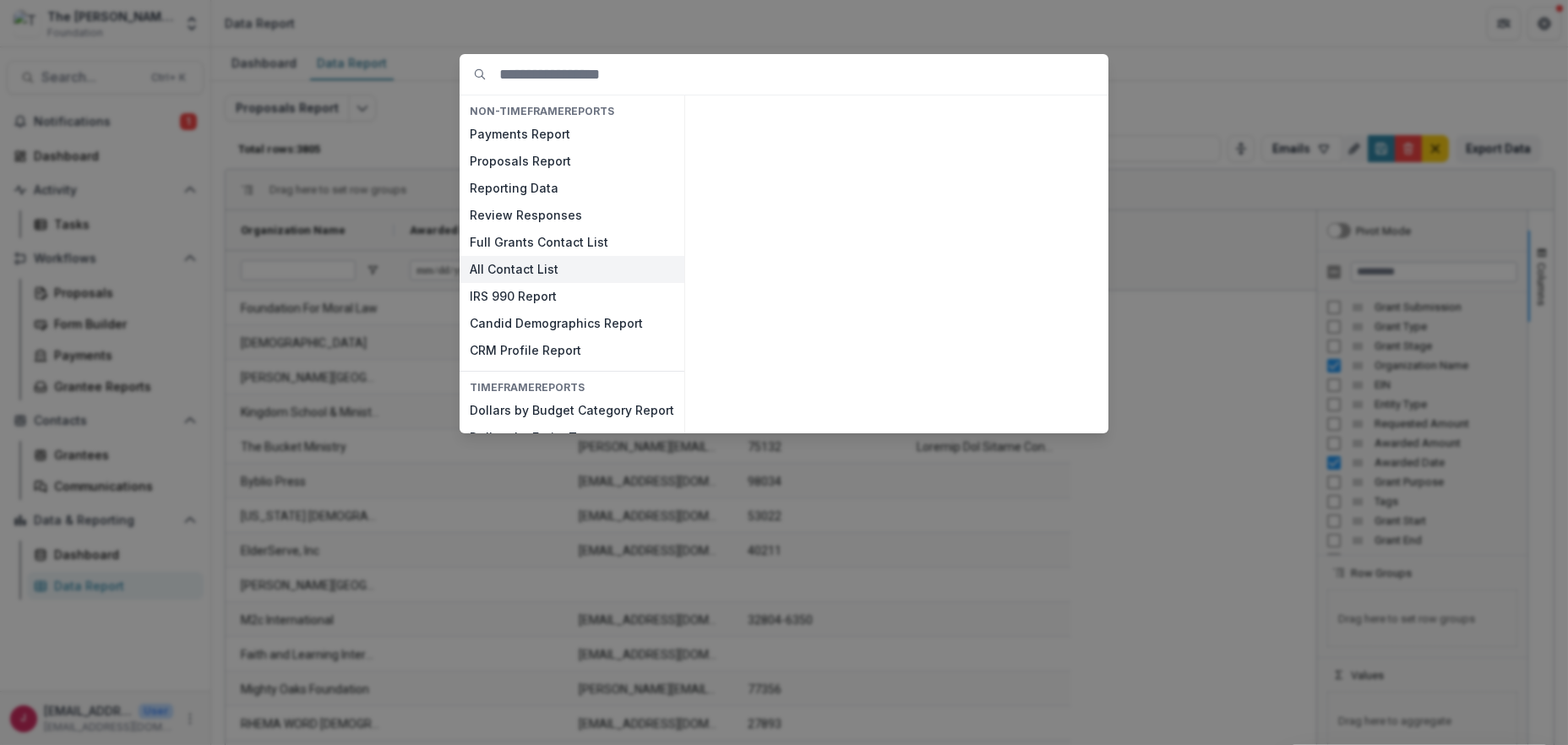
click at [509, 267] on button "All Contact List" at bounding box center [572, 269] width 225 height 27
click at [508, 240] on button "Full Grants Contact List" at bounding box center [572, 243] width 225 height 27
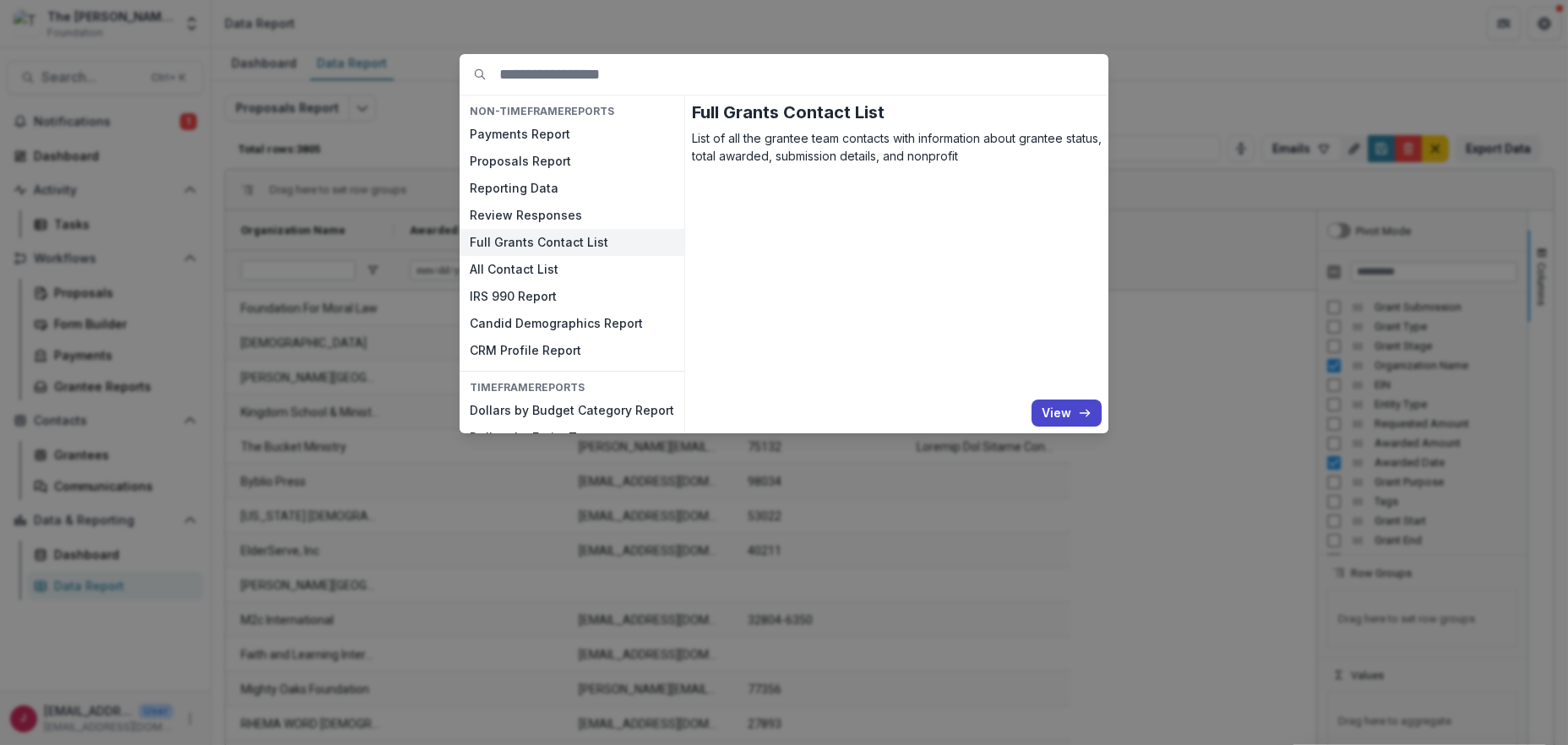
click at [508, 240] on button "Full Grants Contact List" at bounding box center [572, 243] width 225 height 27
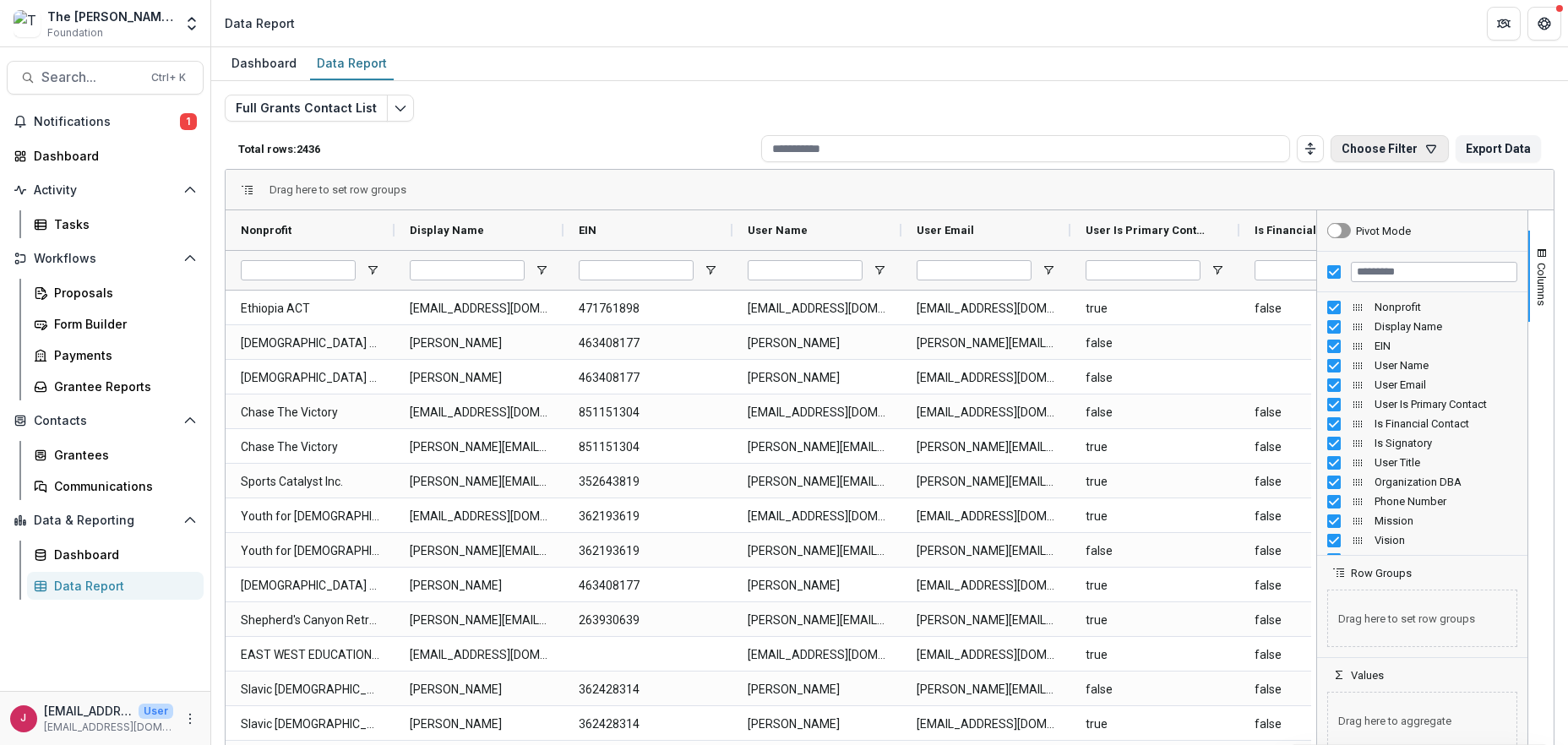
click at [1417, 146] on button "Choose Filter" at bounding box center [1389, 149] width 118 height 27
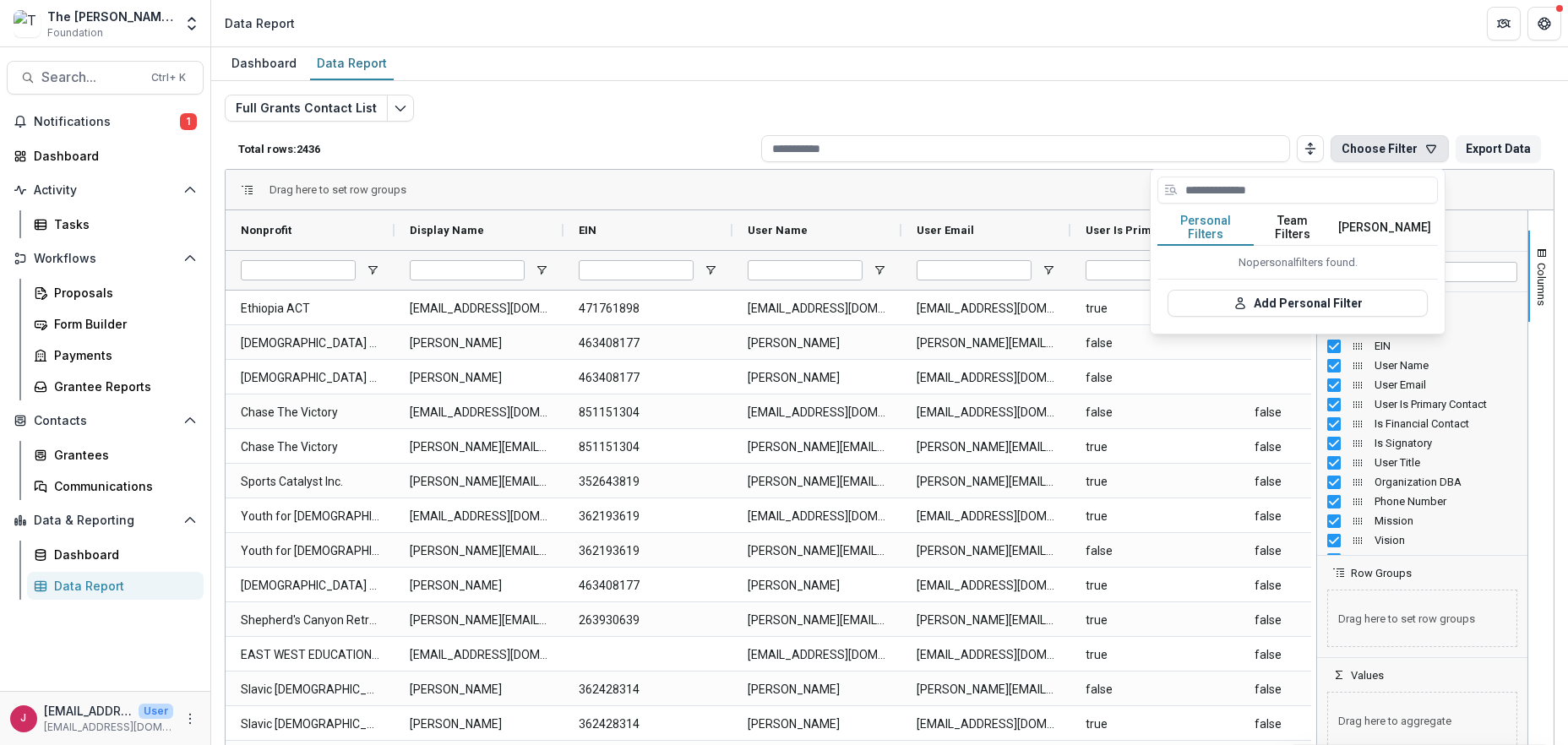
click at [1417, 146] on button "Choose Filter" at bounding box center [1389, 149] width 118 height 27
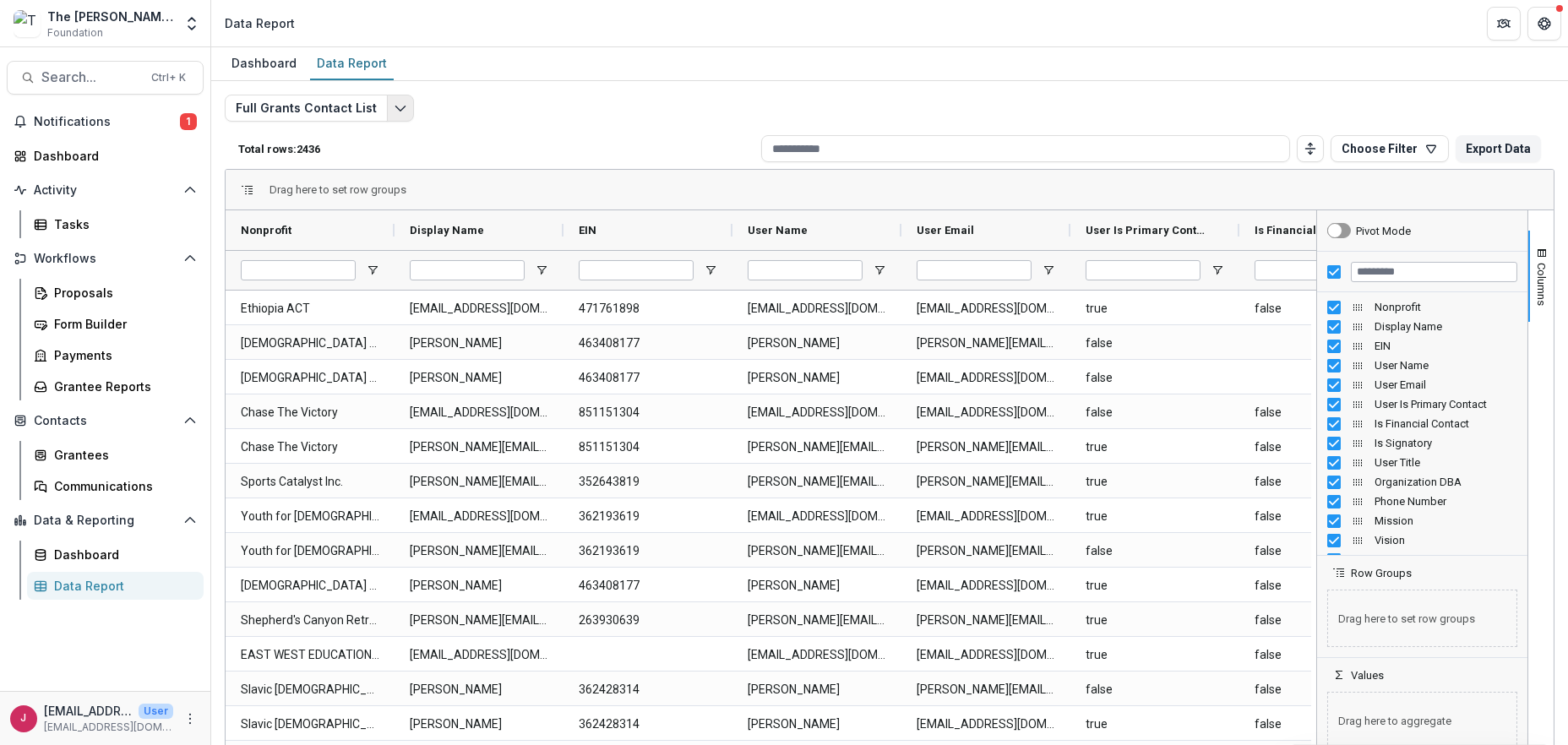
click at [391, 100] on button "Edit selected report" at bounding box center [400, 108] width 27 height 27
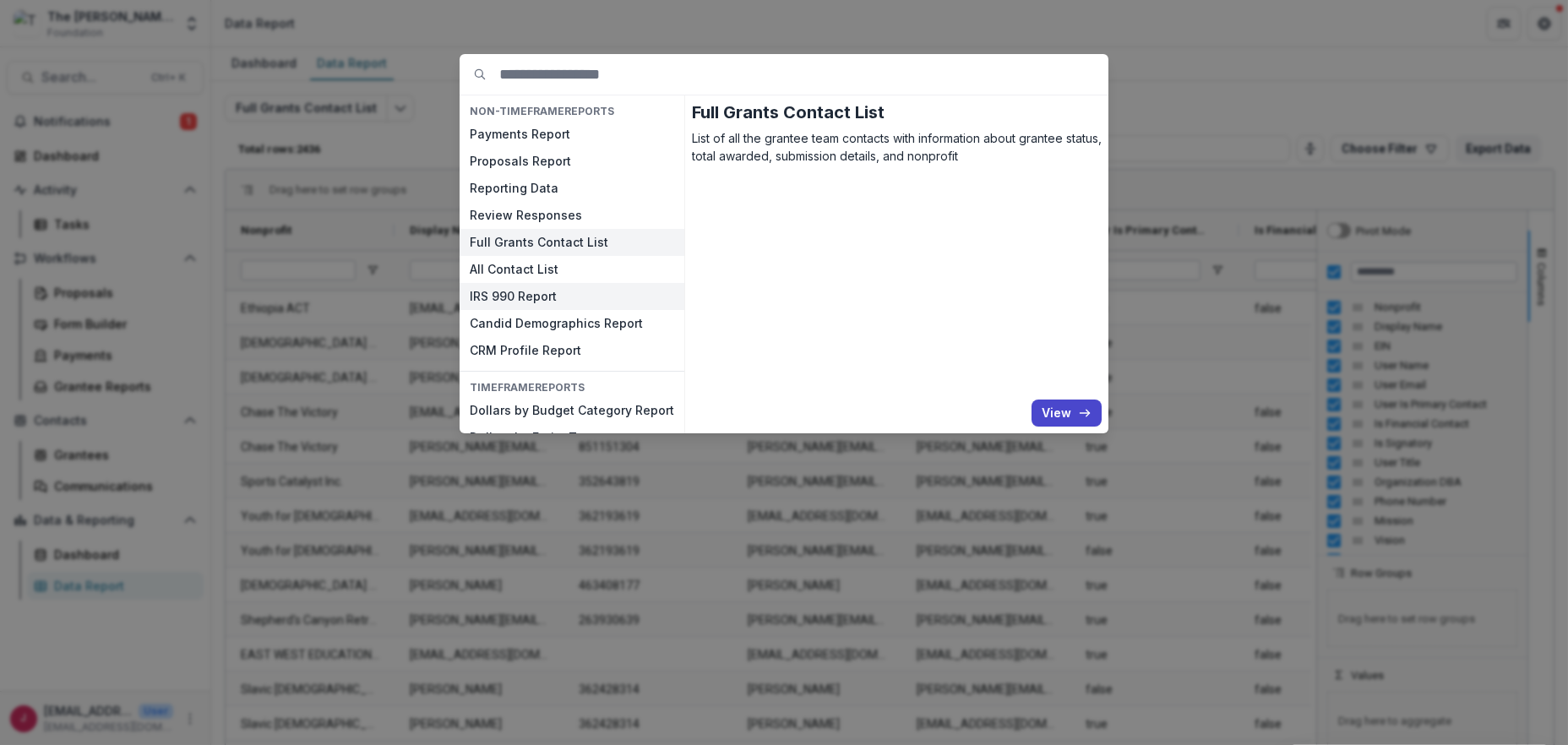
click at [531, 299] on button "IRS 990 Report" at bounding box center [572, 296] width 225 height 27
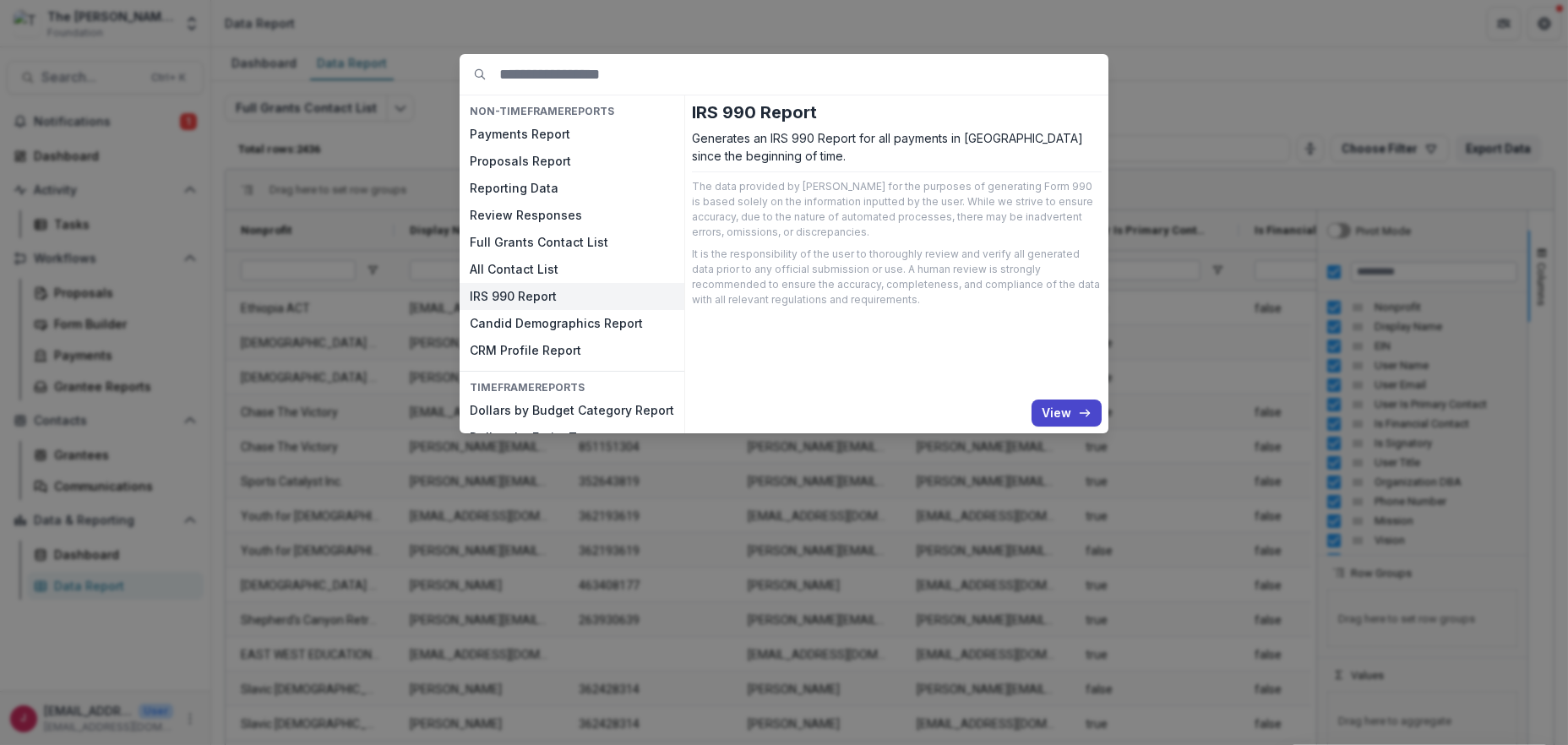
click at [531, 299] on button "IRS 990 Report" at bounding box center [572, 296] width 225 height 27
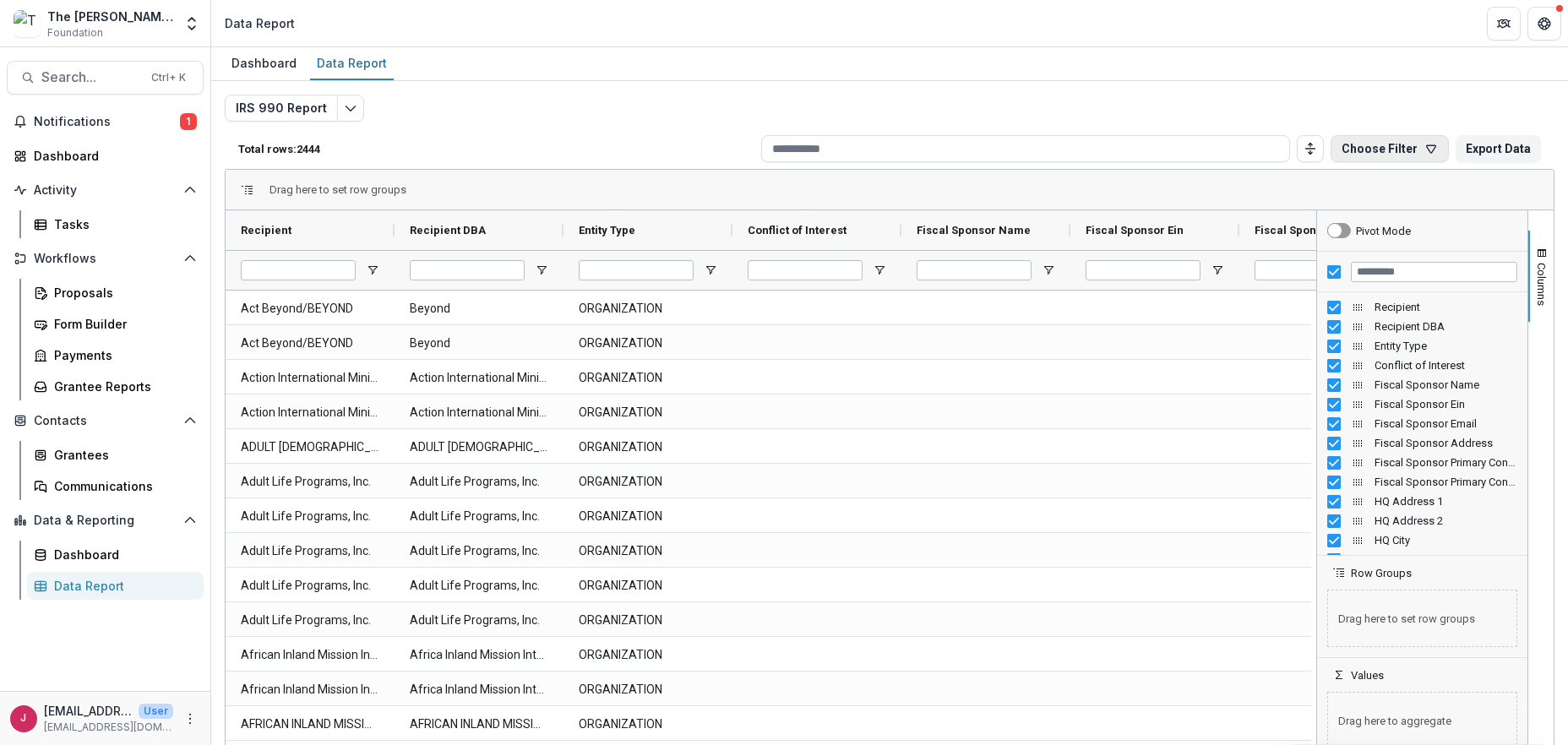
click at [1427, 146] on icon "button" at bounding box center [1431, 149] width 9 height 8
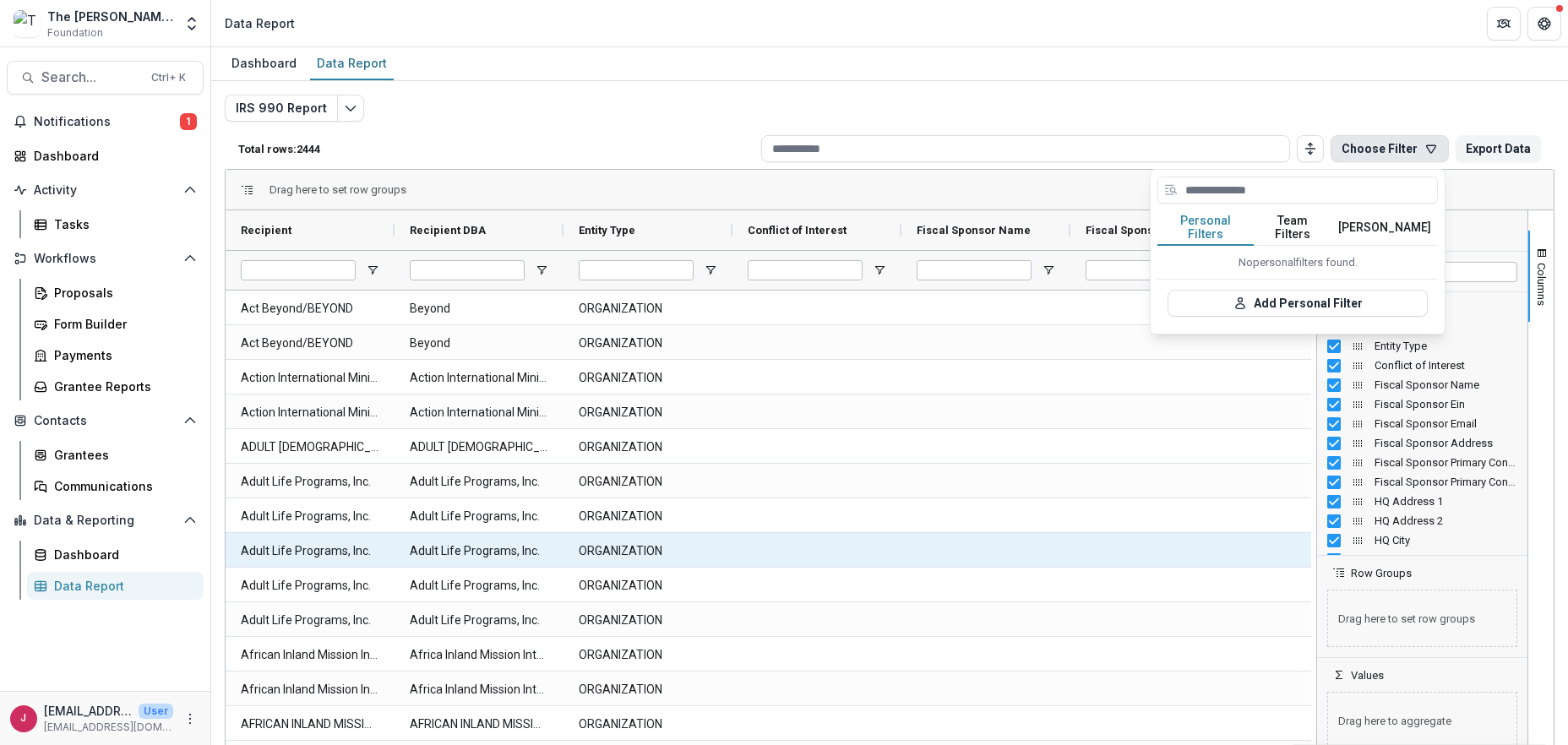
click at [1037, 550] on div at bounding box center [986, 550] width 169 height 34
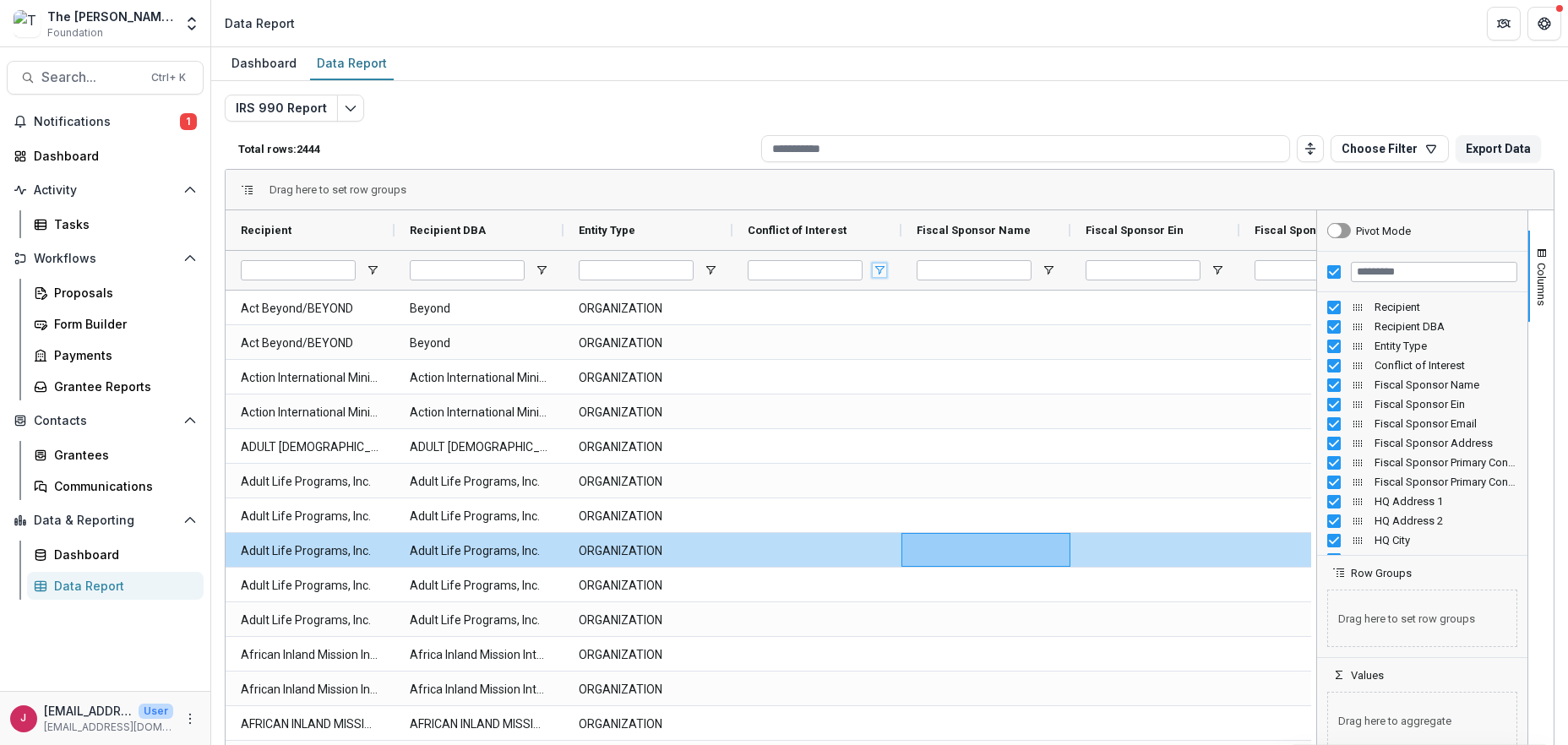
click at [878, 268] on span "Open Filter Menu" at bounding box center [879, 270] width 14 height 14
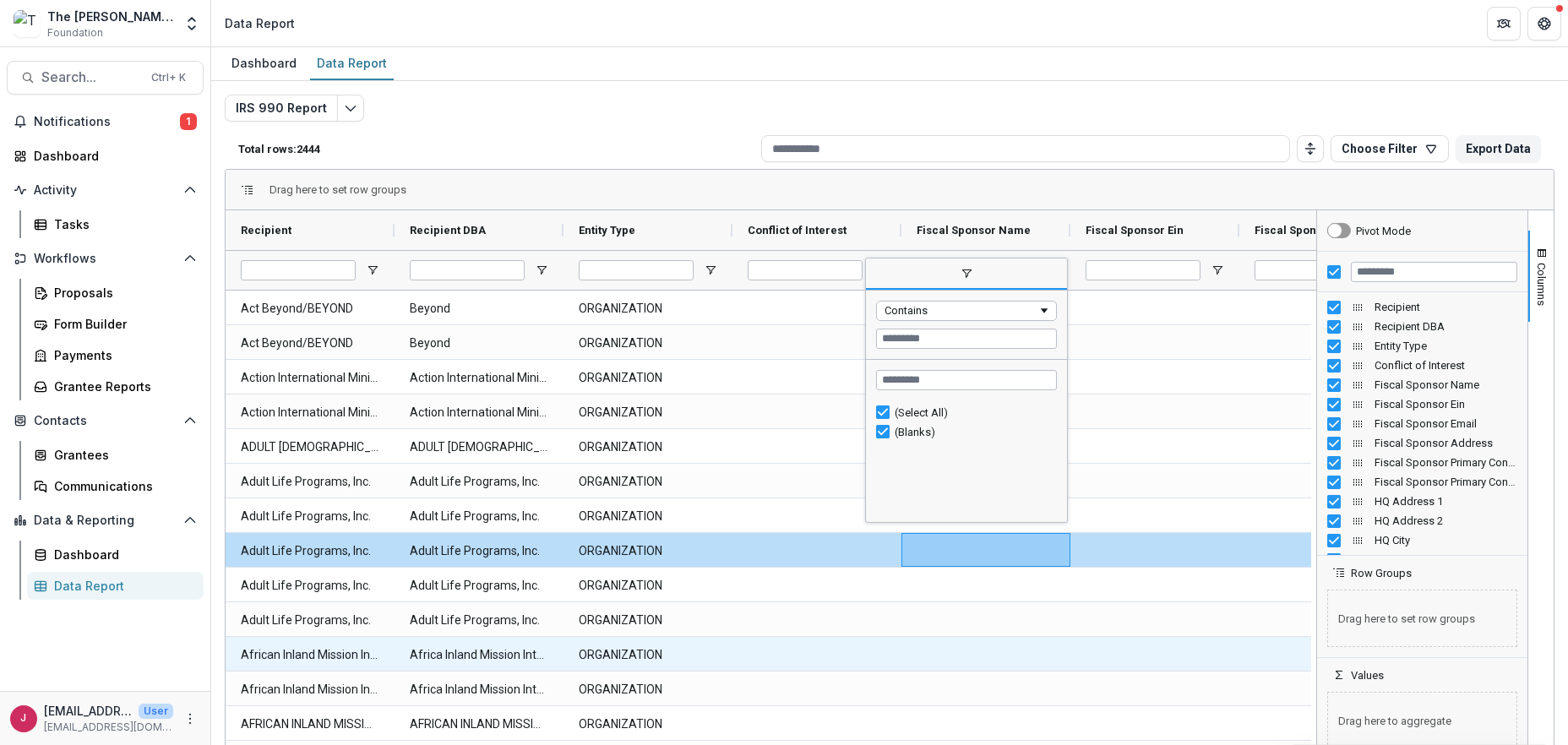
click at [1096, 660] on div at bounding box center [1155, 654] width 169 height 34
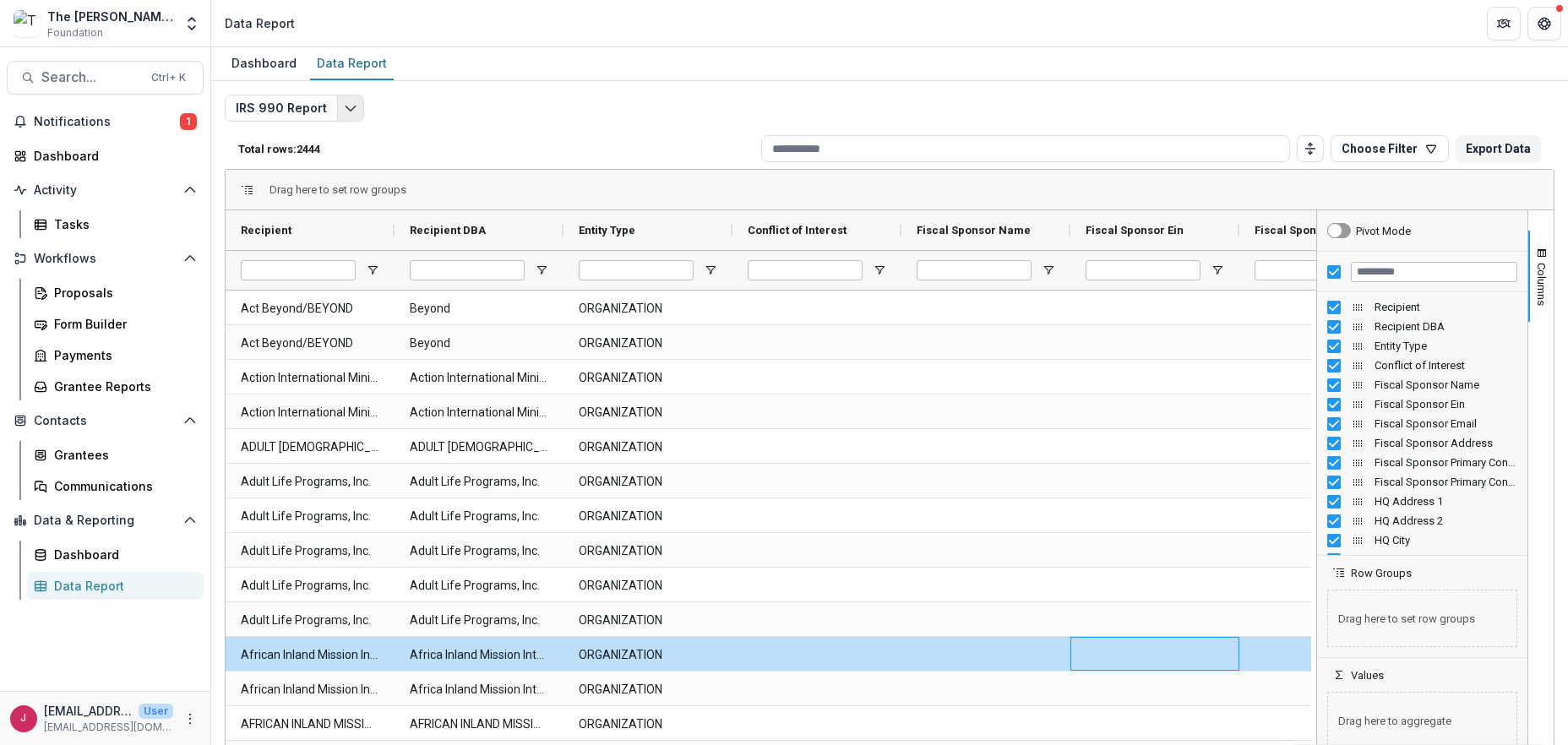
click at [346, 102] on icon "Edit selected report" at bounding box center [350, 108] width 14 height 14
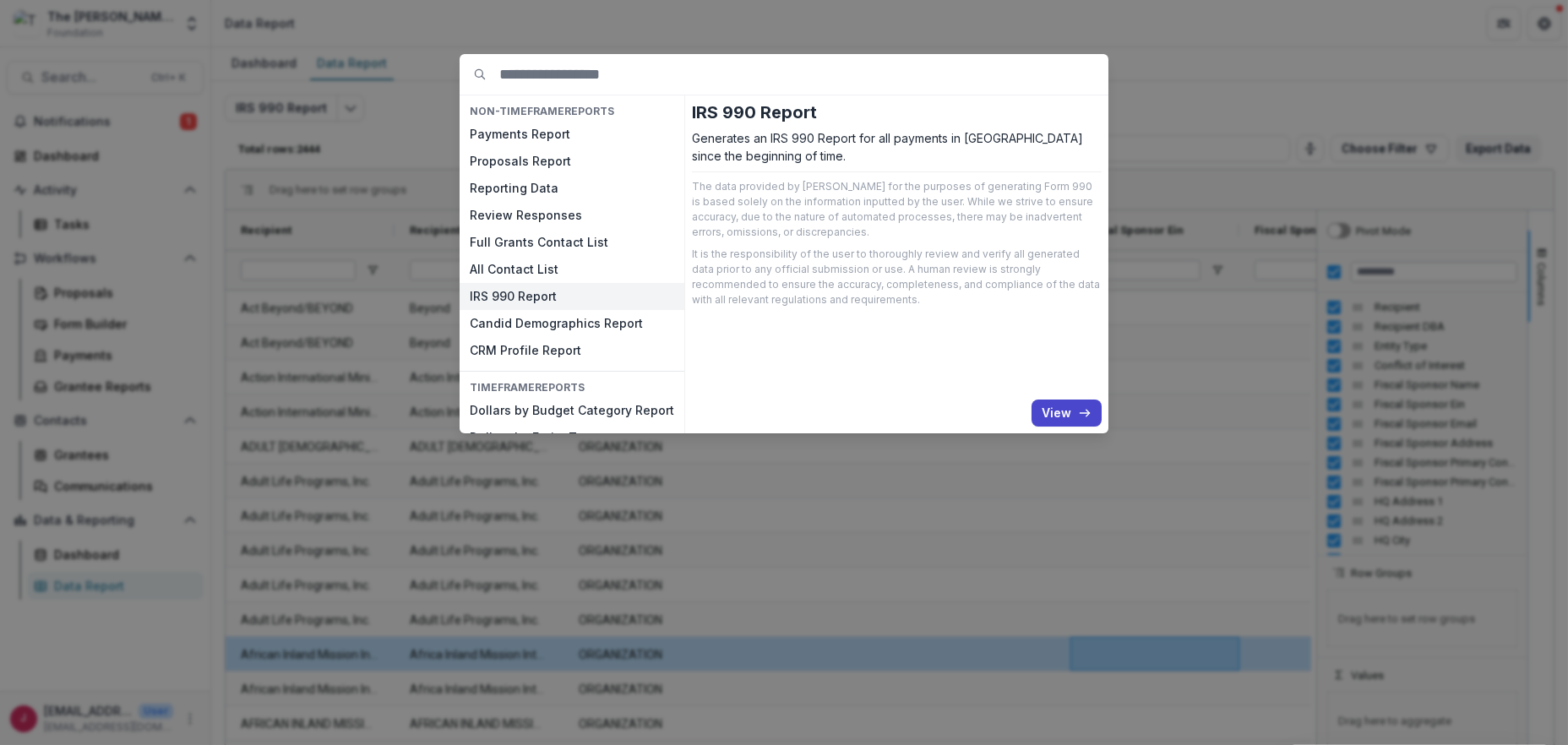
click at [1302, 38] on div "NON-TIMEFRAME Reports Payments Report Proposals Report Reporting Data Review Re…" at bounding box center [784, 372] width 1568 height 745
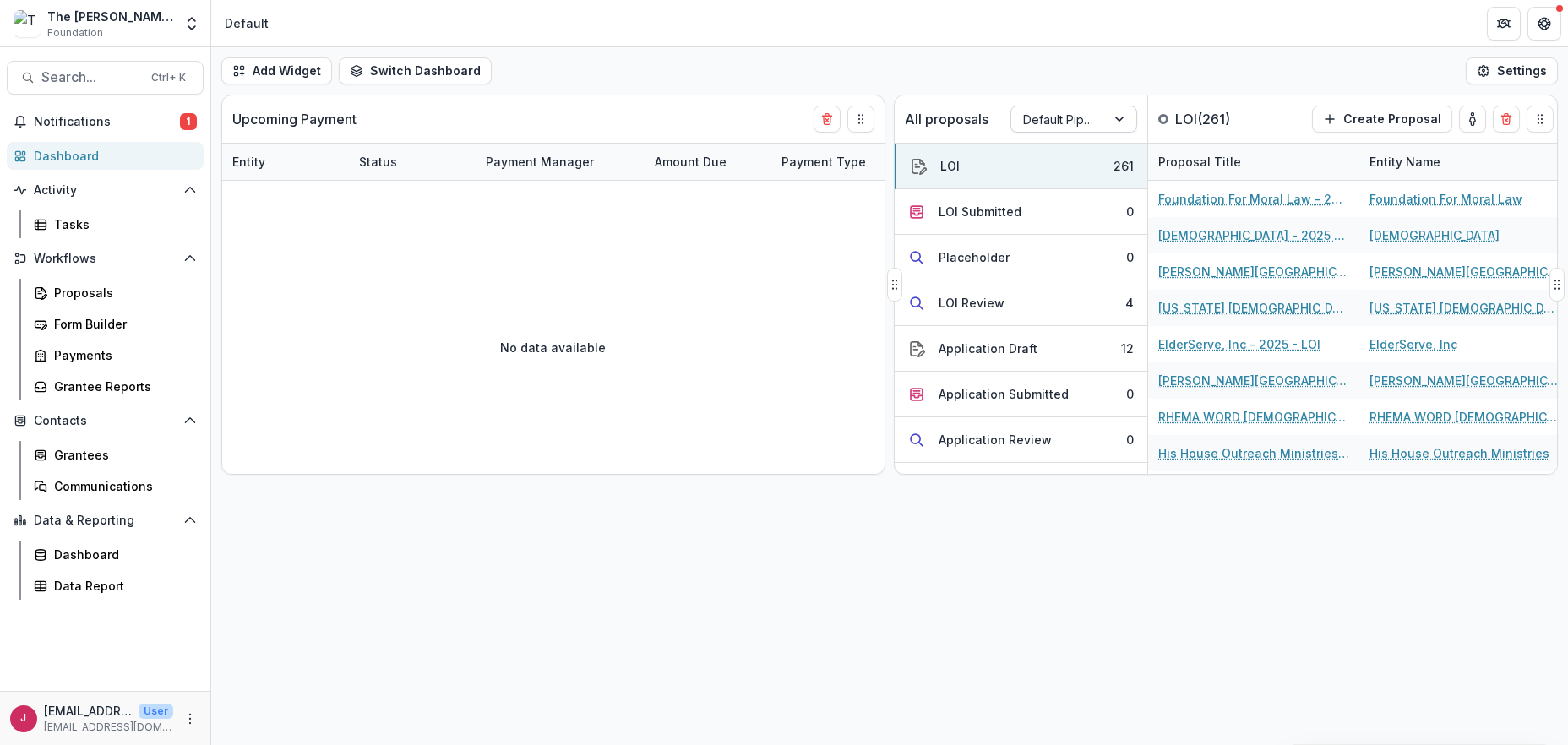
click at [1129, 115] on div at bounding box center [1121, 119] width 30 height 25
click at [1090, 192] on div "Returning Pipeline" at bounding box center [1074, 191] width 118 height 44
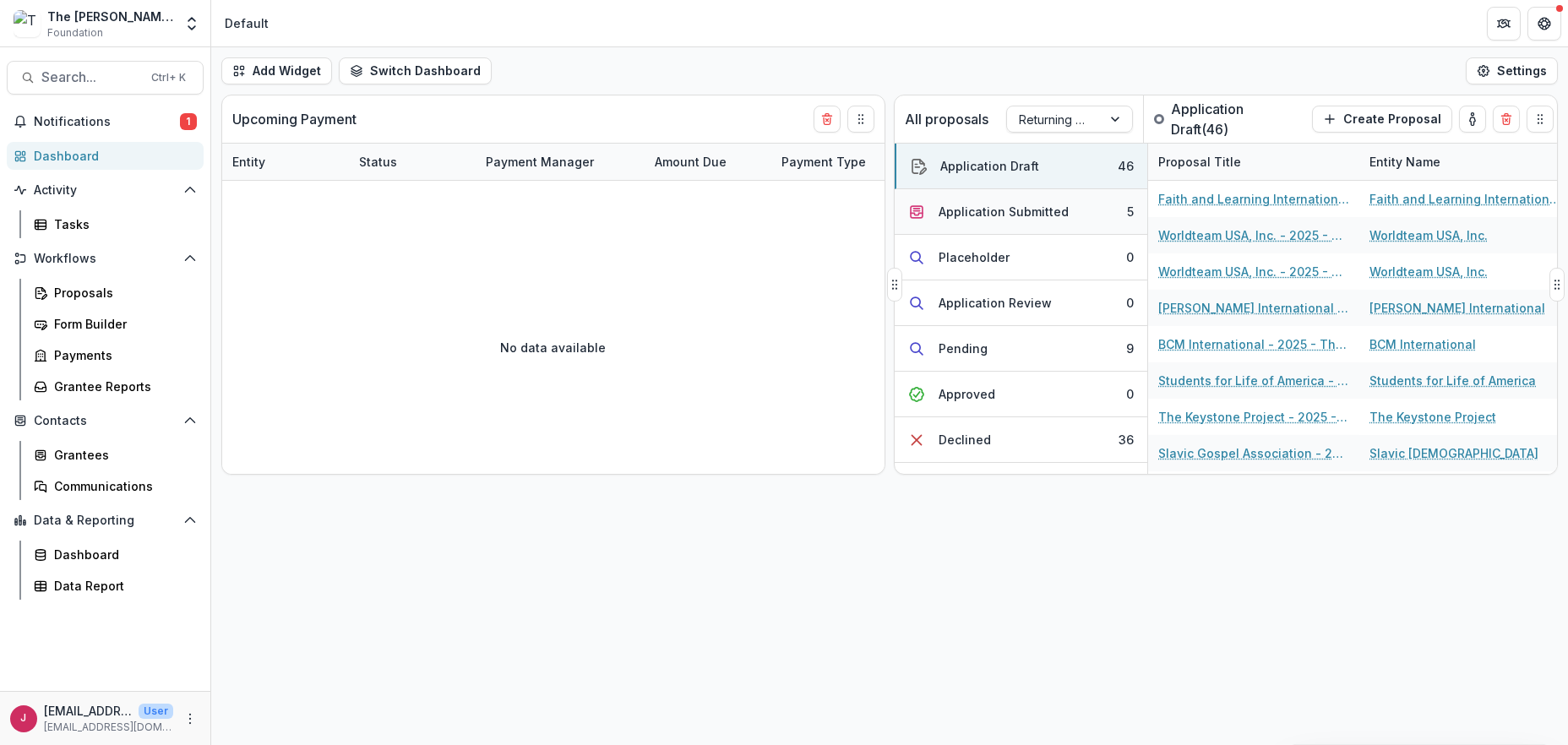
click at [1105, 212] on button "Application Submitted 5" at bounding box center [1021, 212] width 252 height 46
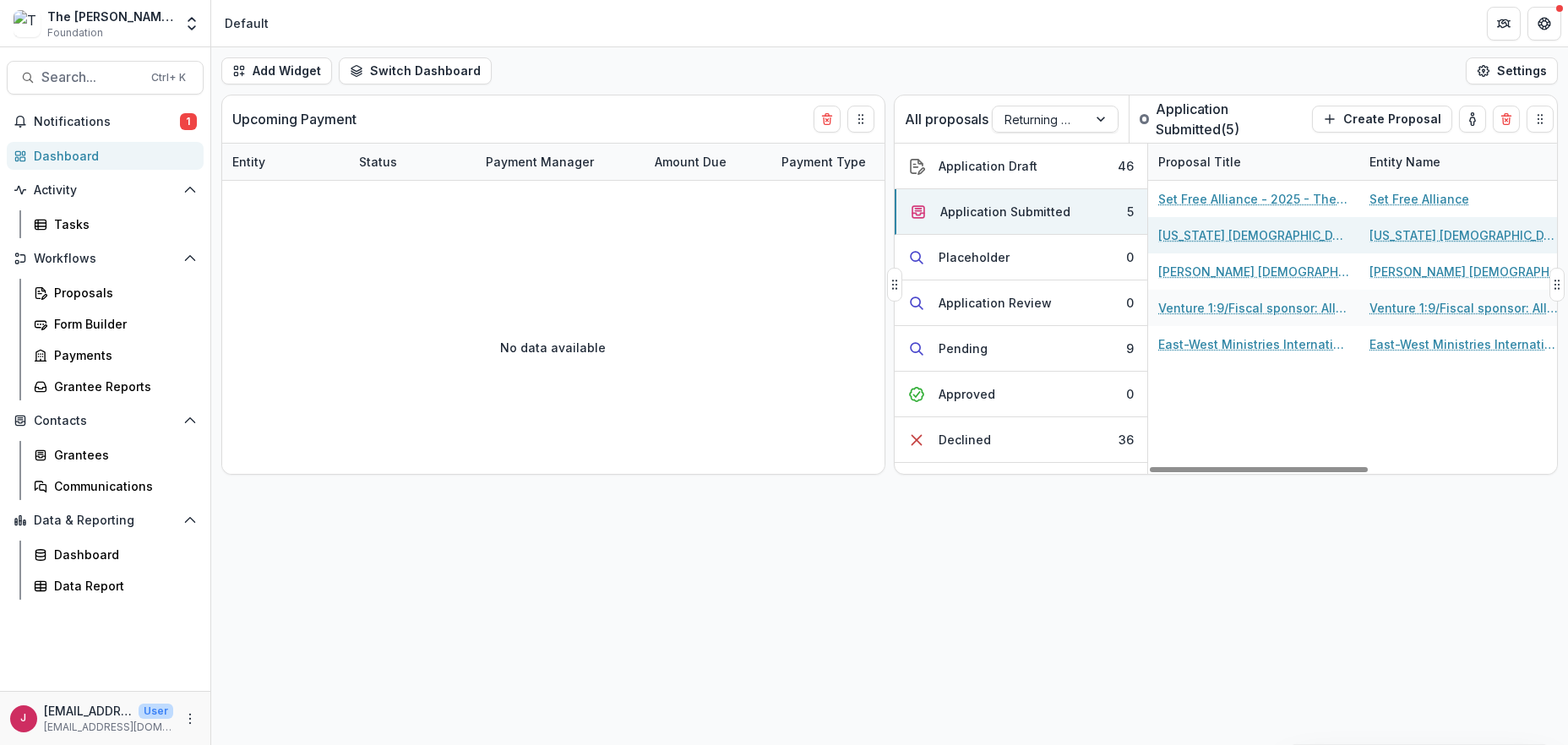
click at [1226, 239] on link "[US_STATE] [DEMOGRAPHIC_DATA] Kingdom Workers Inc. - 2025 - The [PERSON_NAME] F…" at bounding box center [1254, 235] width 191 height 18
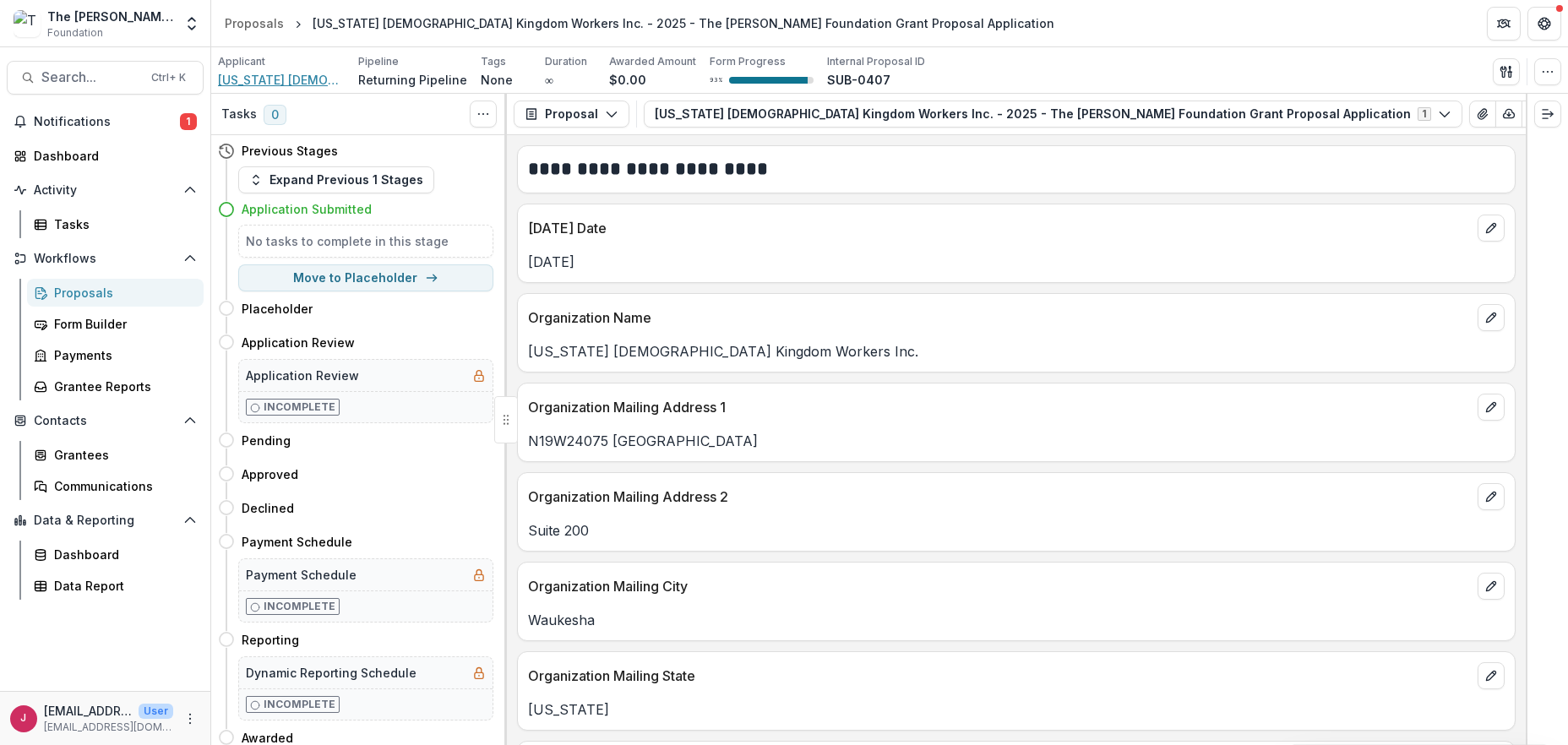
click at [300, 80] on span "[US_STATE] [DEMOGRAPHIC_DATA] Kingdom Workers Inc." at bounding box center [282, 80] width 127 height 18
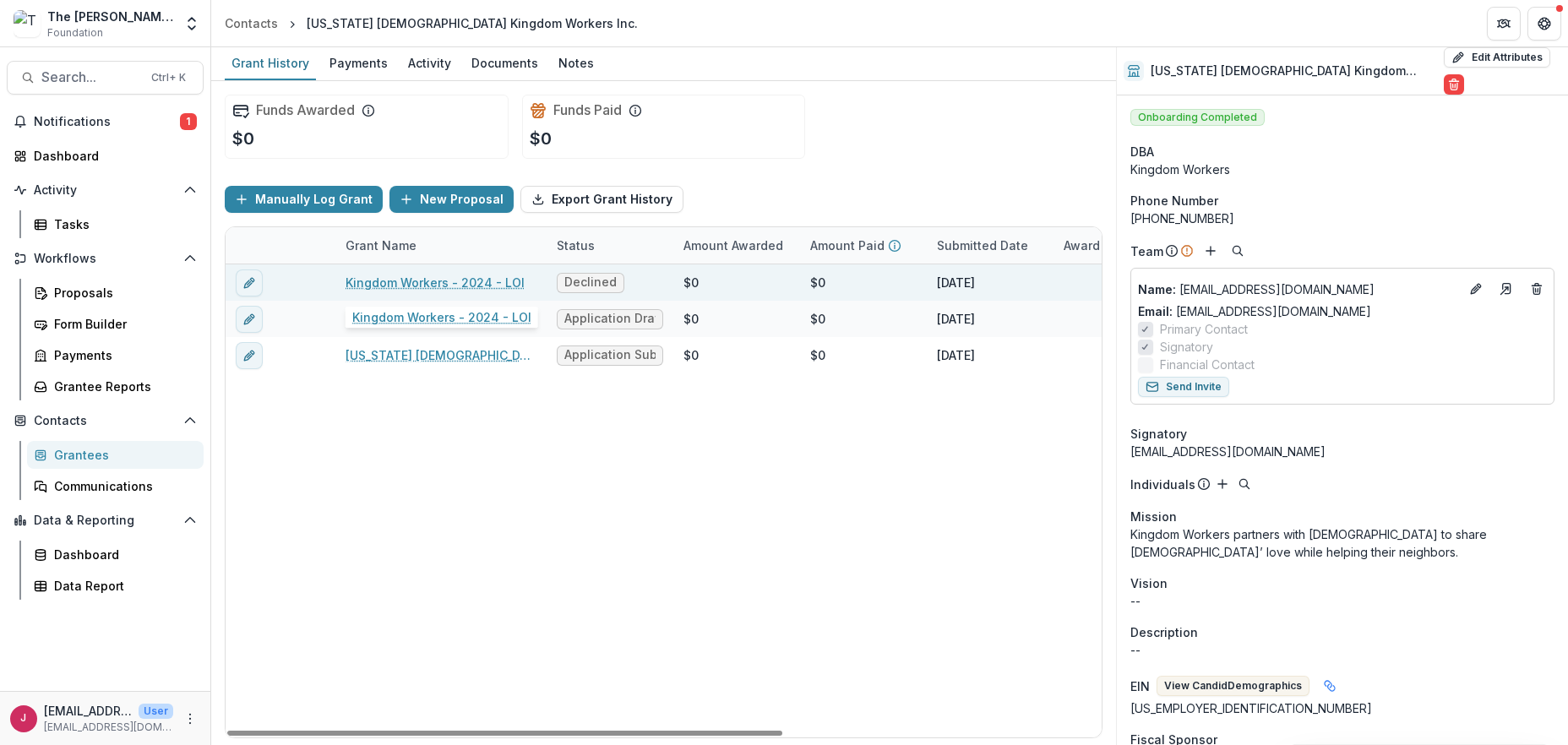
click at [428, 281] on link "Kingdom Workers - 2024 - LOI" at bounding box center [435, 282] width 179 height 18
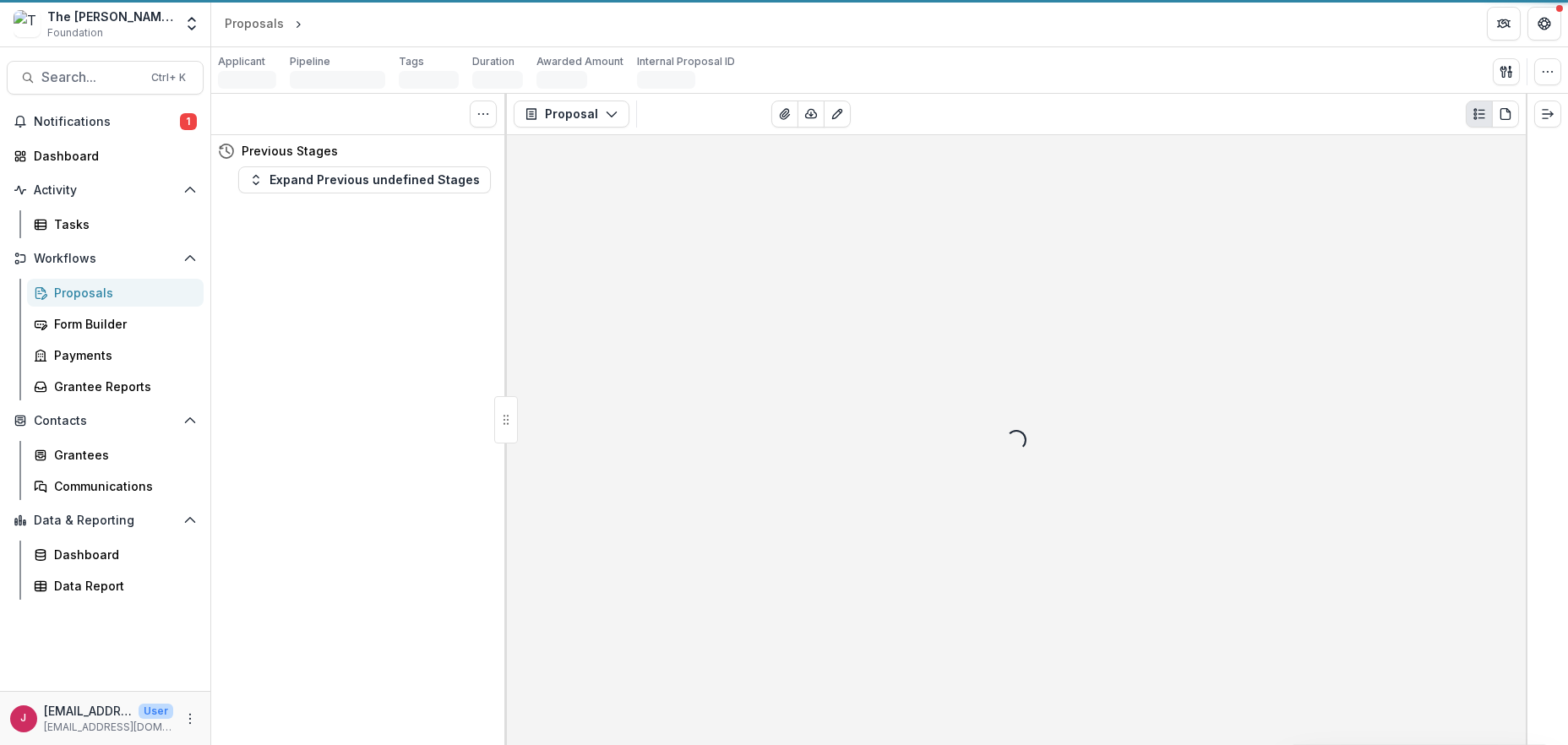
click at [428, 281] on div "Tasks 0 Show Cancelled Tasks Previous Stages Expand Previous undefined Stages" at bounding box center [359, 420] width 295 height 652
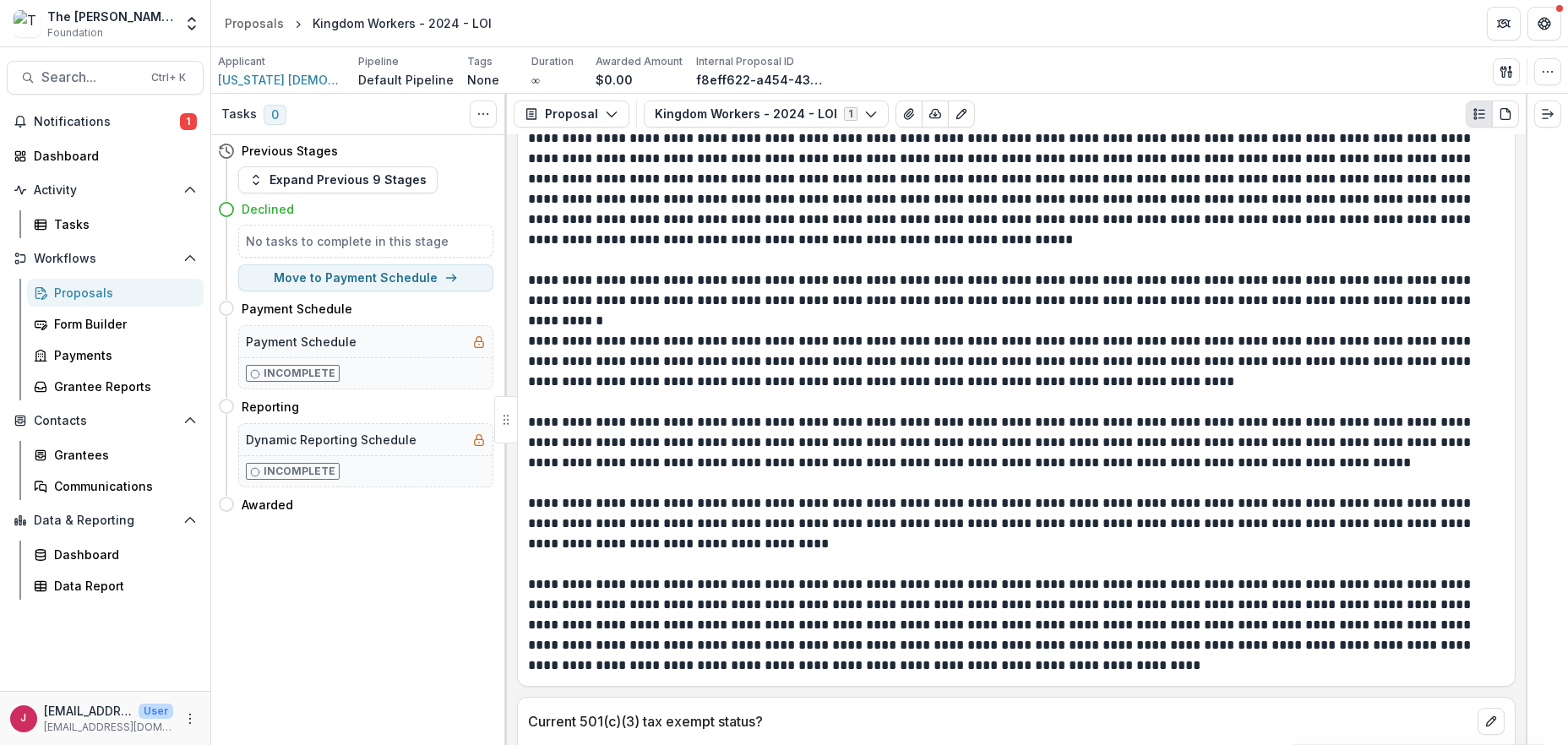
scroll to position [1352, 0]
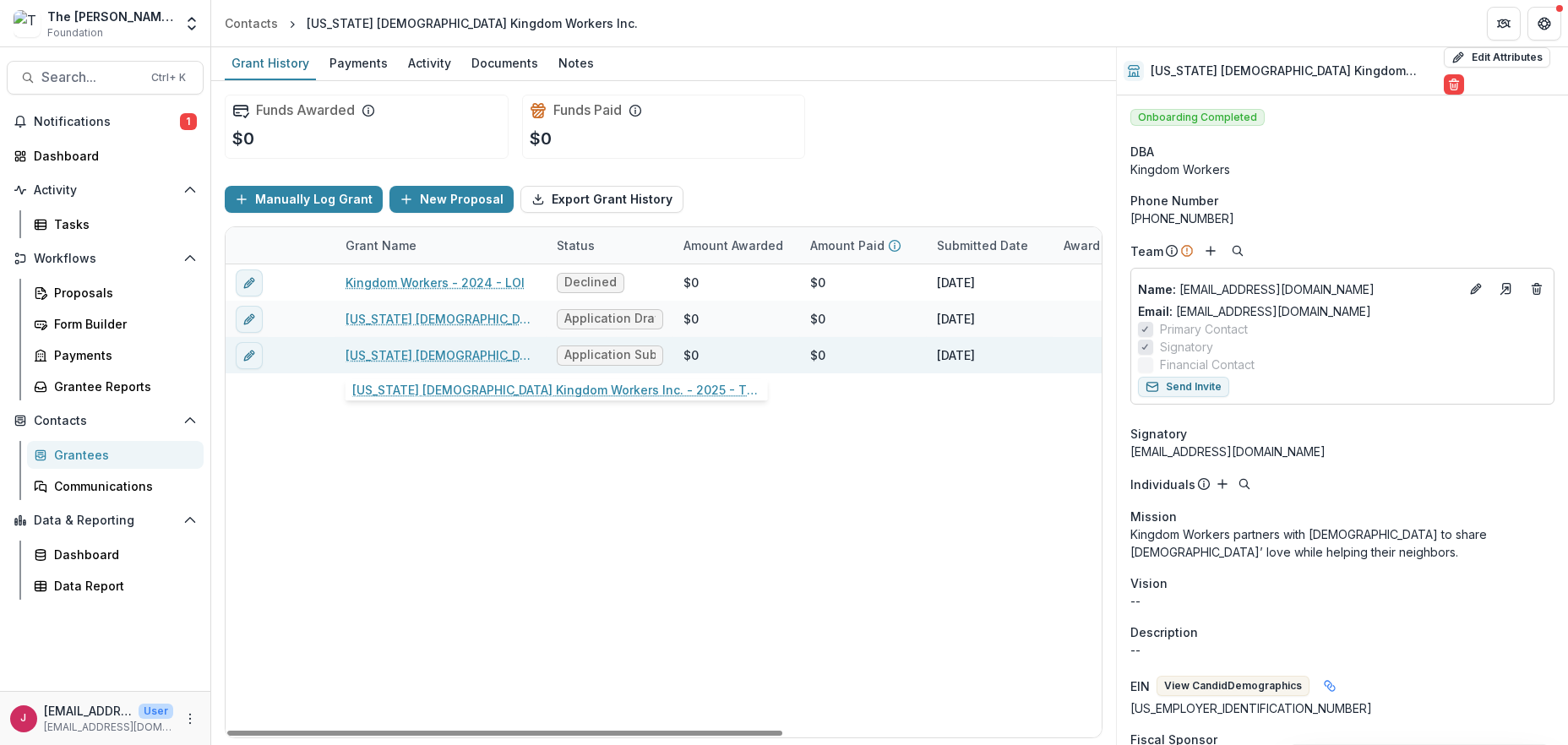
click at [450, 350] on link "[US_STATE] [DEMOGRAPHIC_DATA] Kingdom Workers Inc. - 2025 - The [PERSON_NAME] F…" at bounding box center [441, 355] width 191 height 18
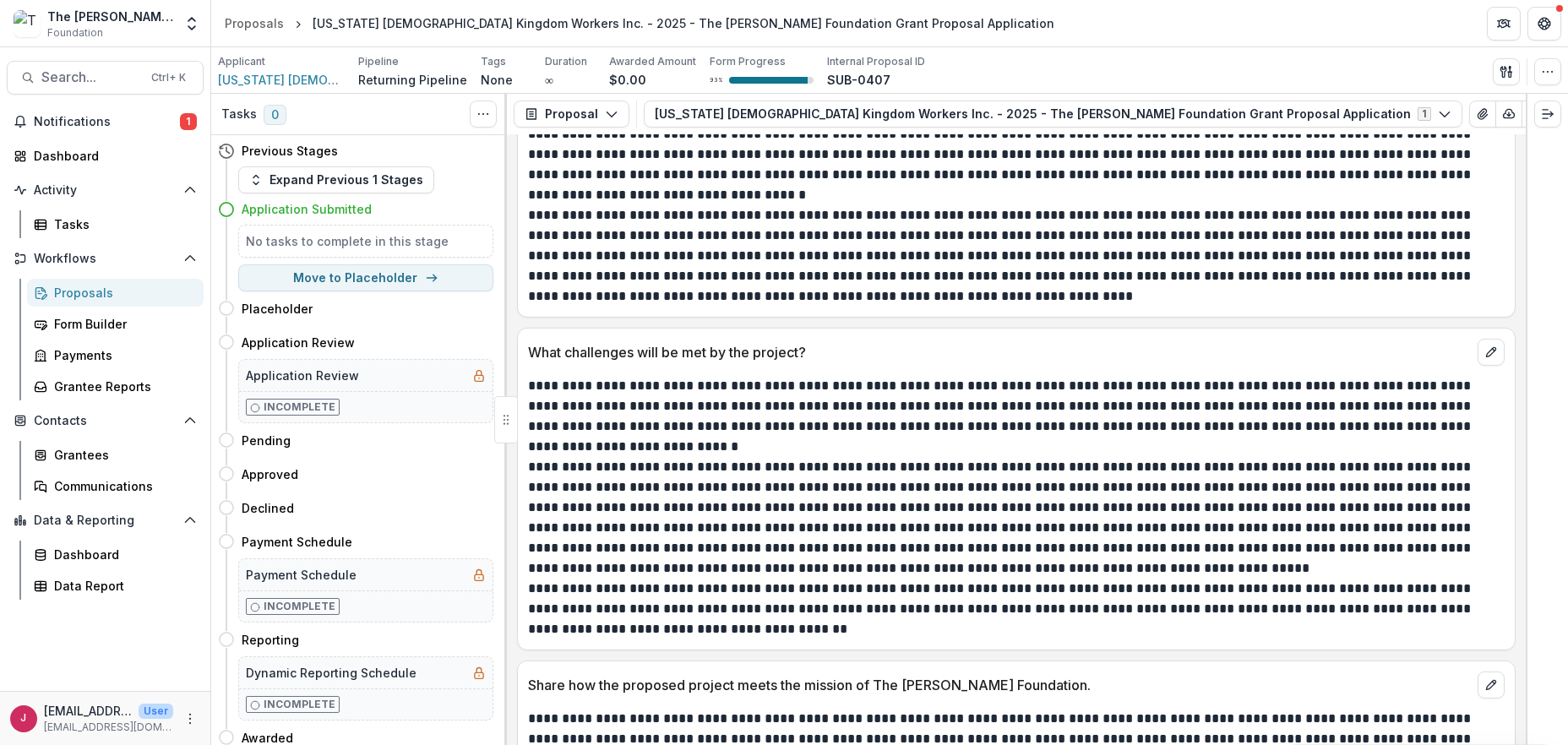
scroll to position [4635, 0]
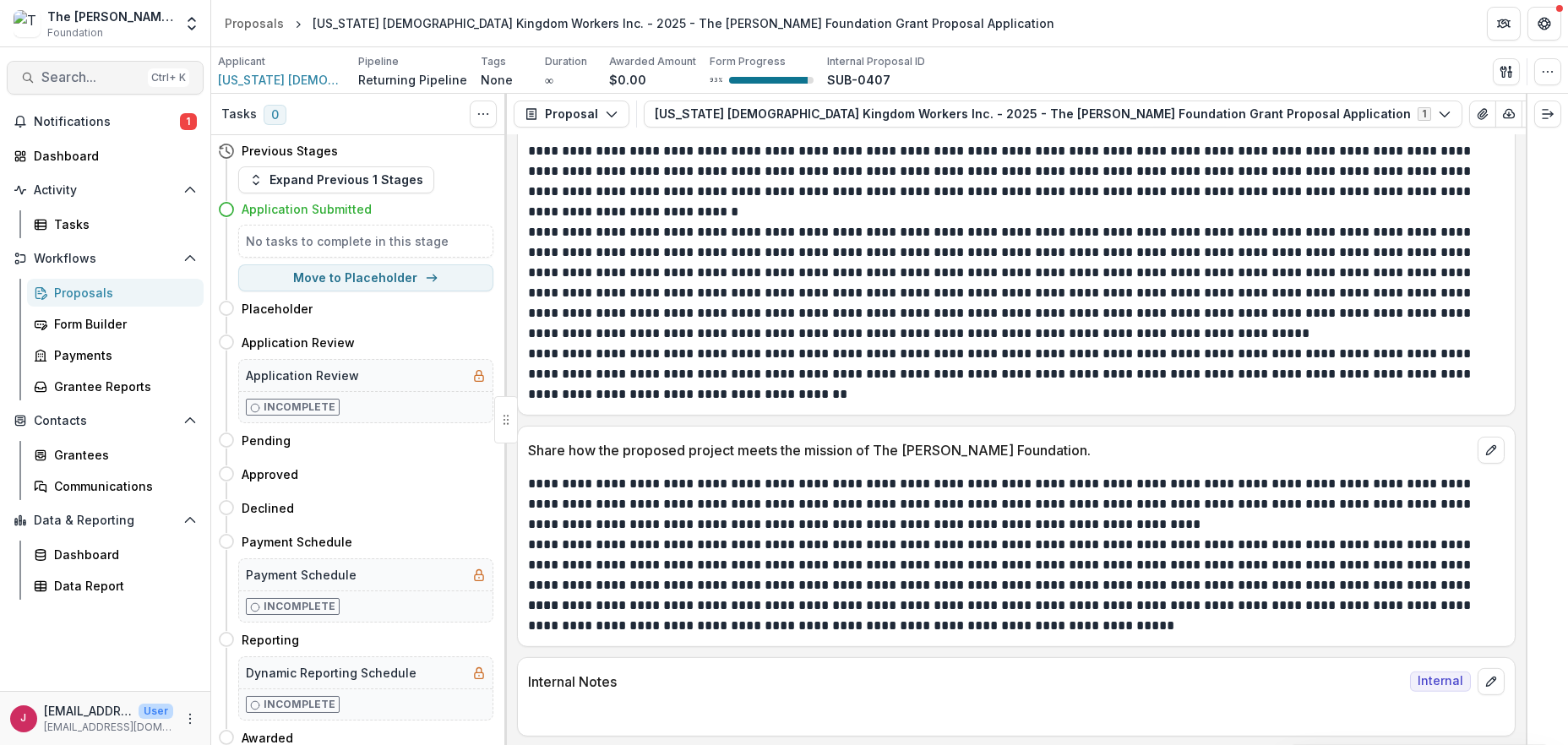
click at [59, 79] on span "Search..." at bounding box center [91, 77] width 100 height 16
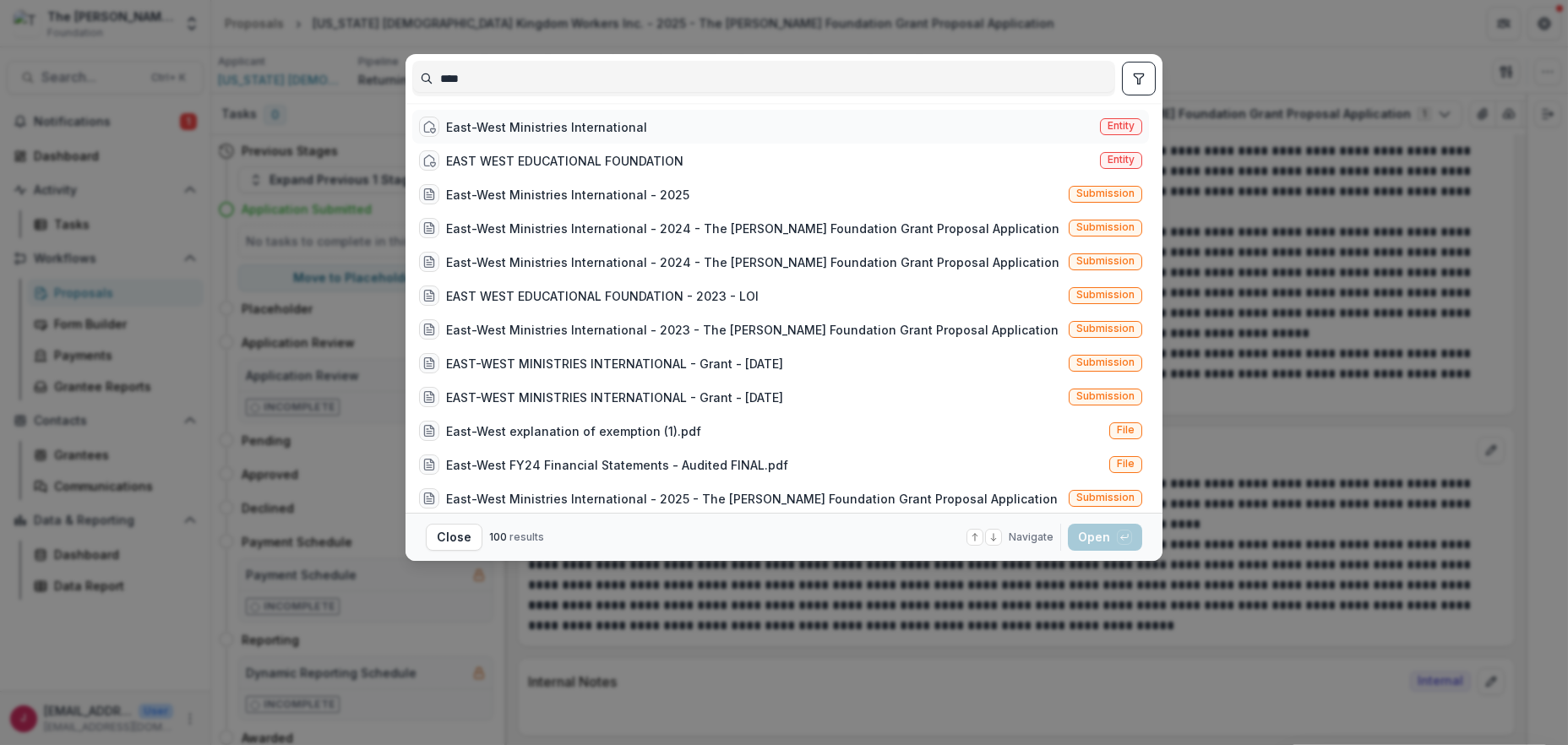
type input "****"
click at [583, 125] on div "East-West Ministries International" at bounding box center [547, 127] width 201 height 18
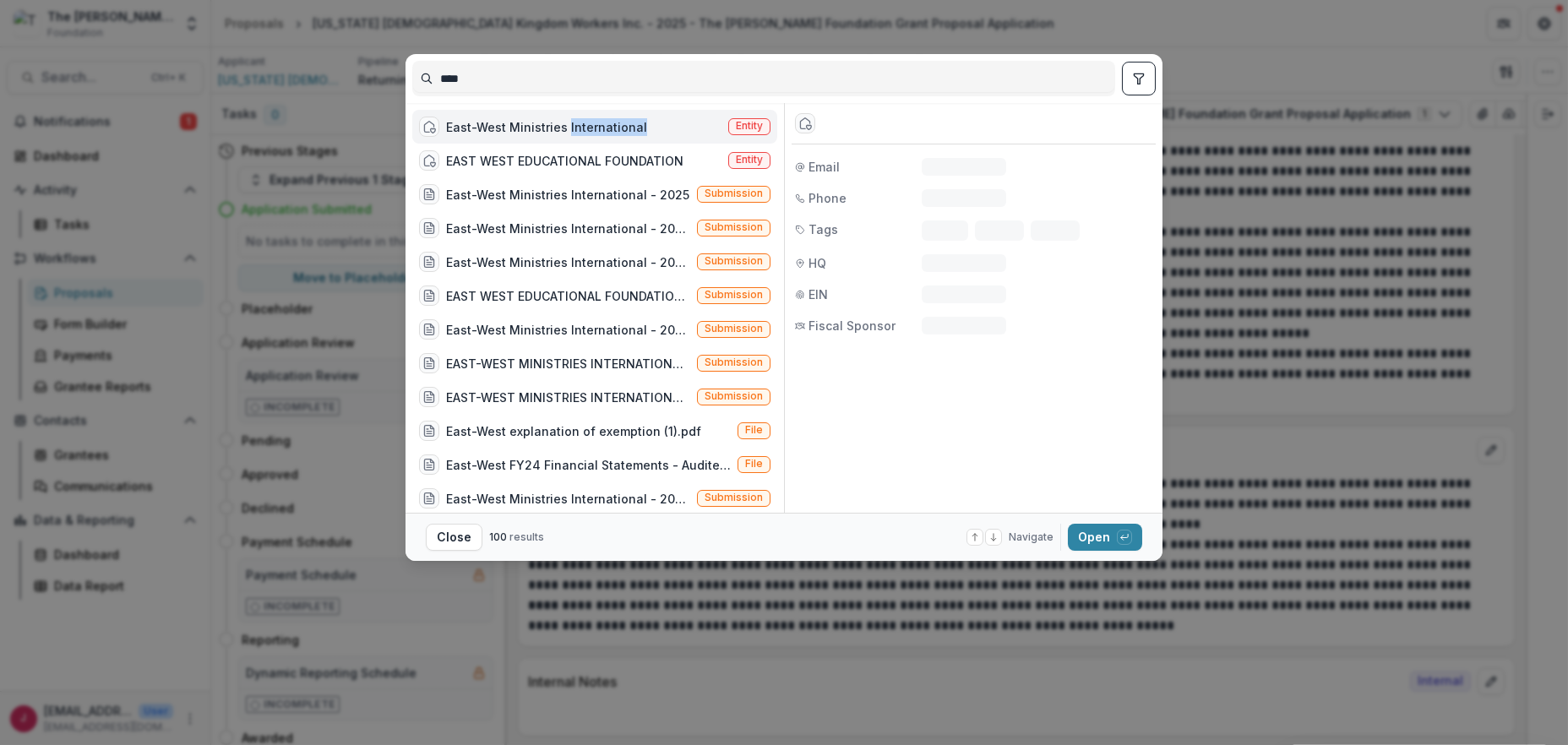
click at [583, 125] on div "East-West Ministries International" at bounding box center [547, 127] width 201 height 18
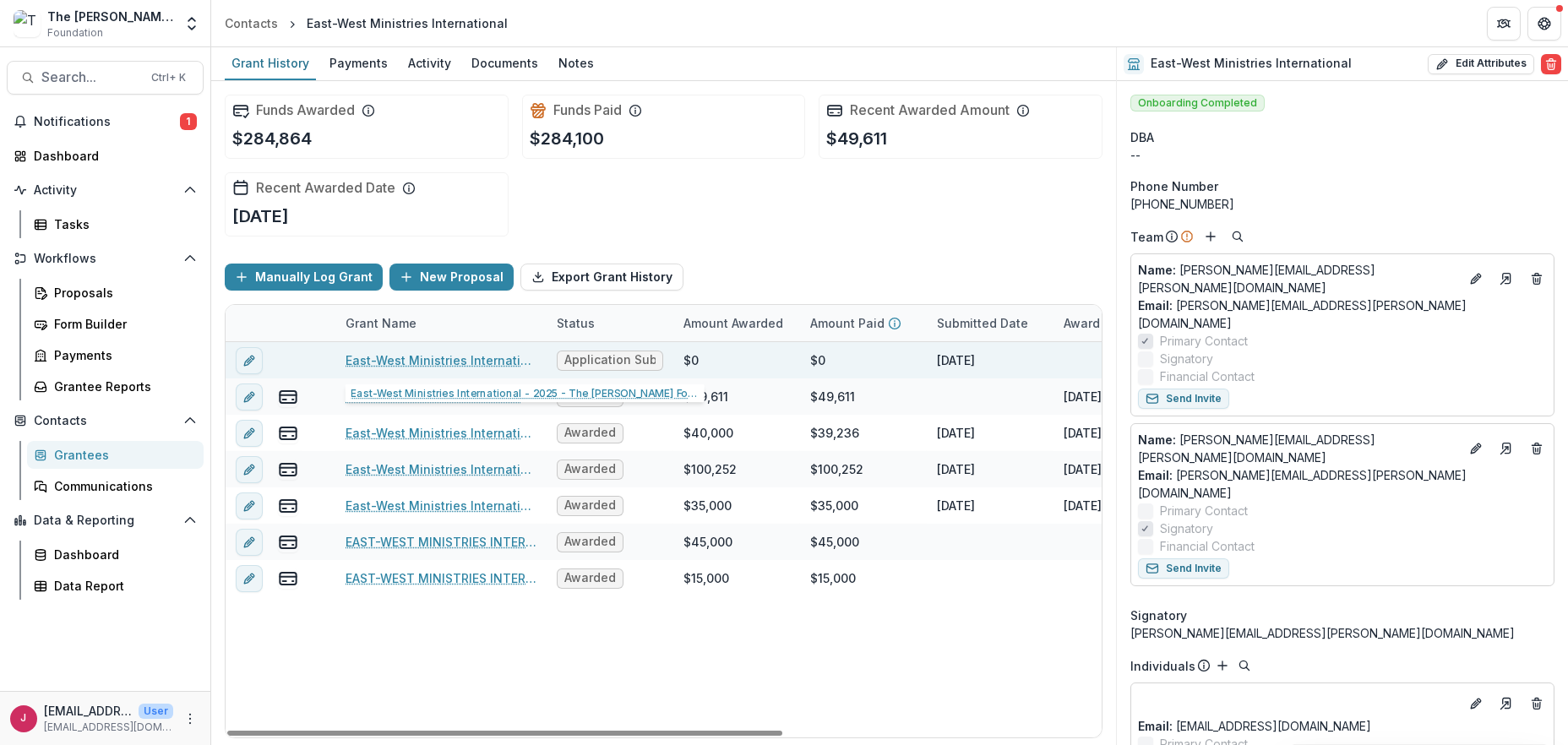
click at [393, 361] on link "East-West Ministries International - 2025 - The [PERSON_NAME] Foundation Grant …" at bounding box center [441, 360] width 191 height 18
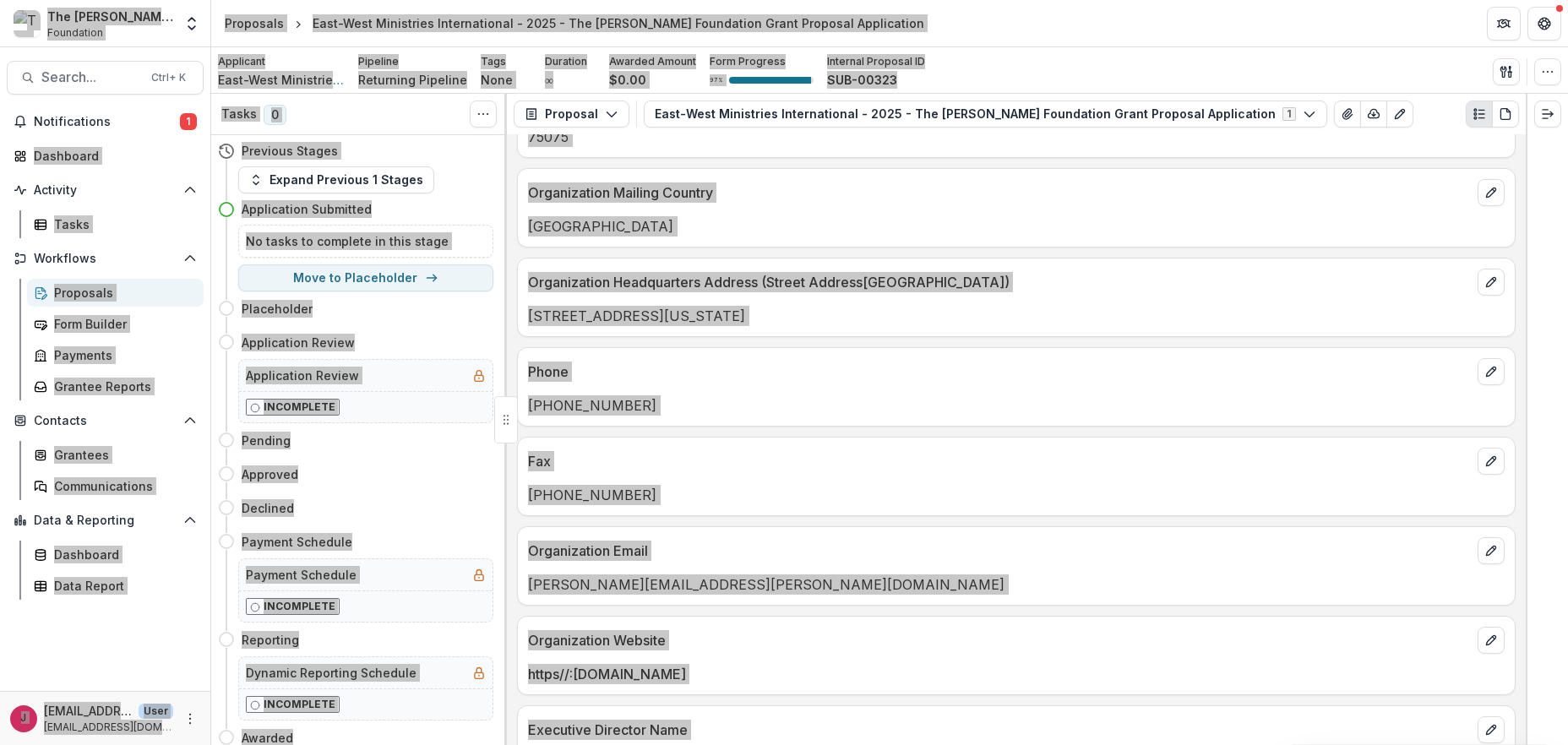
scroll to position [676, 0]
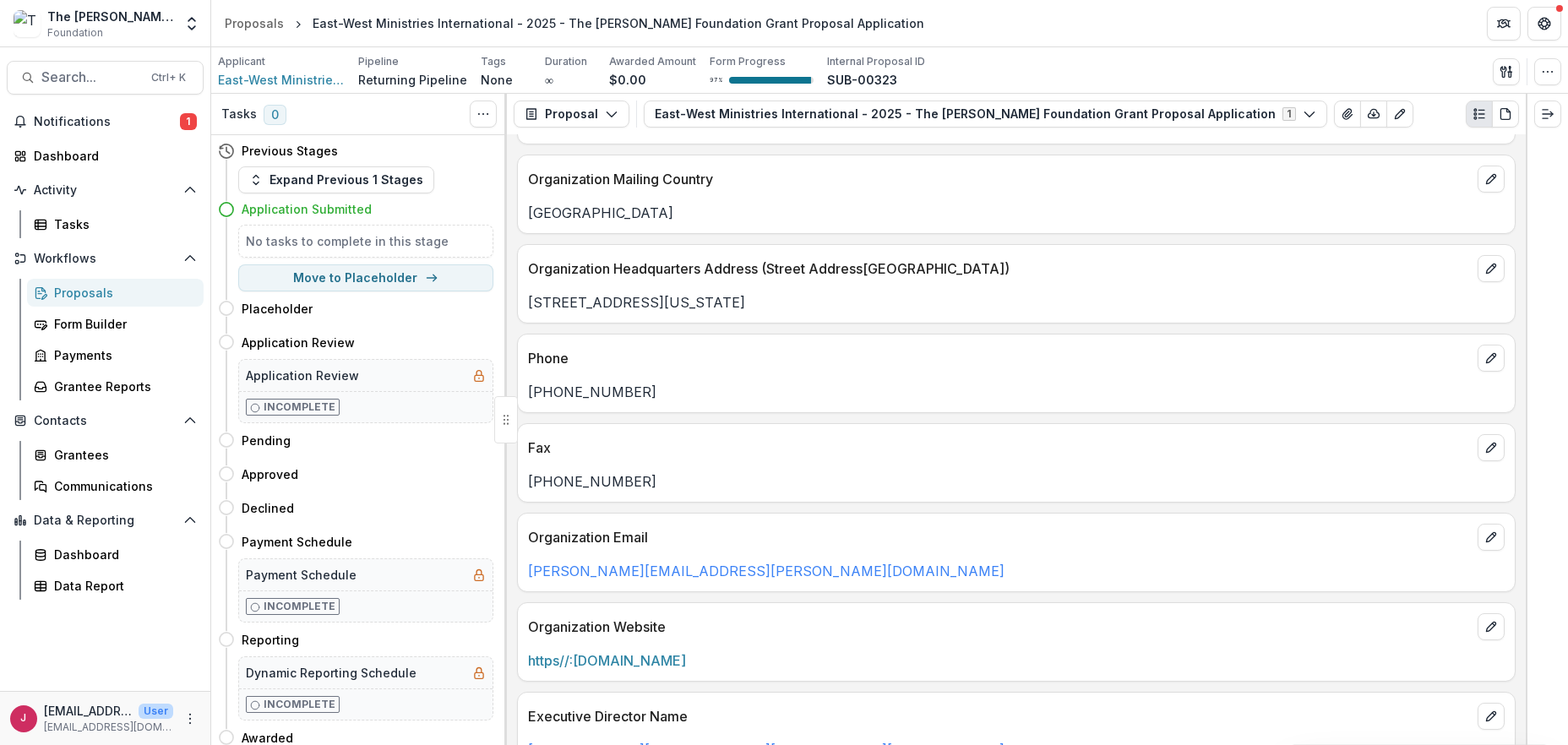
drag, startPoint x: 1190, startPoint y: 579, endPoint x: 82, endPoint y: -25, distance: 1261.9
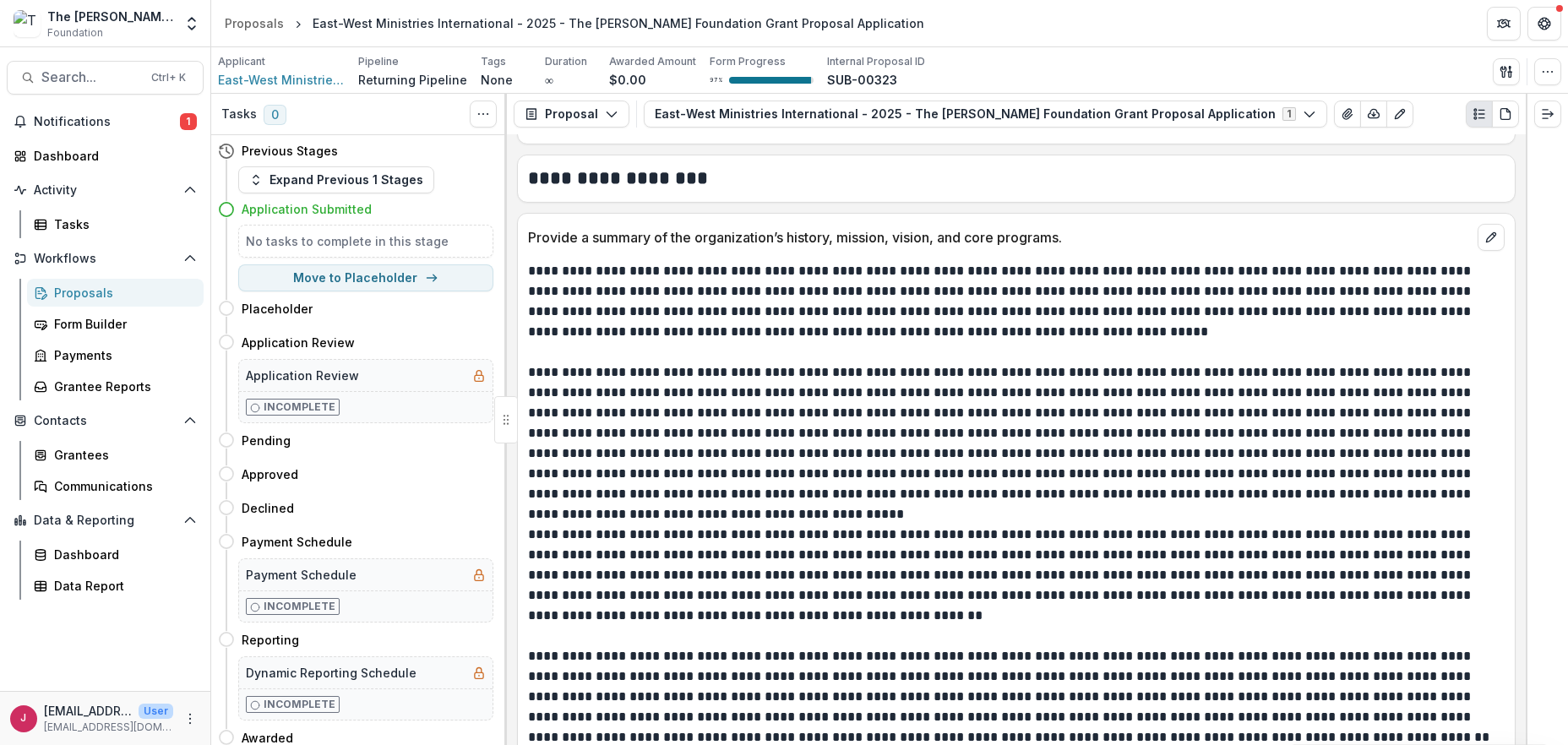
scroll to position [2817, 0]
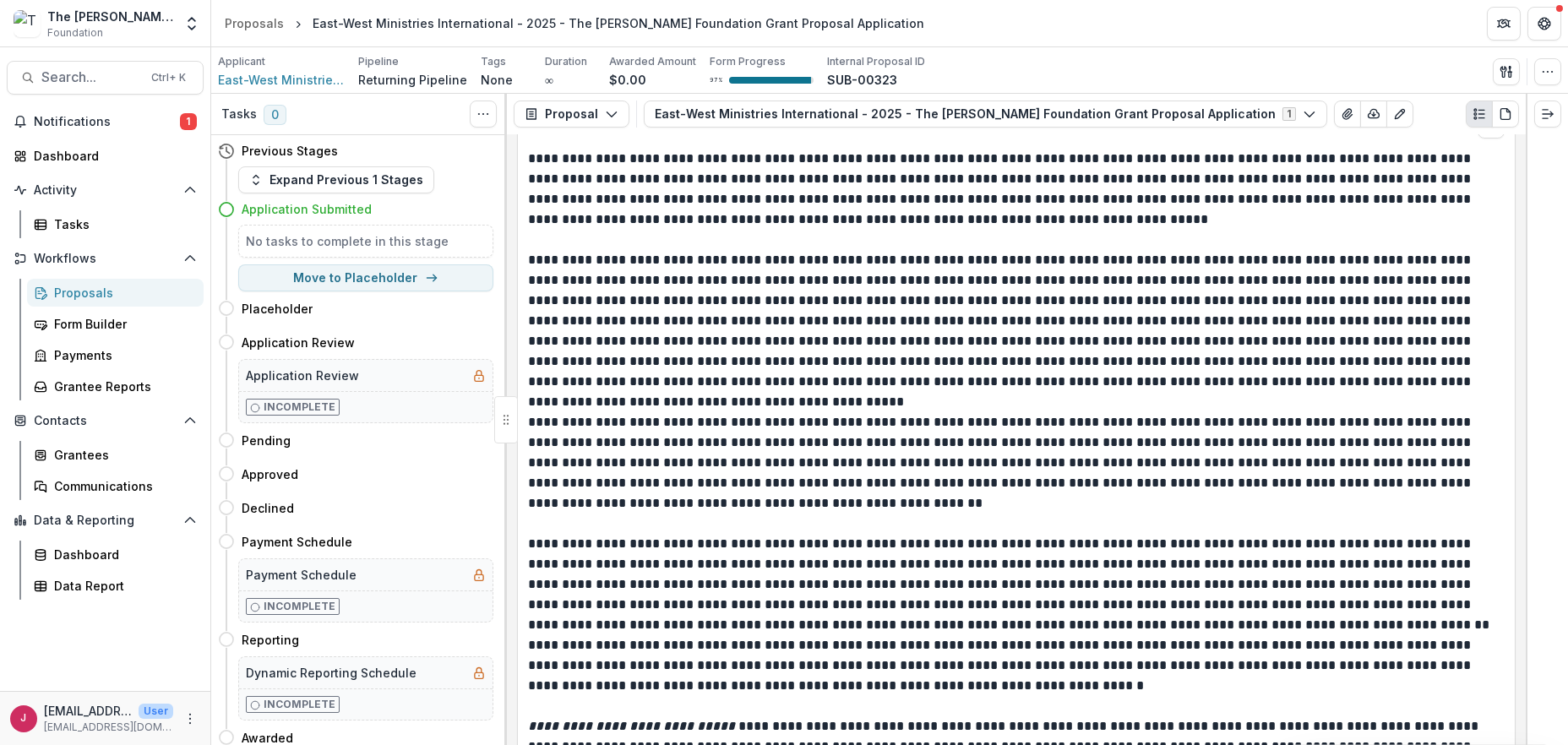
drag, startPoint x: 1260, startPoint y: 251, endPoint x: 1088, endPoint y: 235, distance: 172.7
click at [1089, 235] on p at bounding box center [1016, 240] width 977 height 20
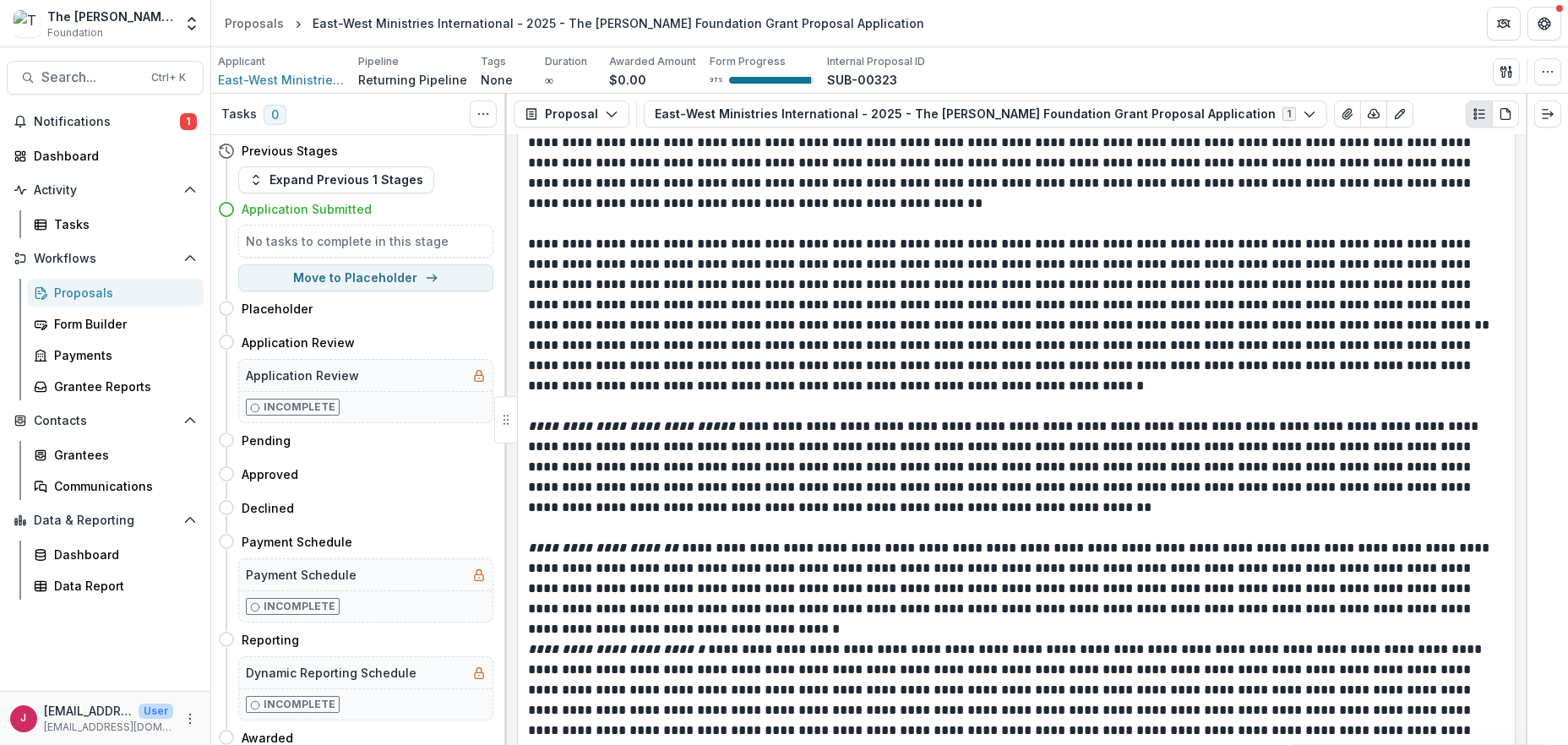
scroll to position [3155, 0]
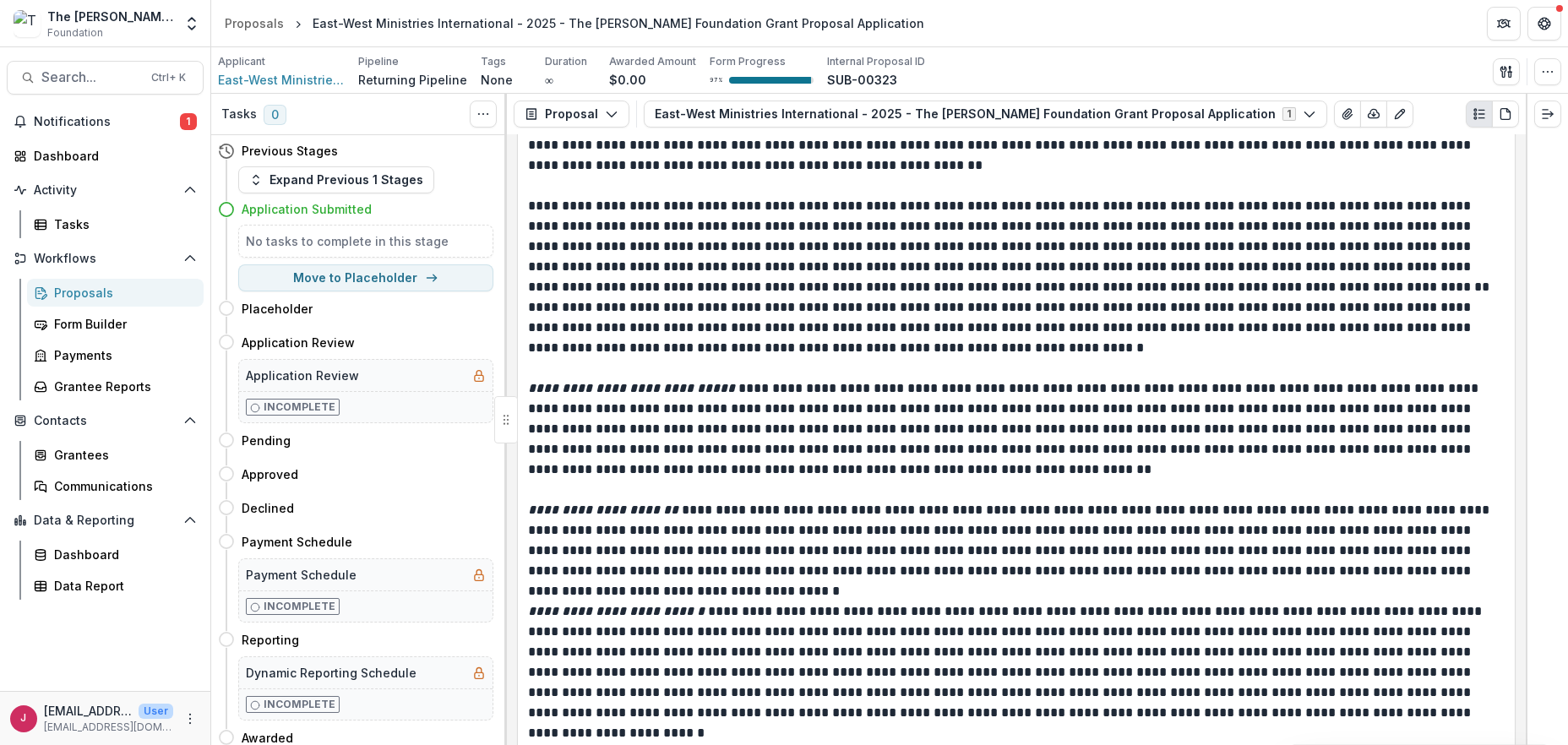
drag, startPoint x: 777, startPoint y: 294, endPoint x: 774, endPoint y: 284, distance: 10.4
drag, startPoint x: 774, startPoint y: 284, endPoint x: 1108, endPoint y: 56, distance: 404.4
click at [1108, 56] on div "Applicant East-West Ministries International Pipeline Returning Pipeline Tags N…" at bounding box center [889, 71] width 1343 height 35
click at [58, 75] on span "Search..." at bounding box center [91, 77] width 100 height 16
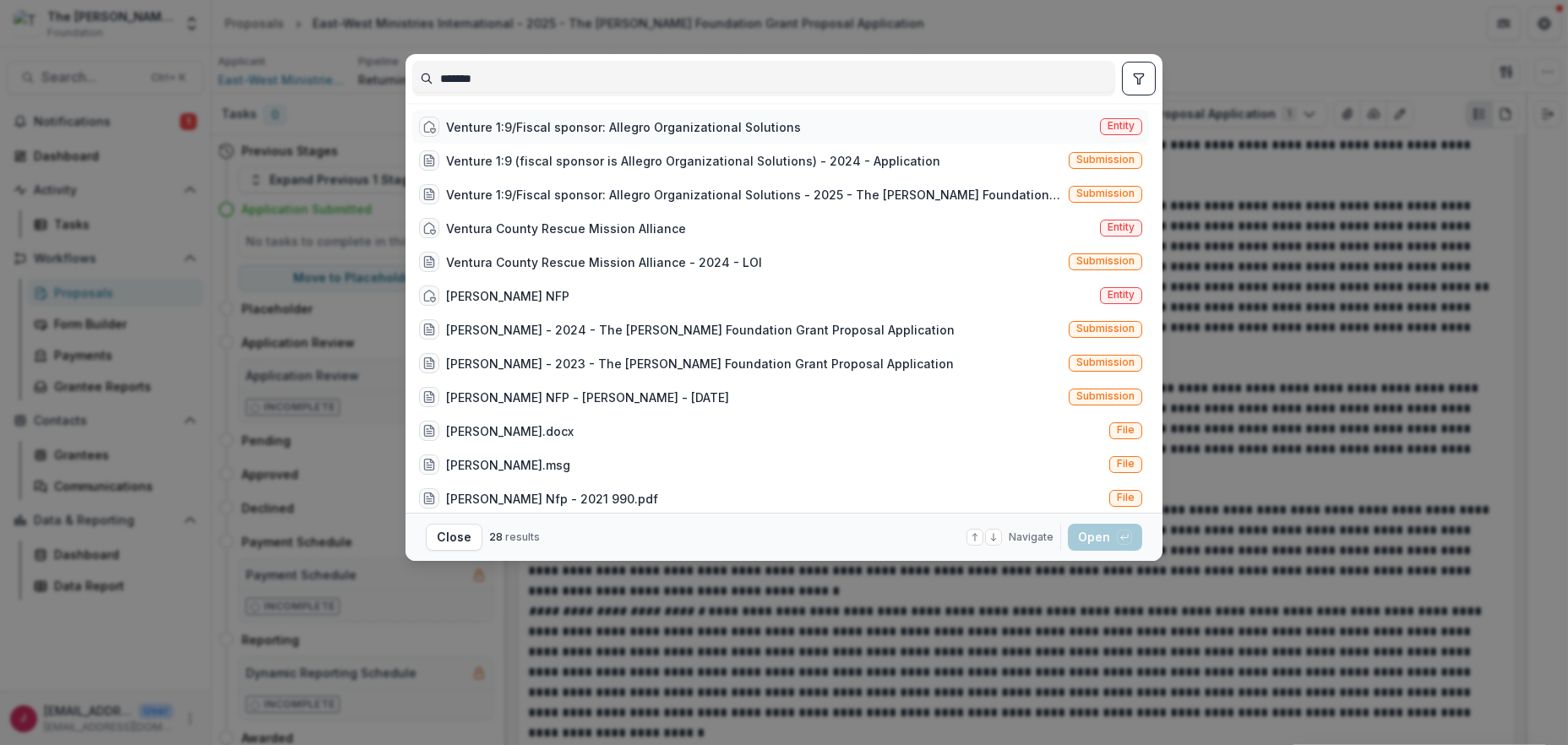
type input "*******"
click at [597, 124] on div "Venture 1:9/Fiscal sponsor: Allegro Organizational Solutions" at bounding box center [623, 127] width 355 height 18
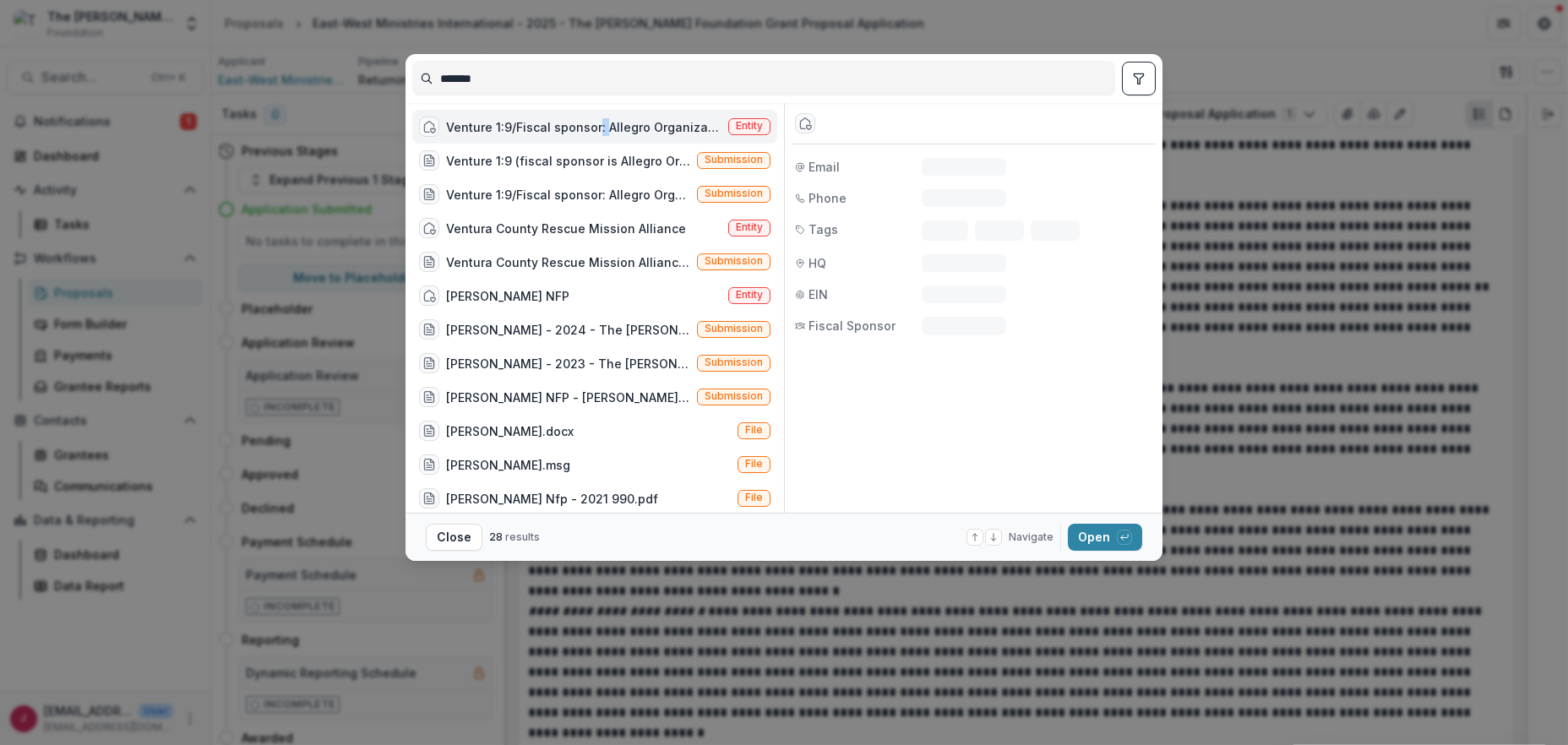
click at [597, 124] on div "Venture 1:9/Fiscal sponsor: Allegro Organizational Solutions" at bounding box center [583, 127] width 275 height 18
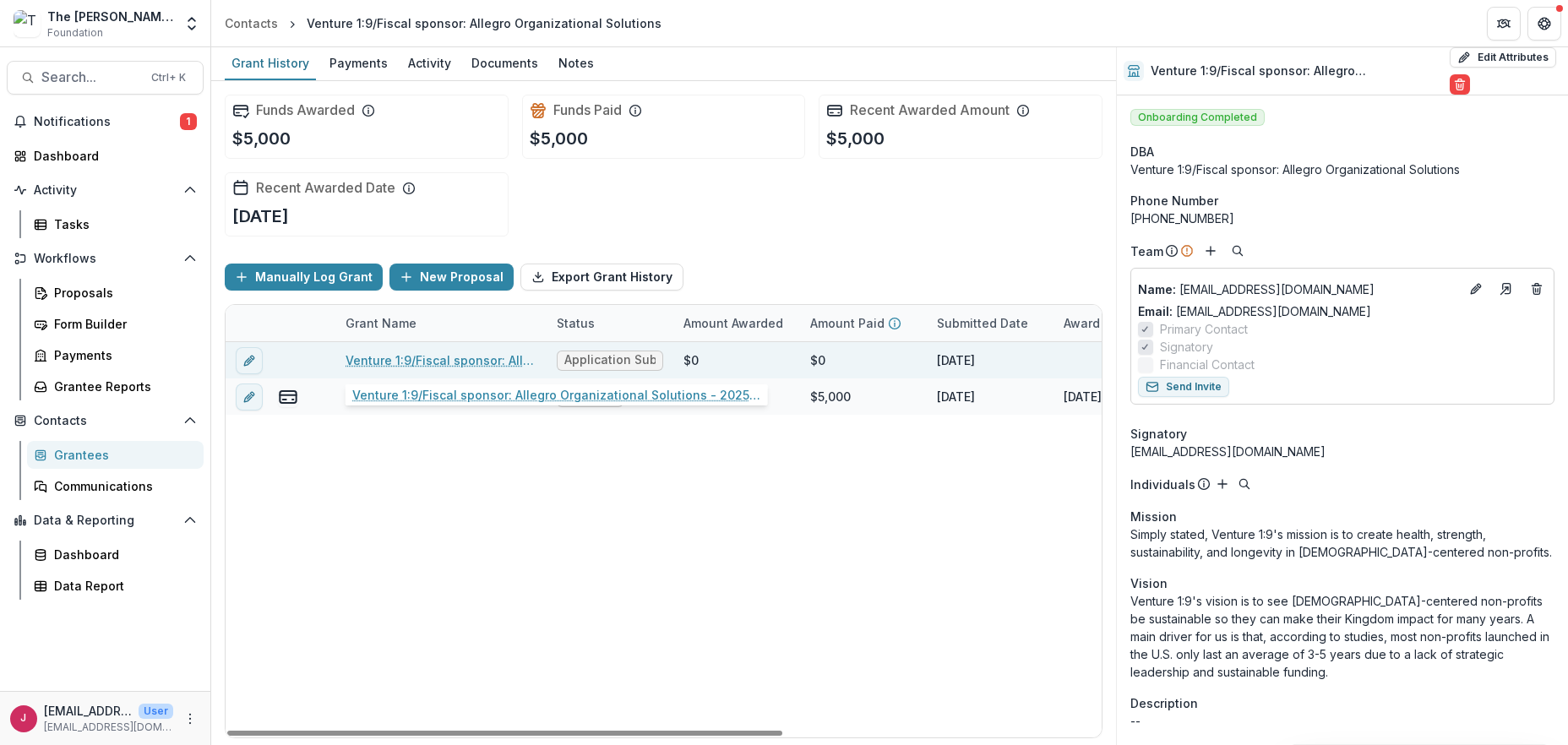
click at [456, 356] on link "Venture 1:9/Fiscal sponsor: Allegro Organizational Solutions - 2025 - The [PERS…" at bounding box center [441, 360] width 191 height 18
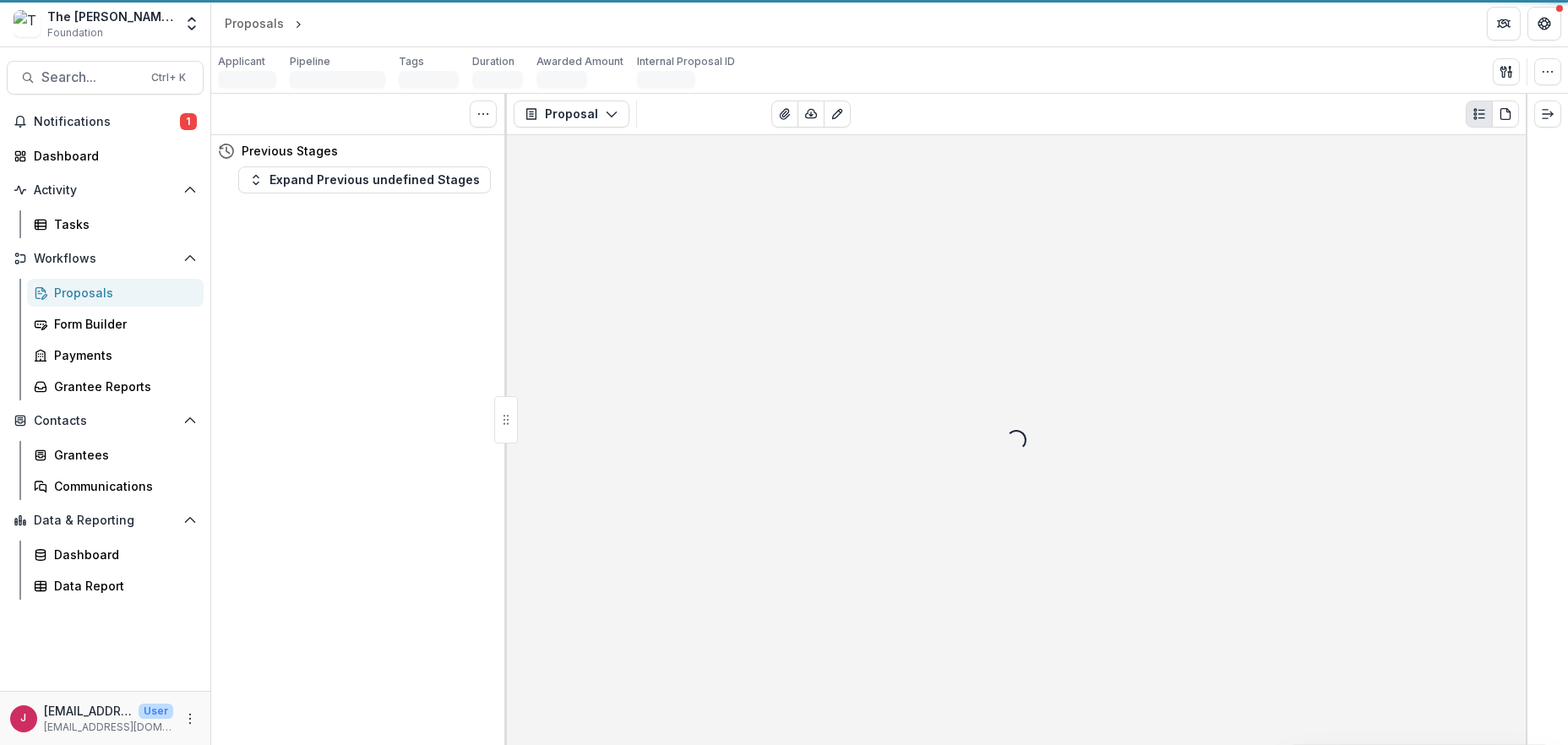
click at [456, 356] on div "Tasks 0 Show Cancelled Tasks Previous Stages Expand Previous undefined Stages" at bounding box center [359, 420] width 295 height 652
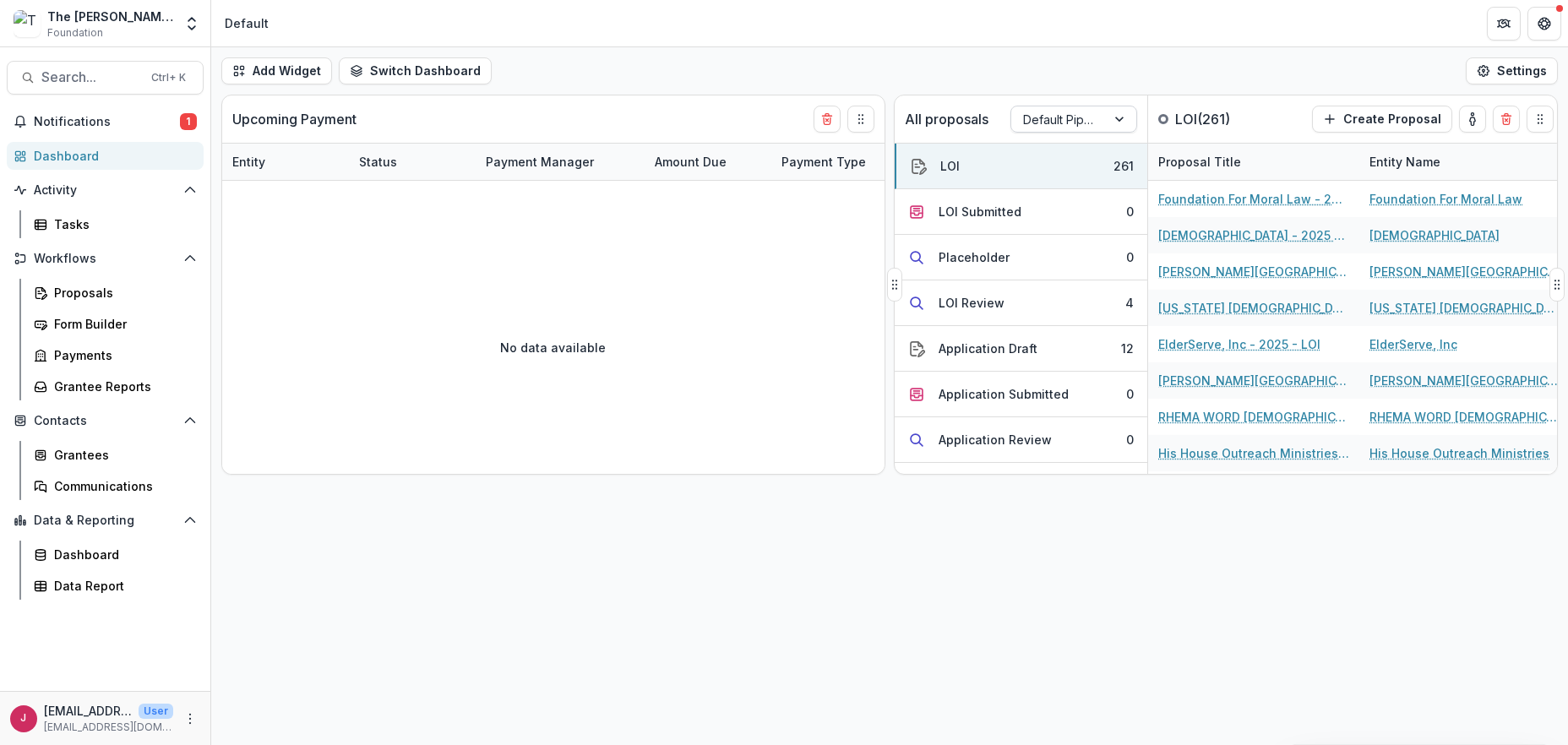
click at [1103, 119] on div "Default Pipeline" at bounding box center [1059, 119] width 95 height 25
click at [1086, 193] on div "Returning Pipeline" at bounding box center [1074, 191] width 118 height 44
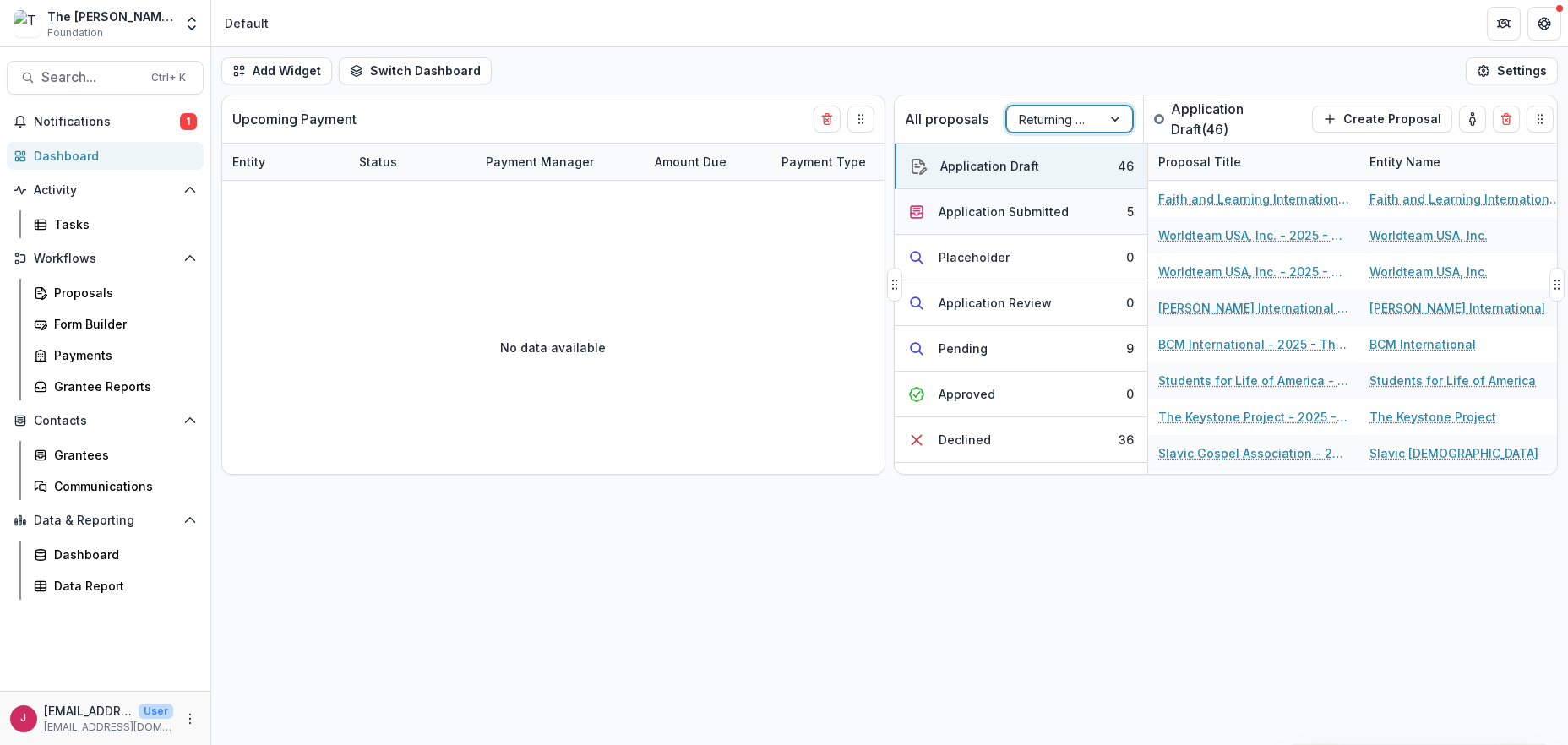
click at [1017, 213] on div "Application Submitted" at bounding box center [1004, 212] width 130 height 18
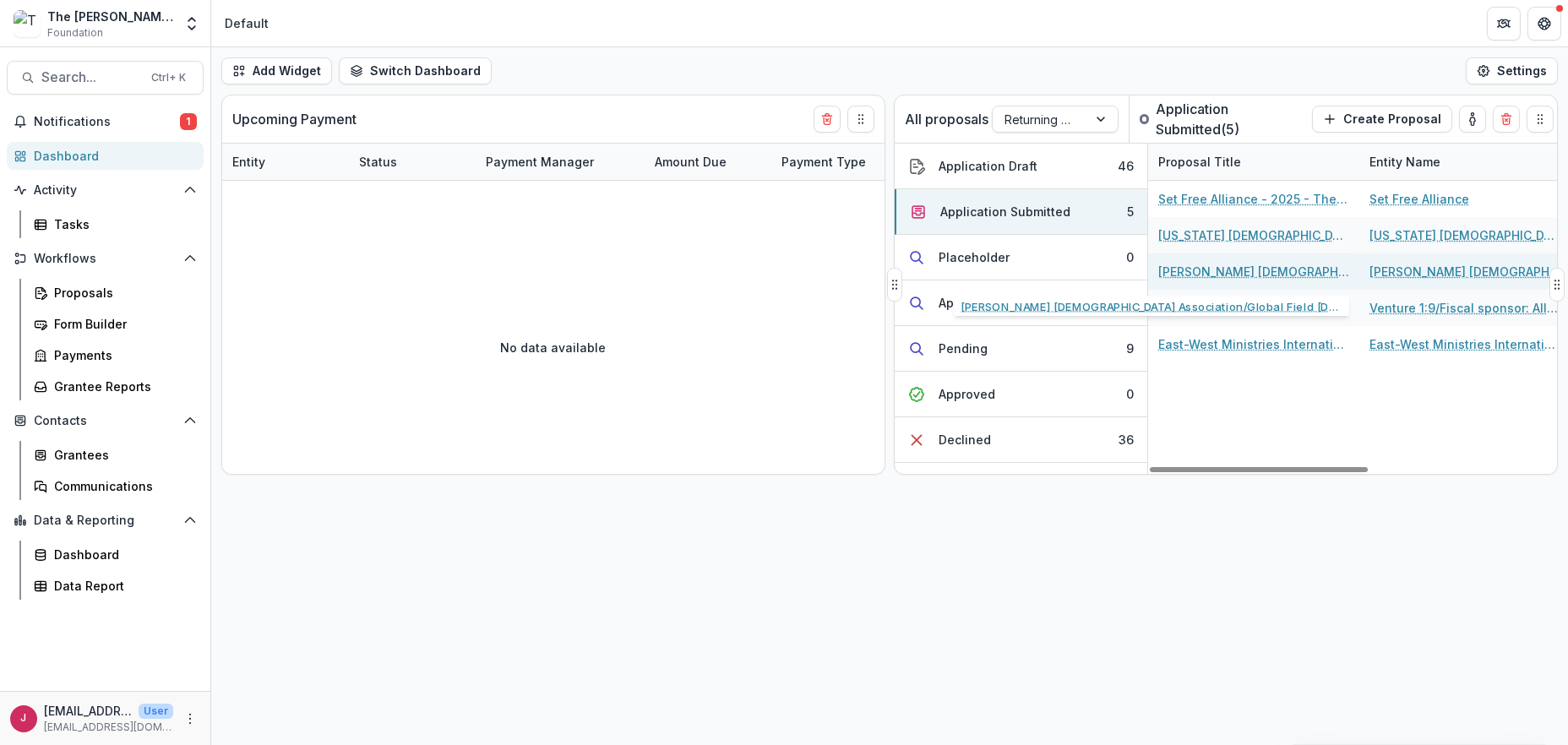
click at [1230, 270] on link "[PERSON_NAME] [DEMOGRAPHIC_DATA] Association/Global Field [DEMOGRAPHIC_DATA] - …" at bounding box center [1254, 271] width 191 height 18
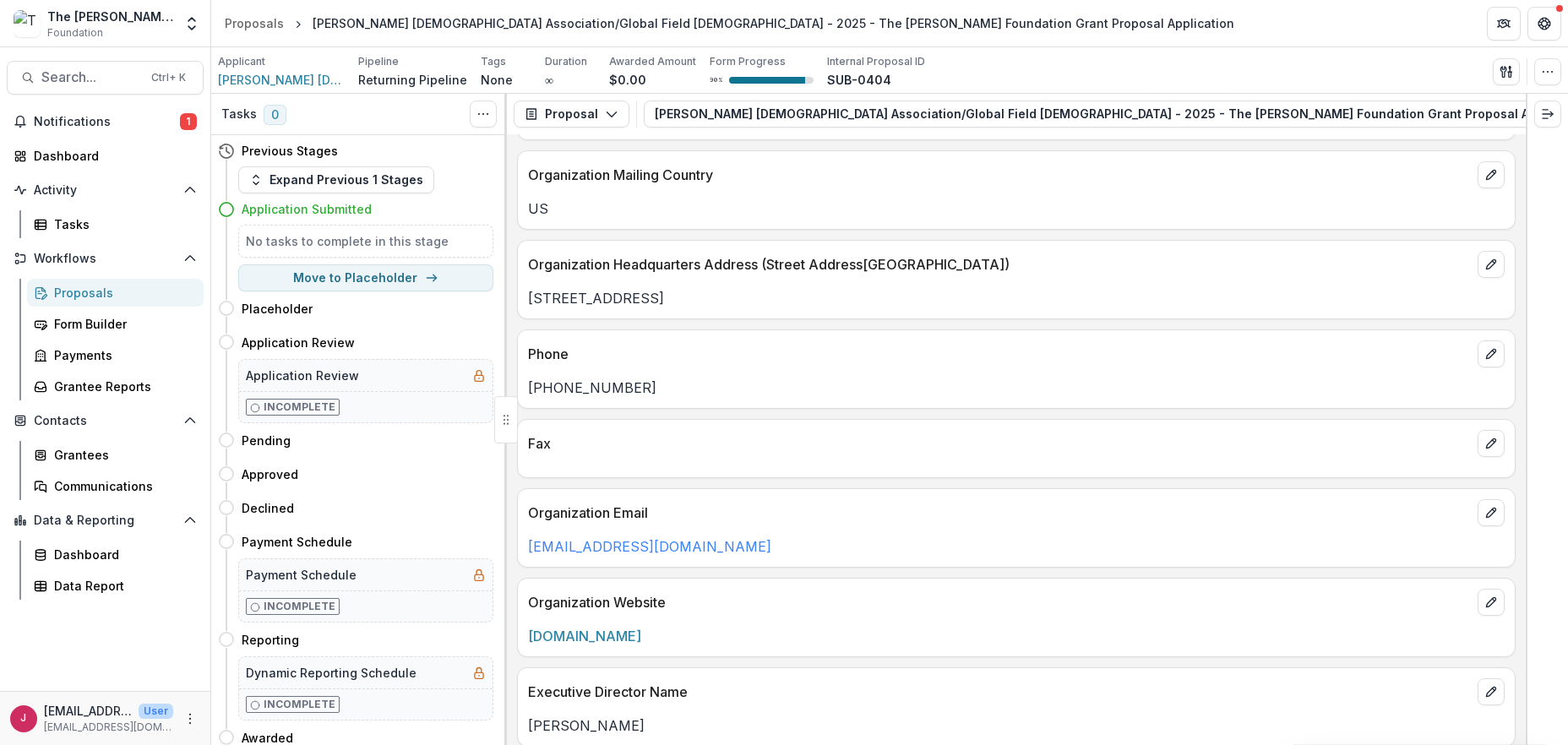
scroll to position [676, 0]
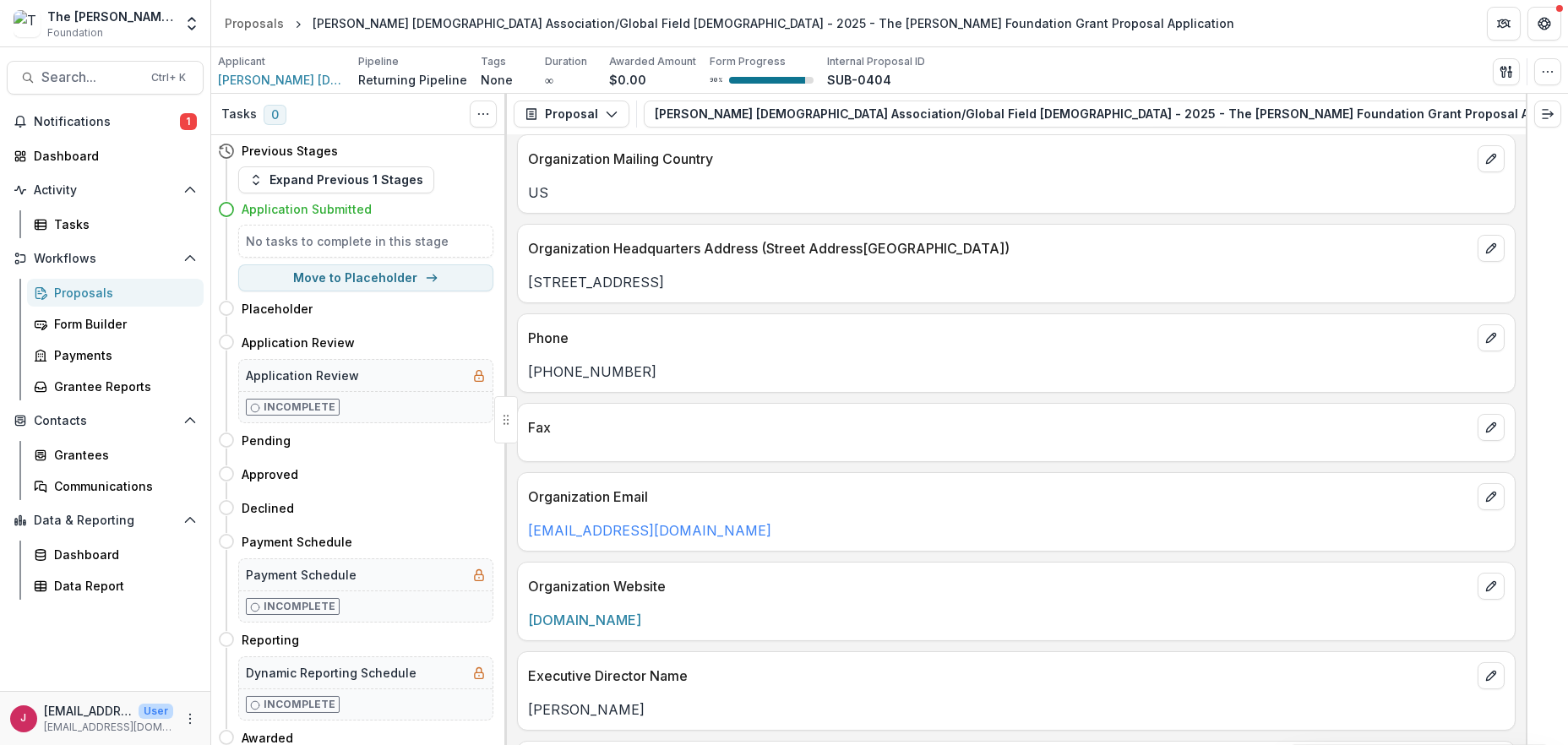
click at [761, 166] on p "Organization Mailing Country" at bounding box center [999, 159] width 943 height 20
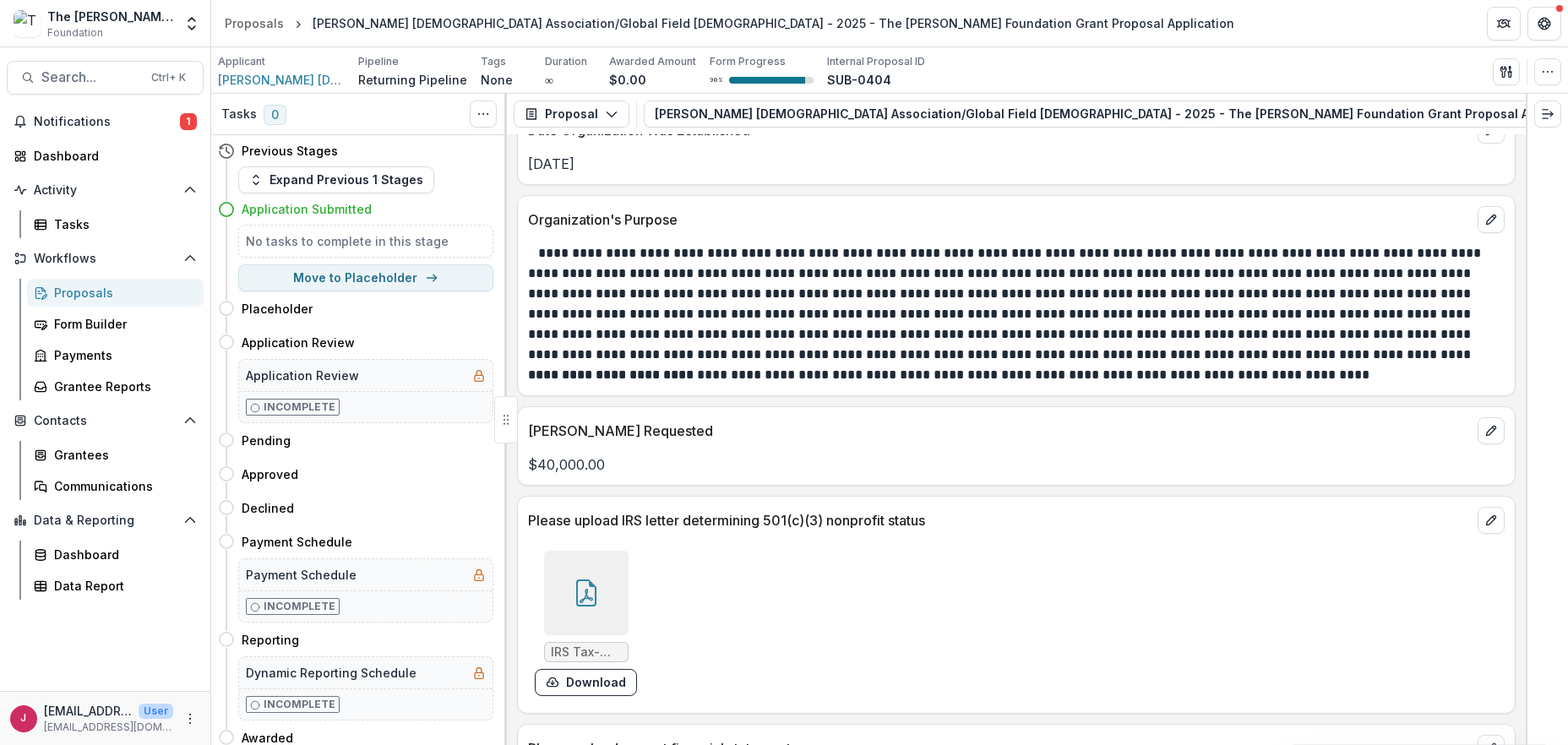
scroll to position [1691, 0]
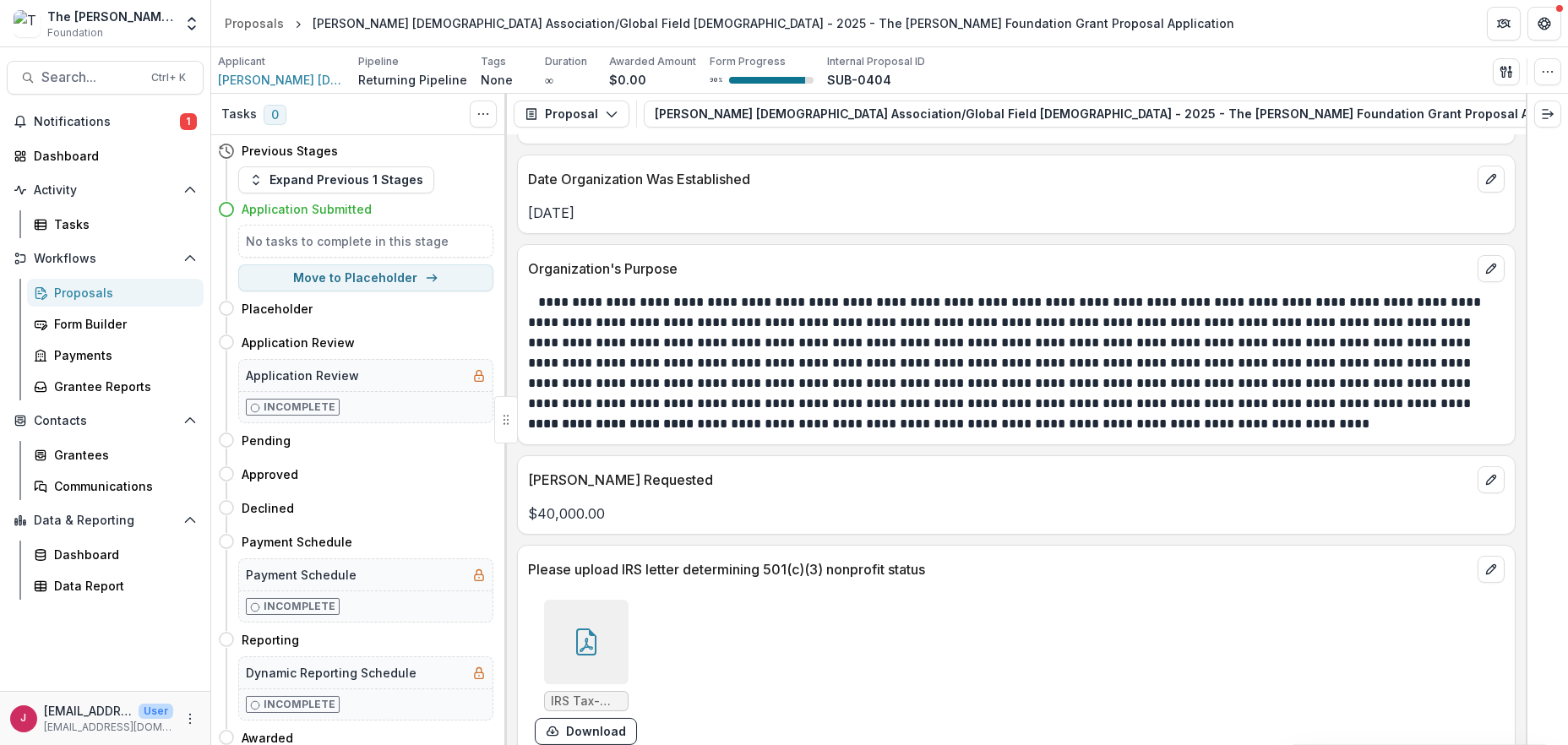
drag, startPoint x: 674, startPoint y: 393, endPoint x: 656, endPoint y: 428, distance: 39.4
drag, startPoint x: 656, startPoint y: 428, endPoint x: 1172, endPoint y: 196, distance: 565.8
click at [1172, 196] on div "Dec 20, 1982" at bounding box center [1016, 208] width 997 height 30
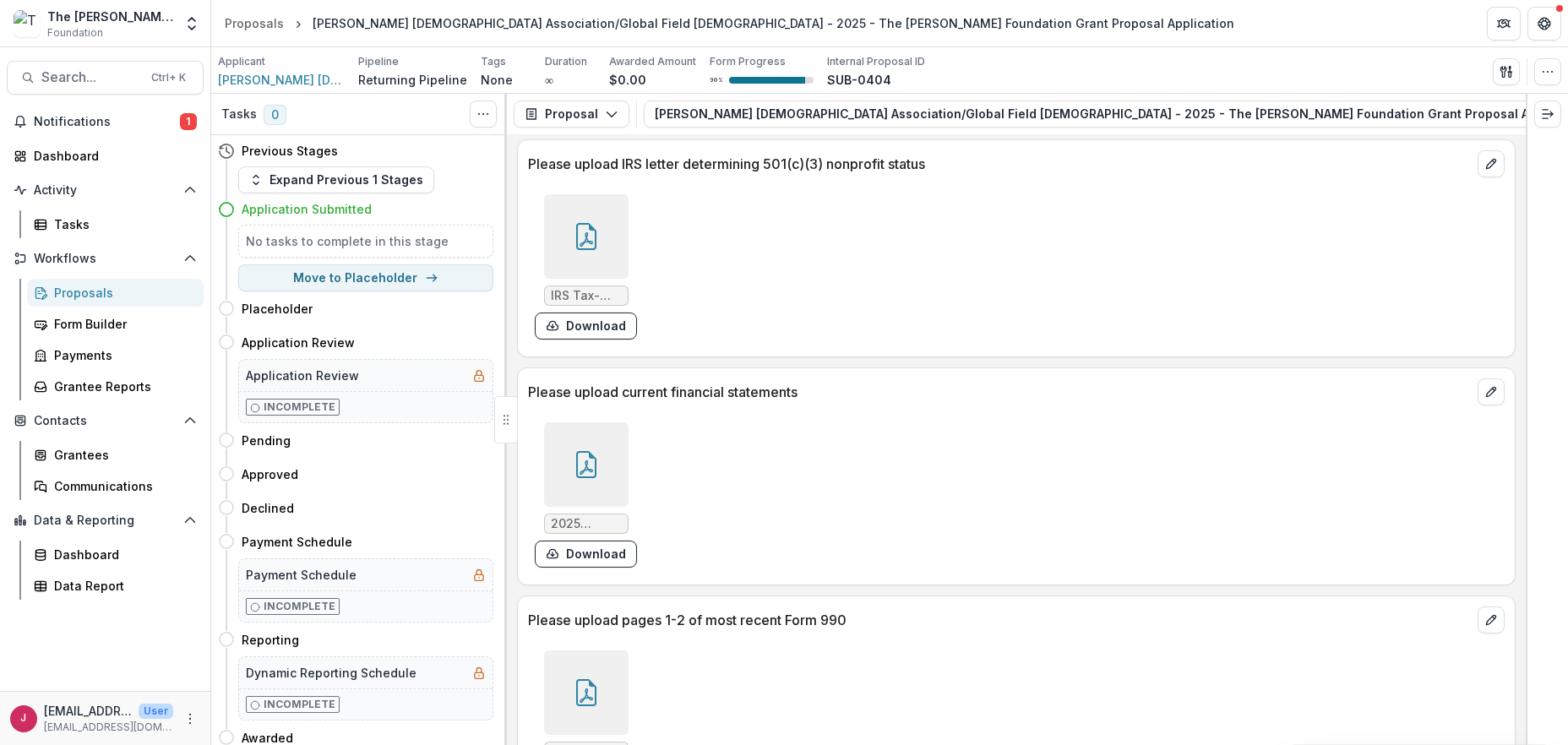
scroll to position [2095, 0]
click at [72, 152] on div "Dashboard" at bounding box center [112, 156] width 157 height 18
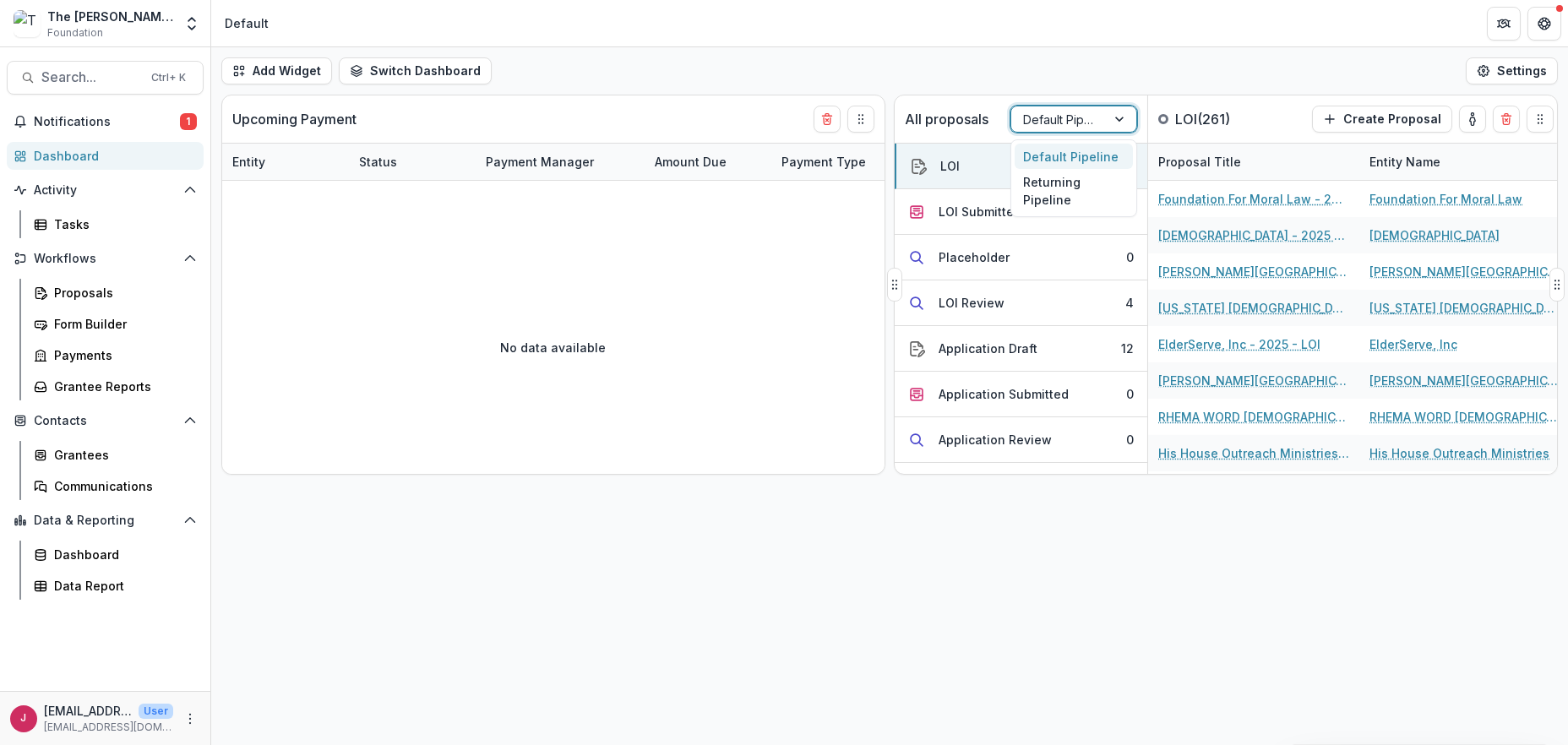
click at [1110, 115] on div at bounding box center [1121, 119] width 30 height 25
click at [1088, 191] on div "Returning Pipeline" at bounding box center [1074, 191] width 118 height 44
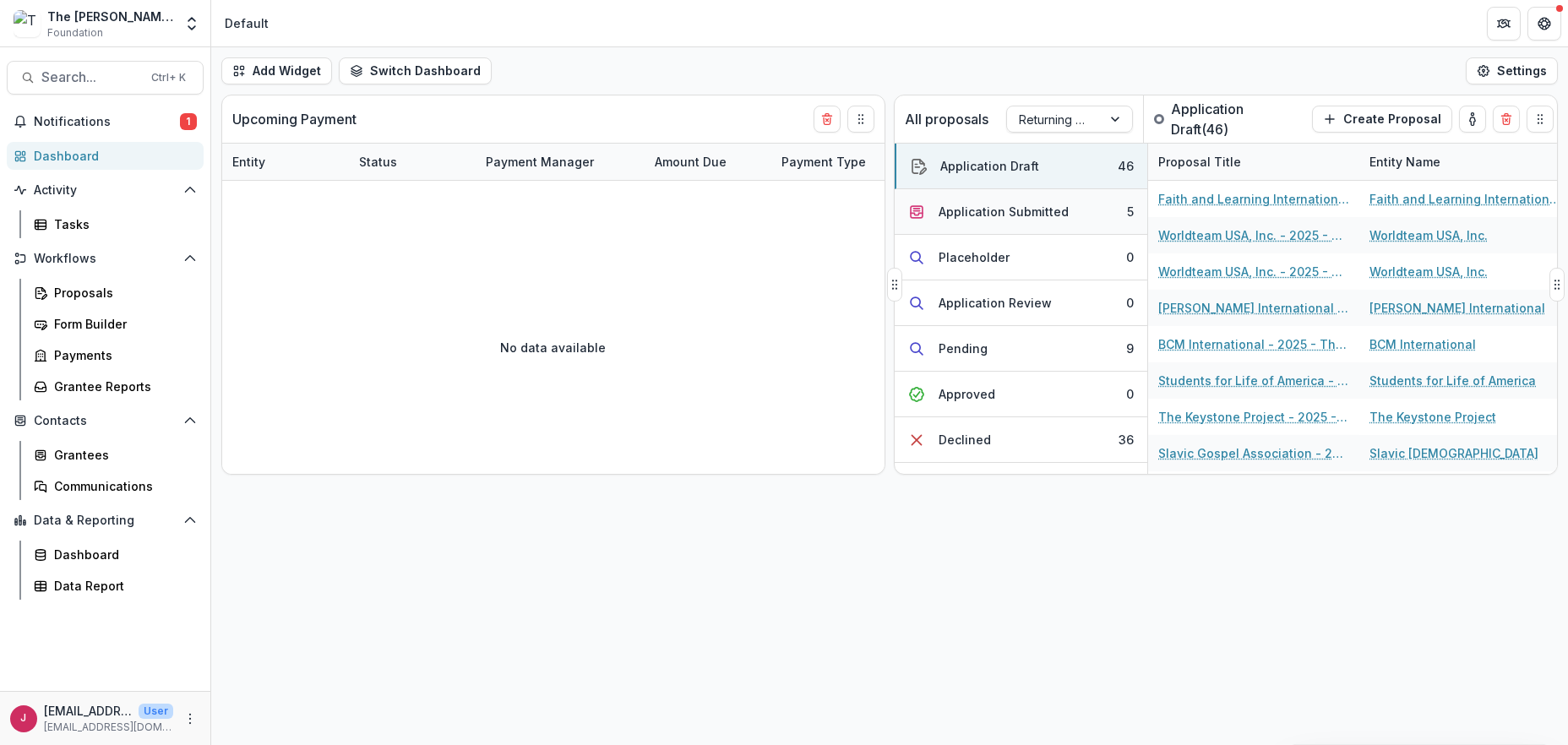
click at [1062, 215] on div "Application Submitted" at bounding box center [1004, 212] width 130 height 18
